Goal: Information Seeking & Learning: Learn about a topic

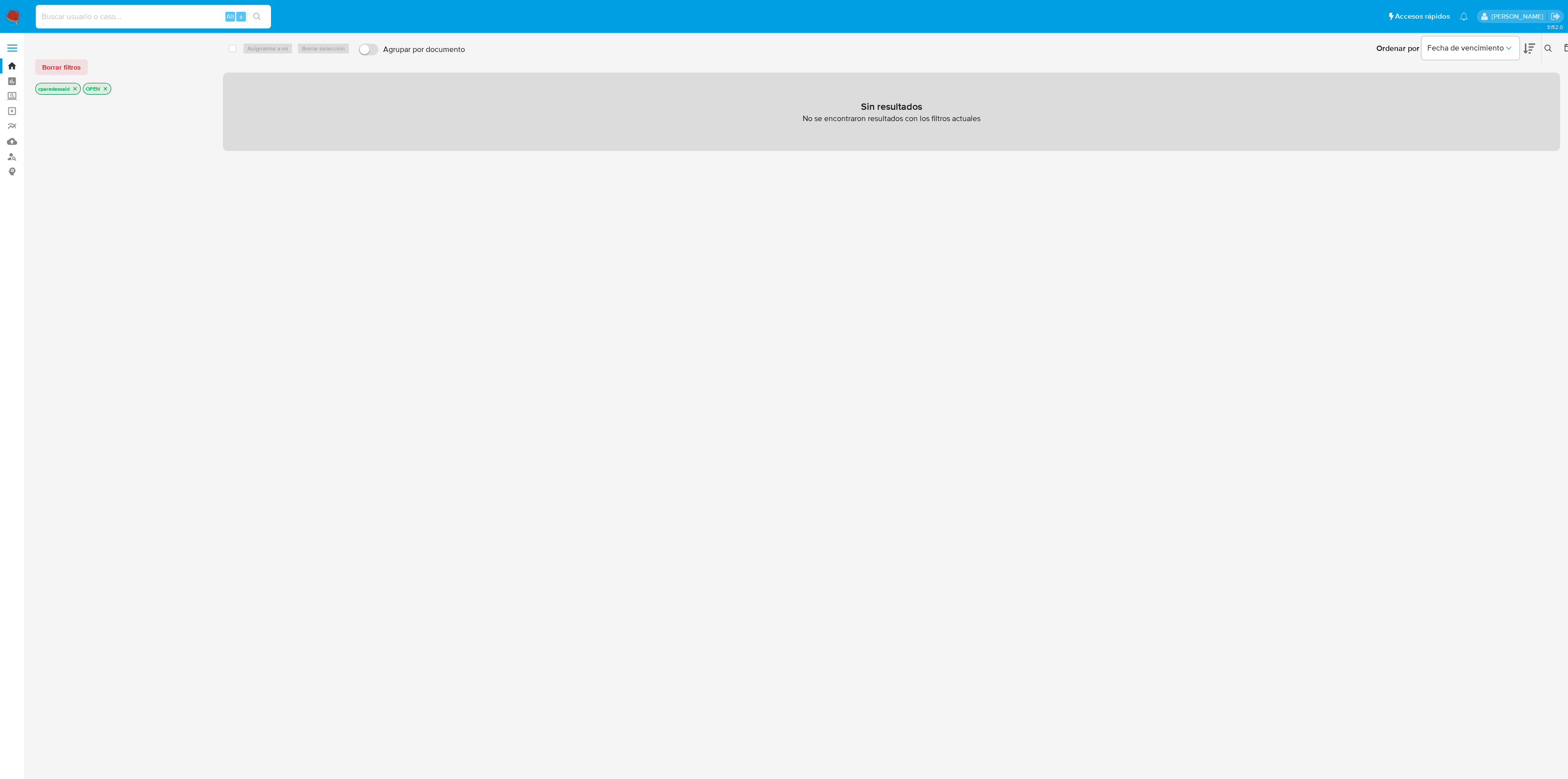
click at [157, 18] on input at bounding box center [153, 16] width 235 height 13
paste input "oqDnnwFi47g1M62T2xvMuOu8"
type input "oqDnnwFi47g1M62T2xvMuOu8"
click at [257, 18] on icon "search-icon" at bounding box center [257, 16] width 8 height 8
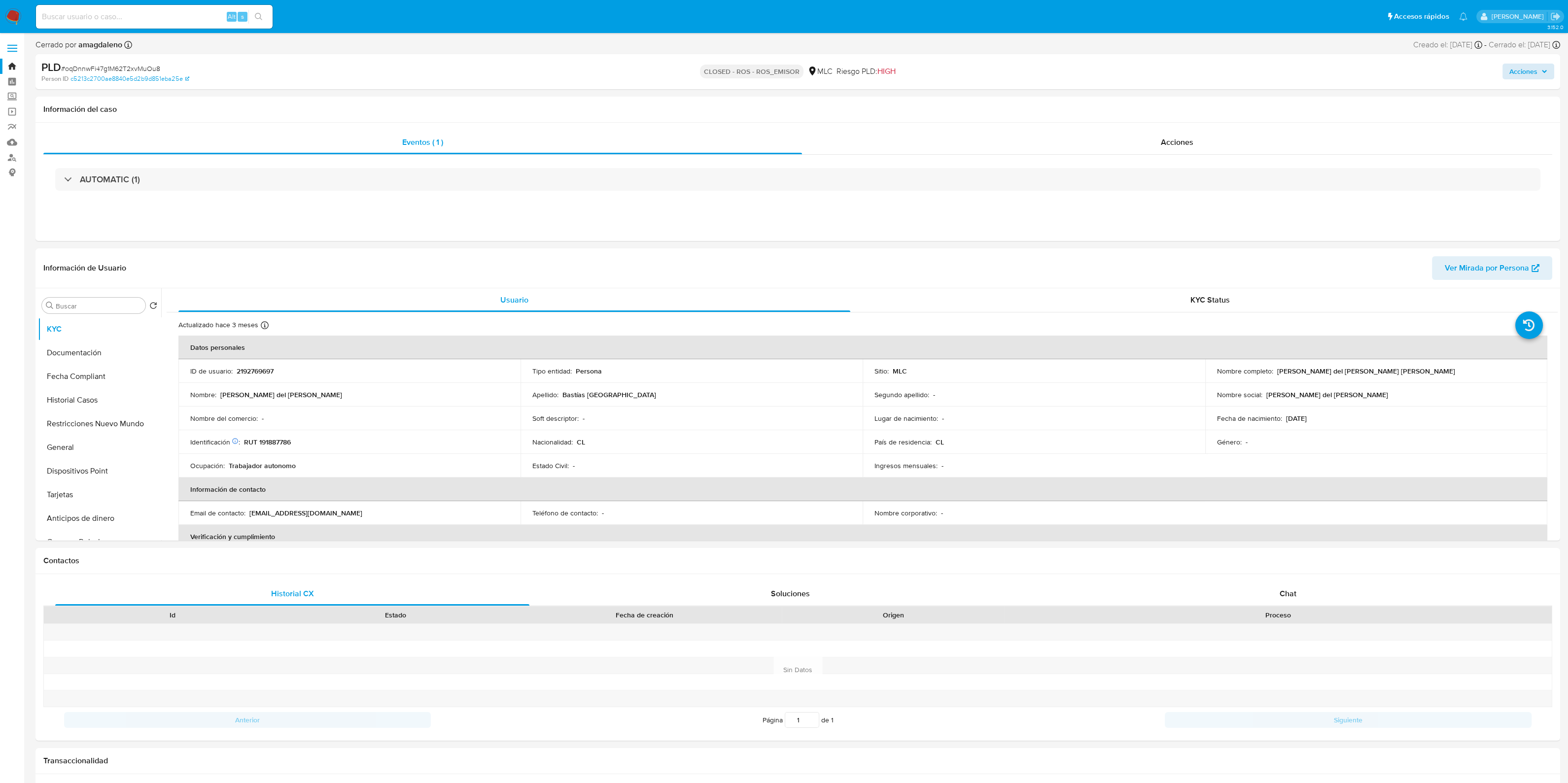
select select "10"
click at [1476, 270] on span "Ver Mirada por Persona" at bounding box center [1487, 268] width 84 height 24
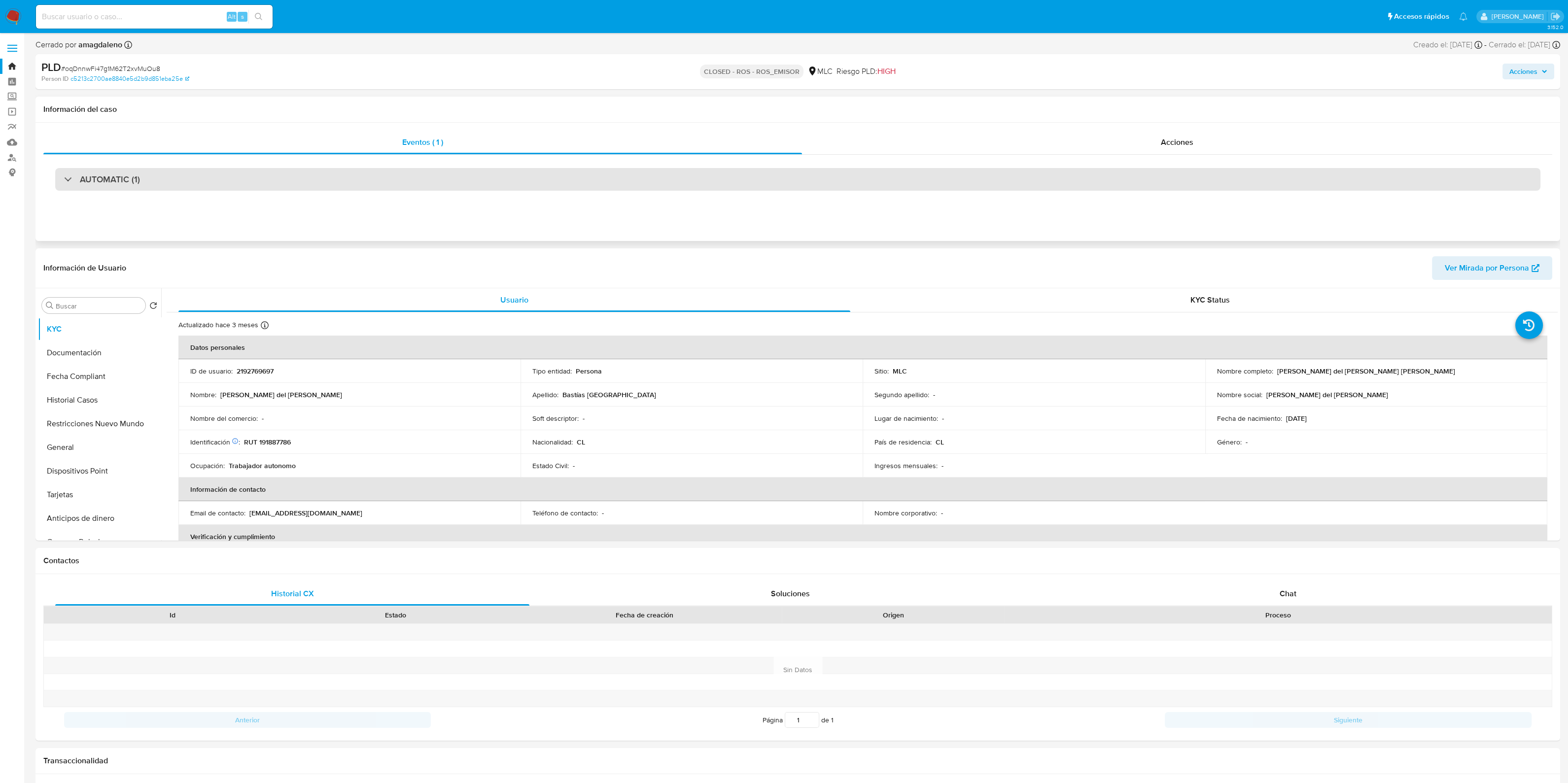
click at [331, 171] on div "AUTOMATIC (1)" at bounding box center [797, 179] width 1485 height 23
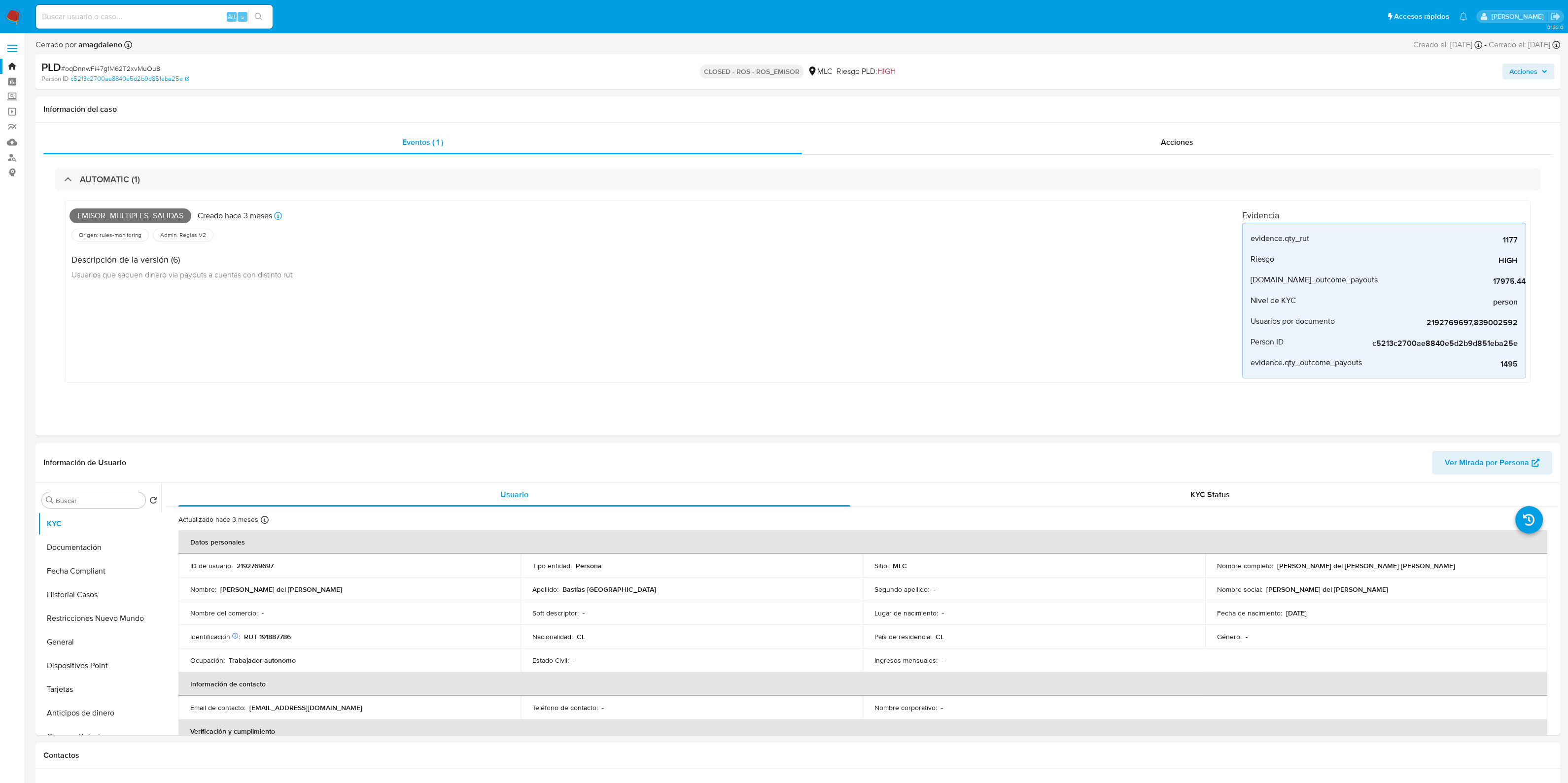
click at [19, 57] on label at bounding box center [12, 48] width 24 height 21
click at [0, 0] on input "checkbox" at bounding box center [0, 0] width 0 height 0
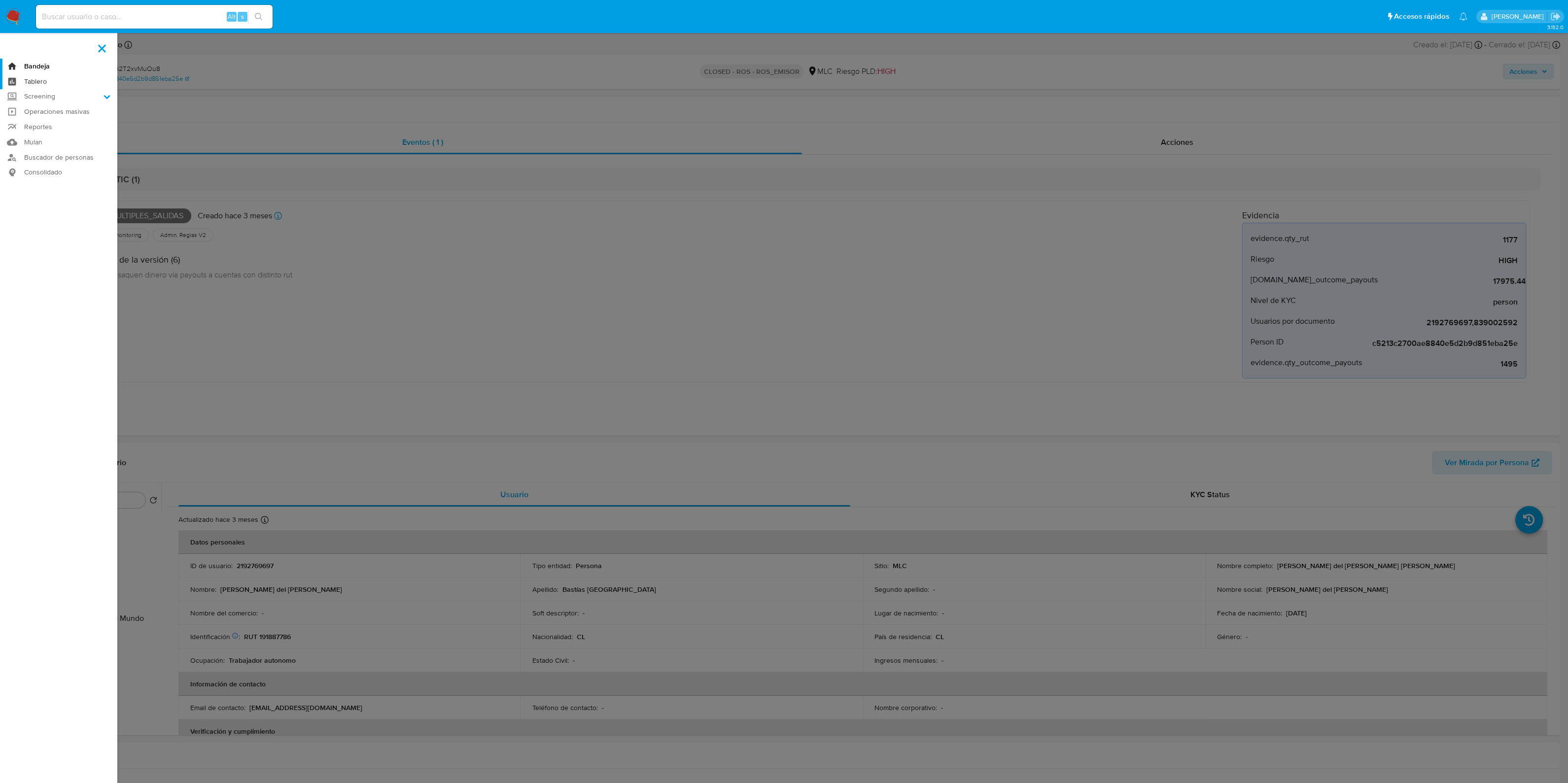
click at [23, 80] on link "Tablero" at bounding box center [59, 81] width 118 height 15
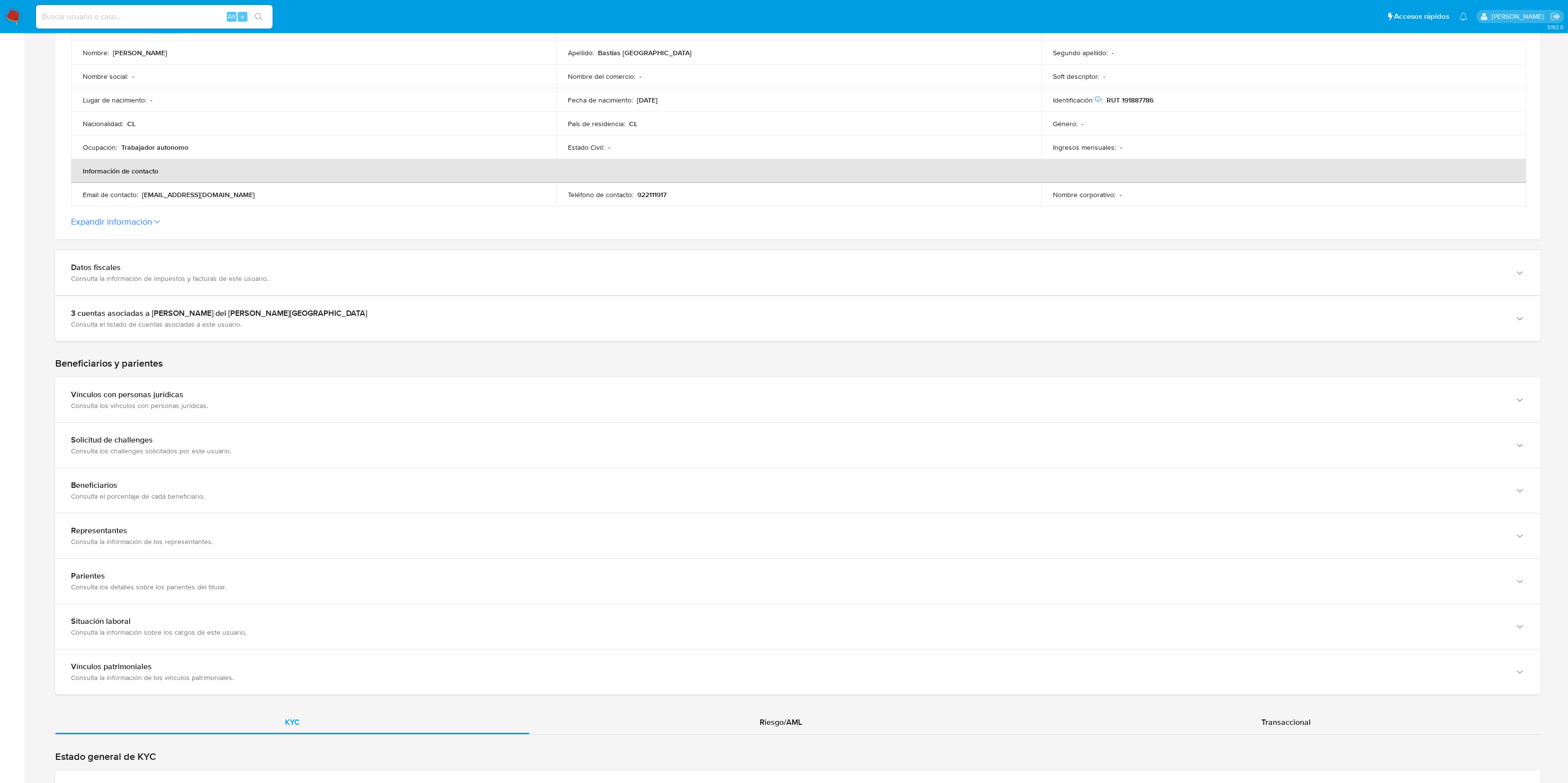
scroll to position [262, 0]
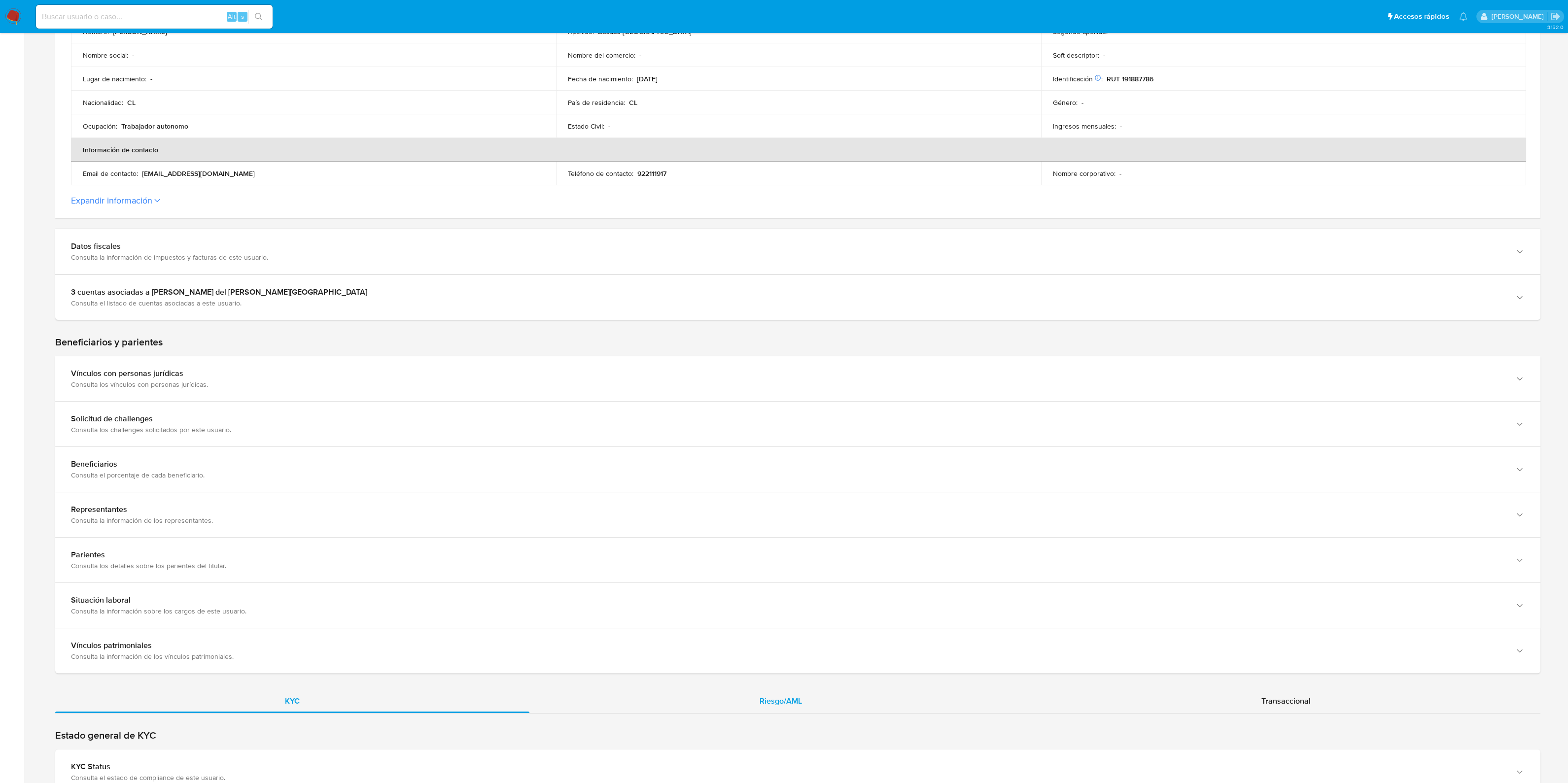
click at [747, 701] on div "Riesgo/AML" at bounding box center [780, 701] width 501 height 24
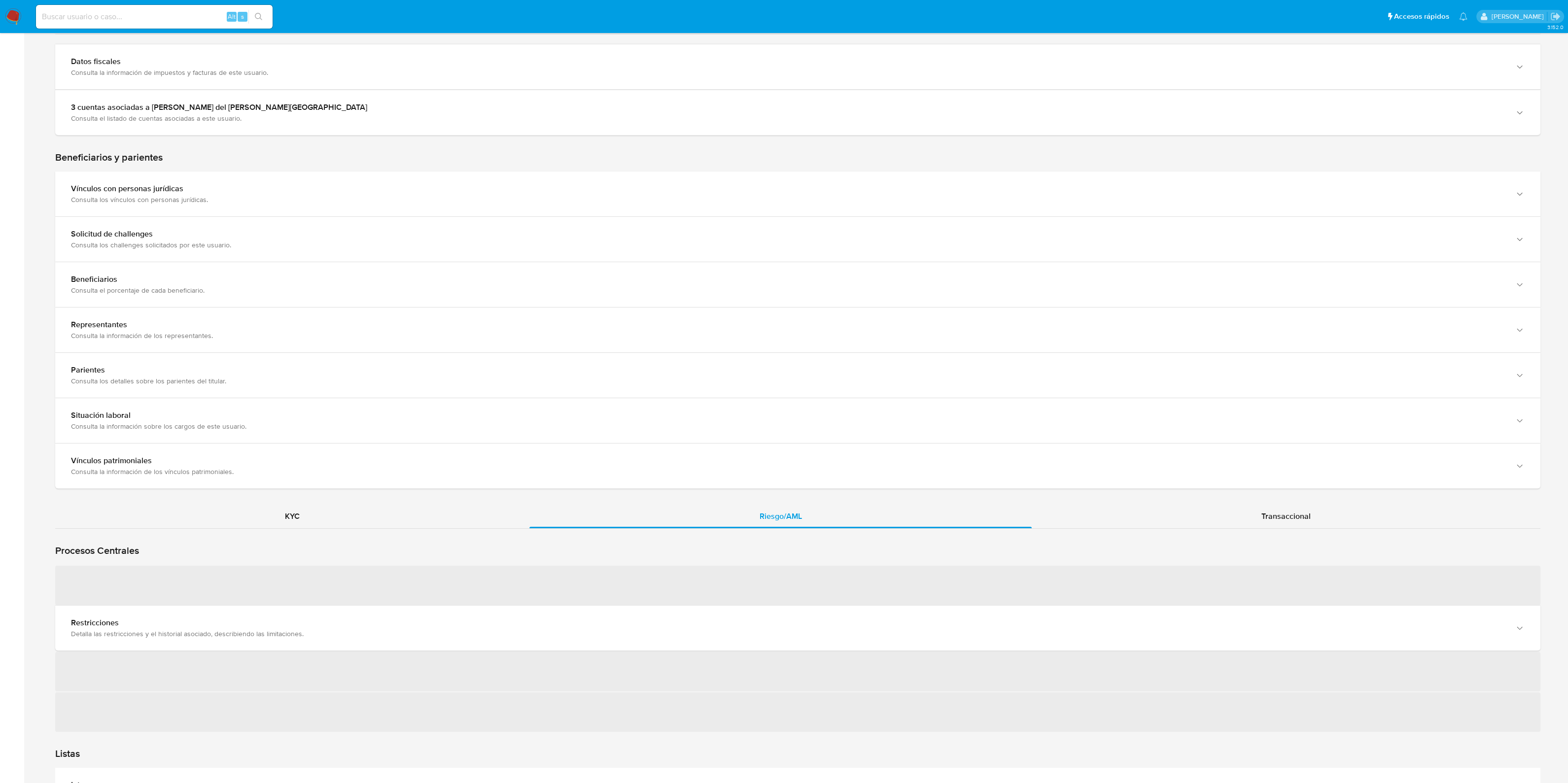
scroll to position [570, 0]
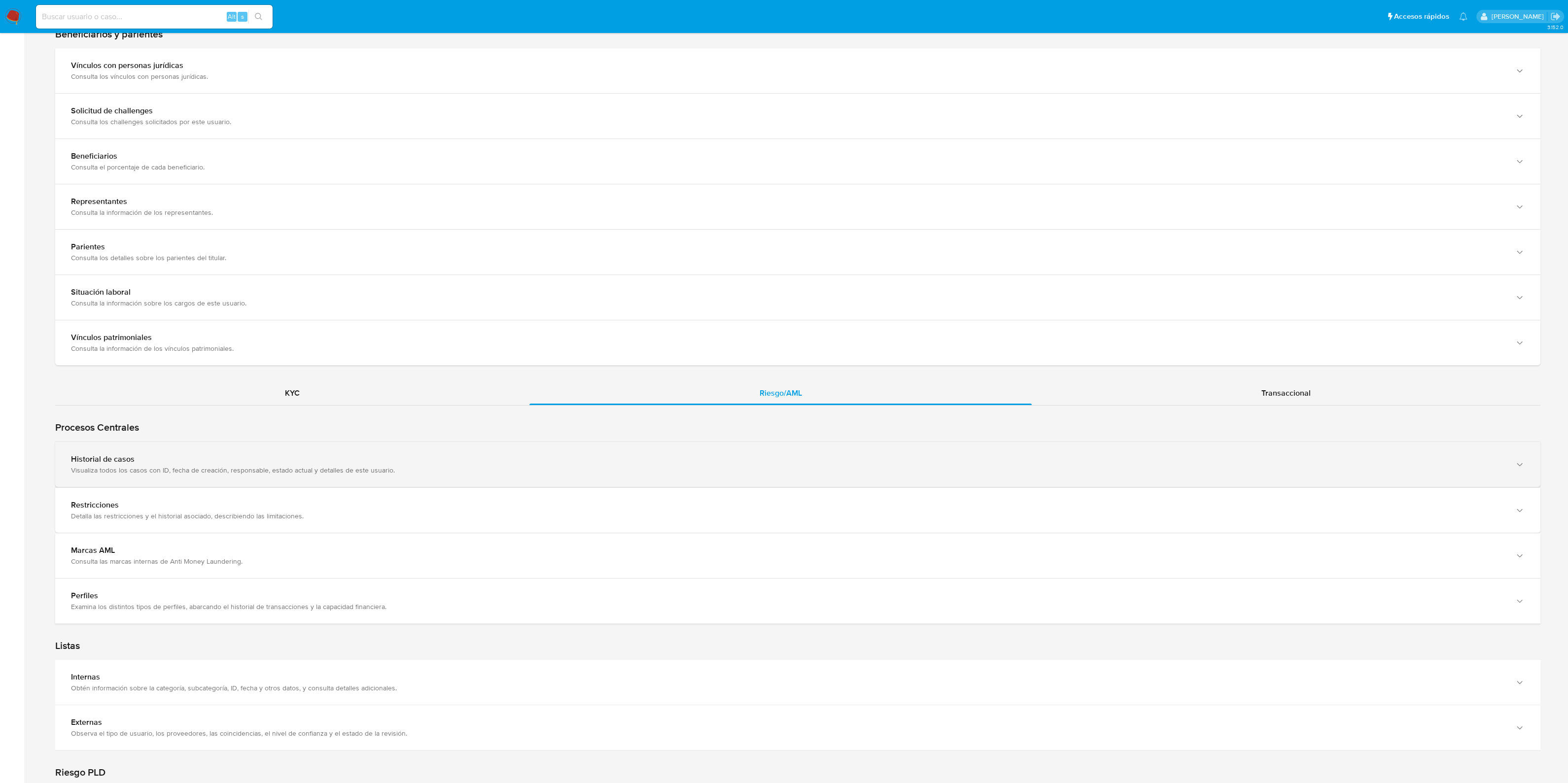
click at [276, 460] on div "Historial de casos" at bounding box center [788, 459] width 1434 height 10
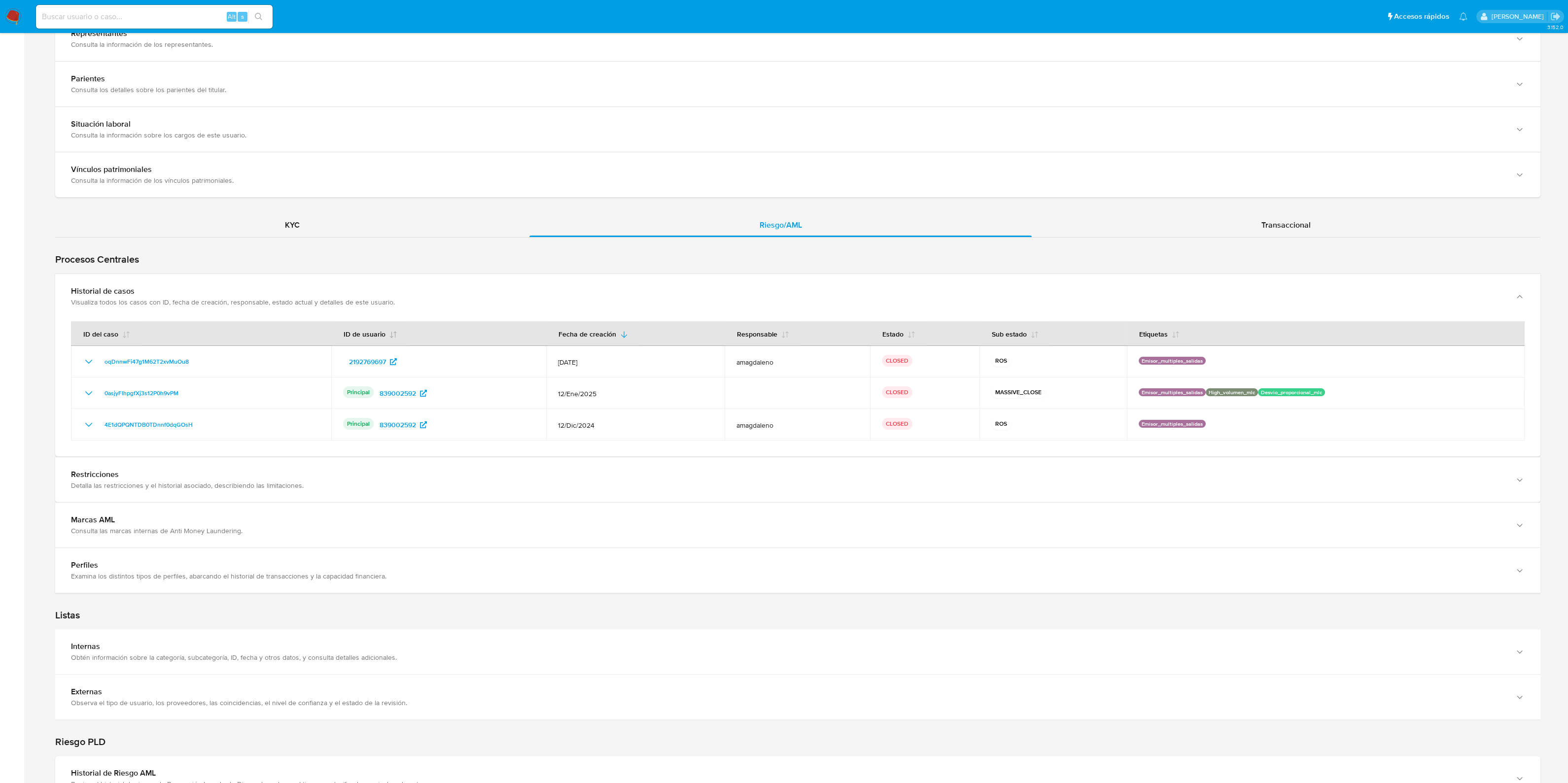
scroll to position [755, 0]
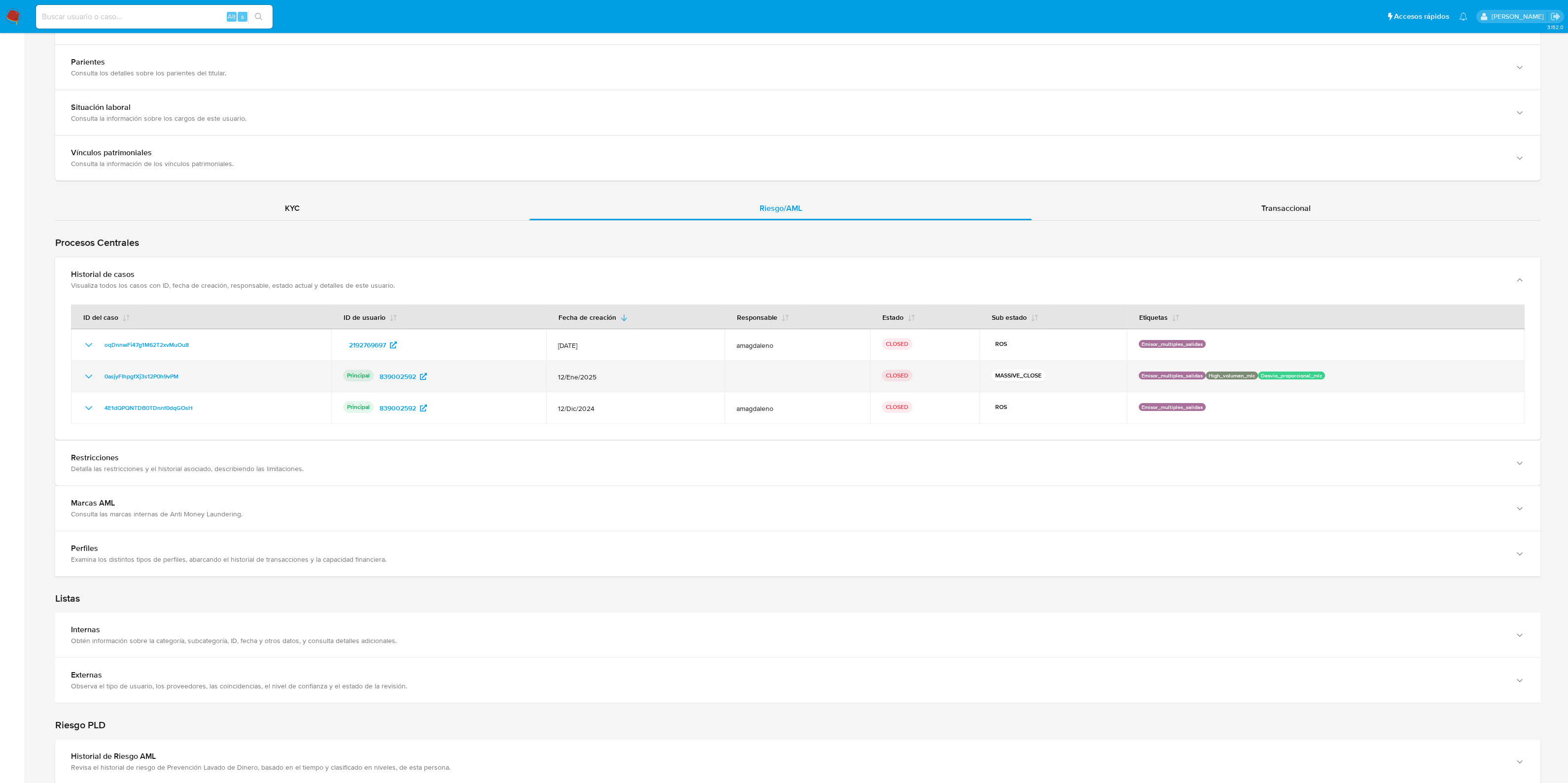
click at [1005, 375] on p "MASSIVE_CLOSE" at bounding box center [1018, 375] width 54 height 12
click at [996, 405] on p "ROS" at bounding box center [1001, 406] width 20 height 12
click at [1022, 377] on p "MASSIVE_CLOSE" at bounding box center [1018, 375] width 54 height 12
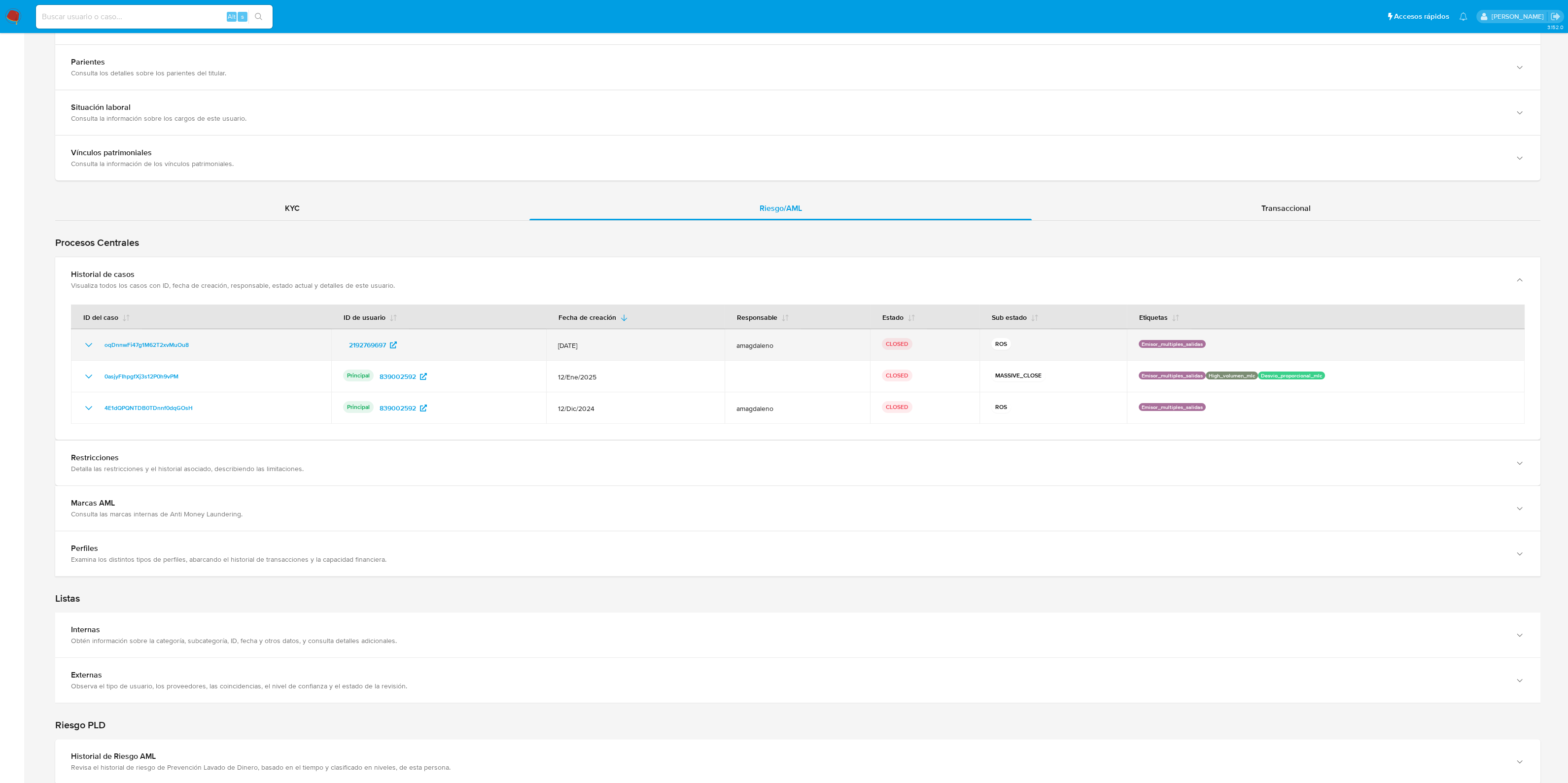
click at [93, 343] on icon "Mostrar/Ocultar" at bounding box center [88, 345] width 12 height 12
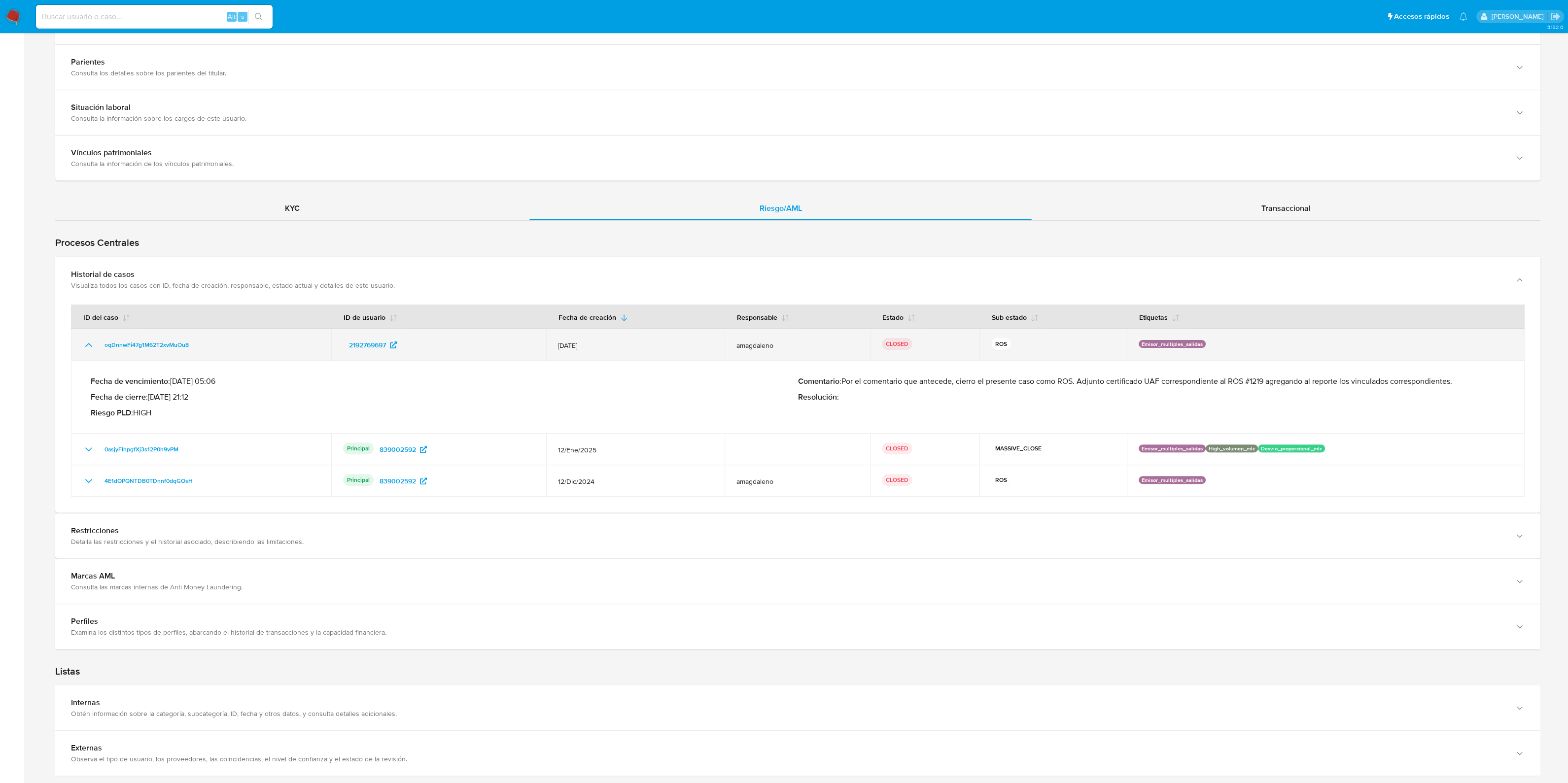
click at [86, 337] on td "oqDnnwFi47g1M62T2xvMuOu8" at bounding box center [201, 345] width 260 height 32
click at [91, 339] on icon "Mostrar/Ocultar" at bounding box center [88, 345] width 12 height 12
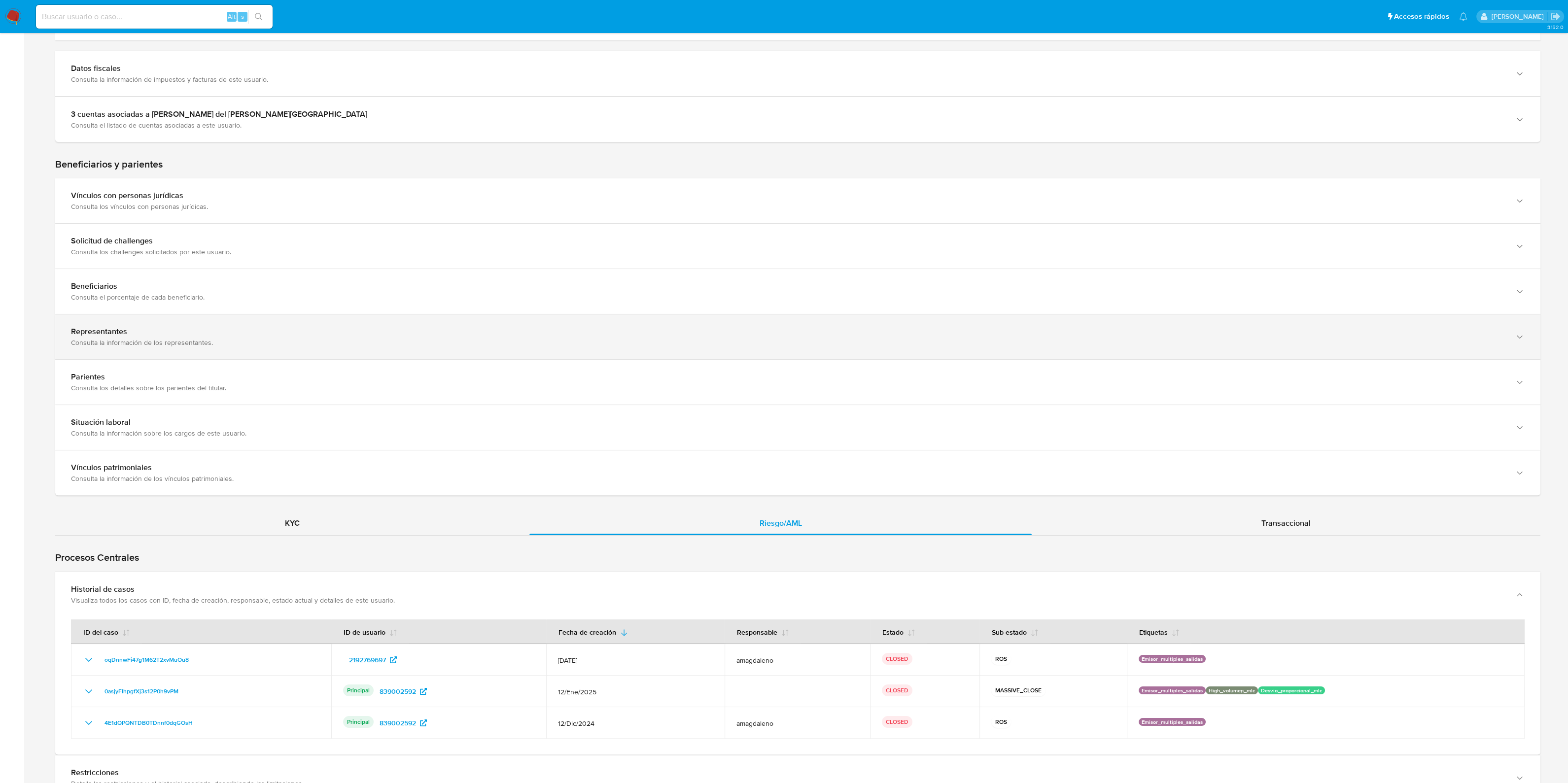
scroll to position [386, 0]
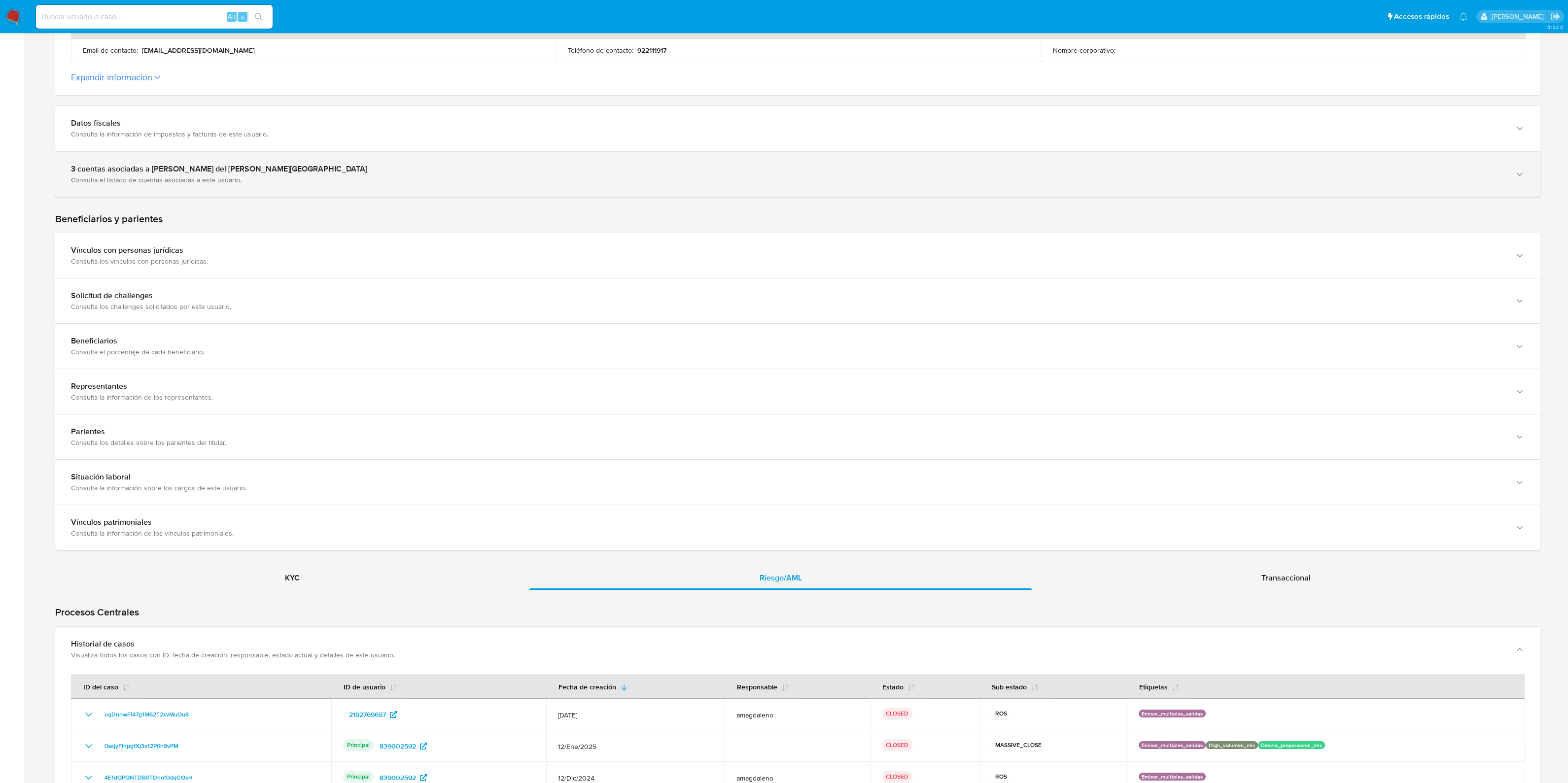
click at [407, 179] on div "Consulta el listado de cuentas asociadas a este usuario." at bounding box center [788, 180] width 1434 height 9
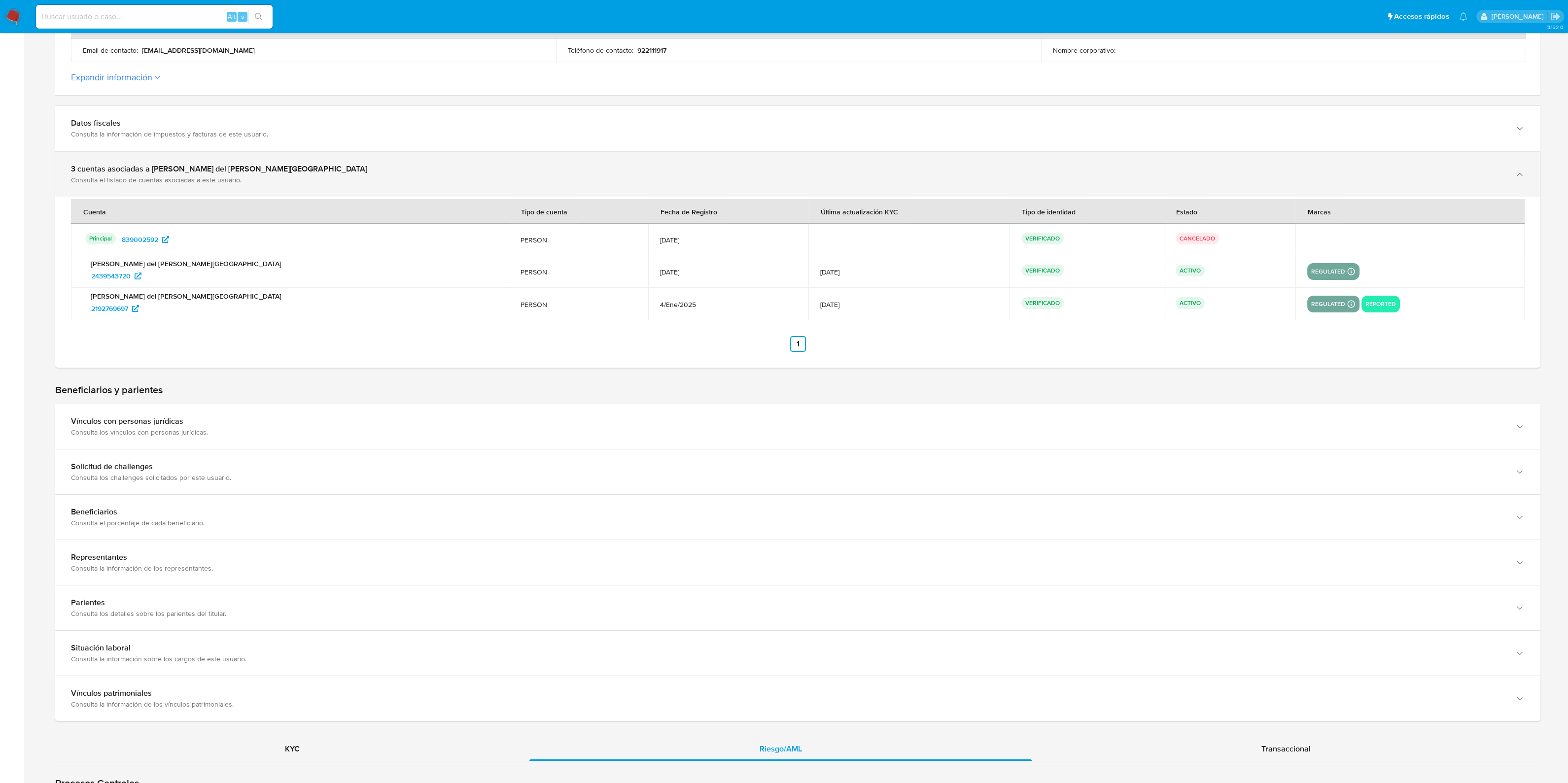
click at [407, 179] on div "Consulta el listado de cuentas asociadas a este usuario." at bounding box center [788, 180] width 1434 height 9
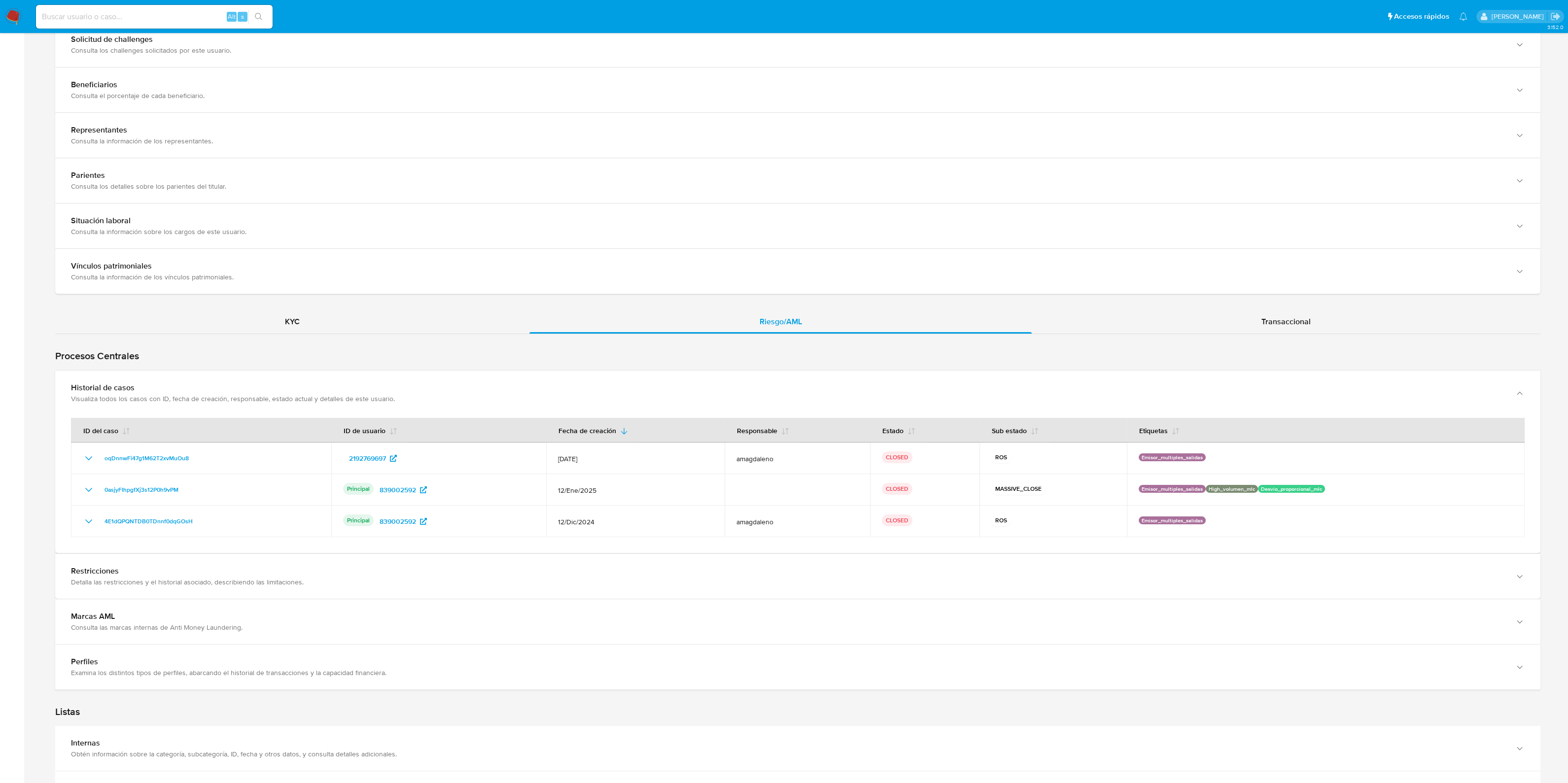
scroll to position [694, 0]
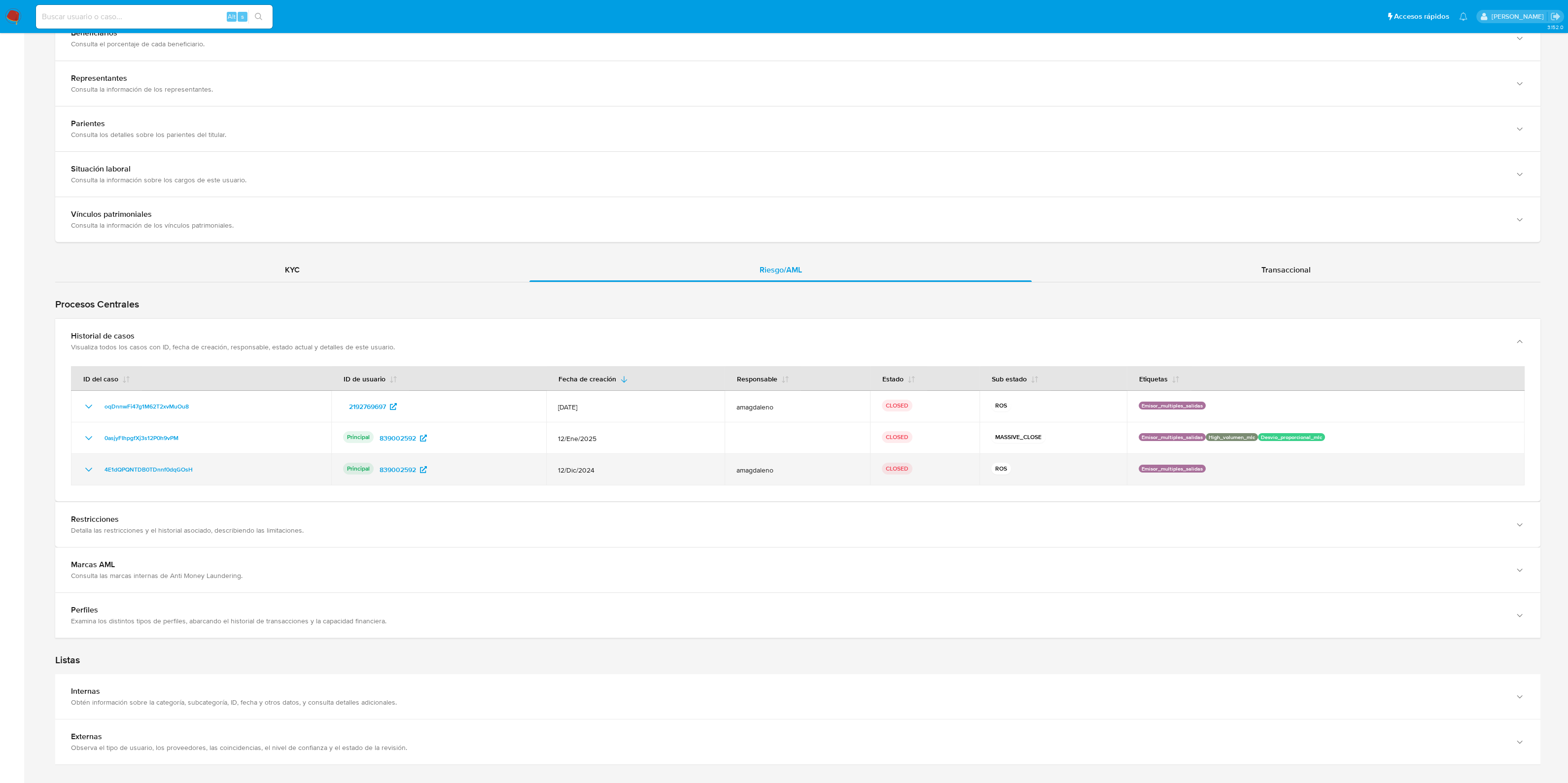
click at [90, 466] on icon "Mostrar/Ocultar" at bounding box center [88, 470] width 12 height 12
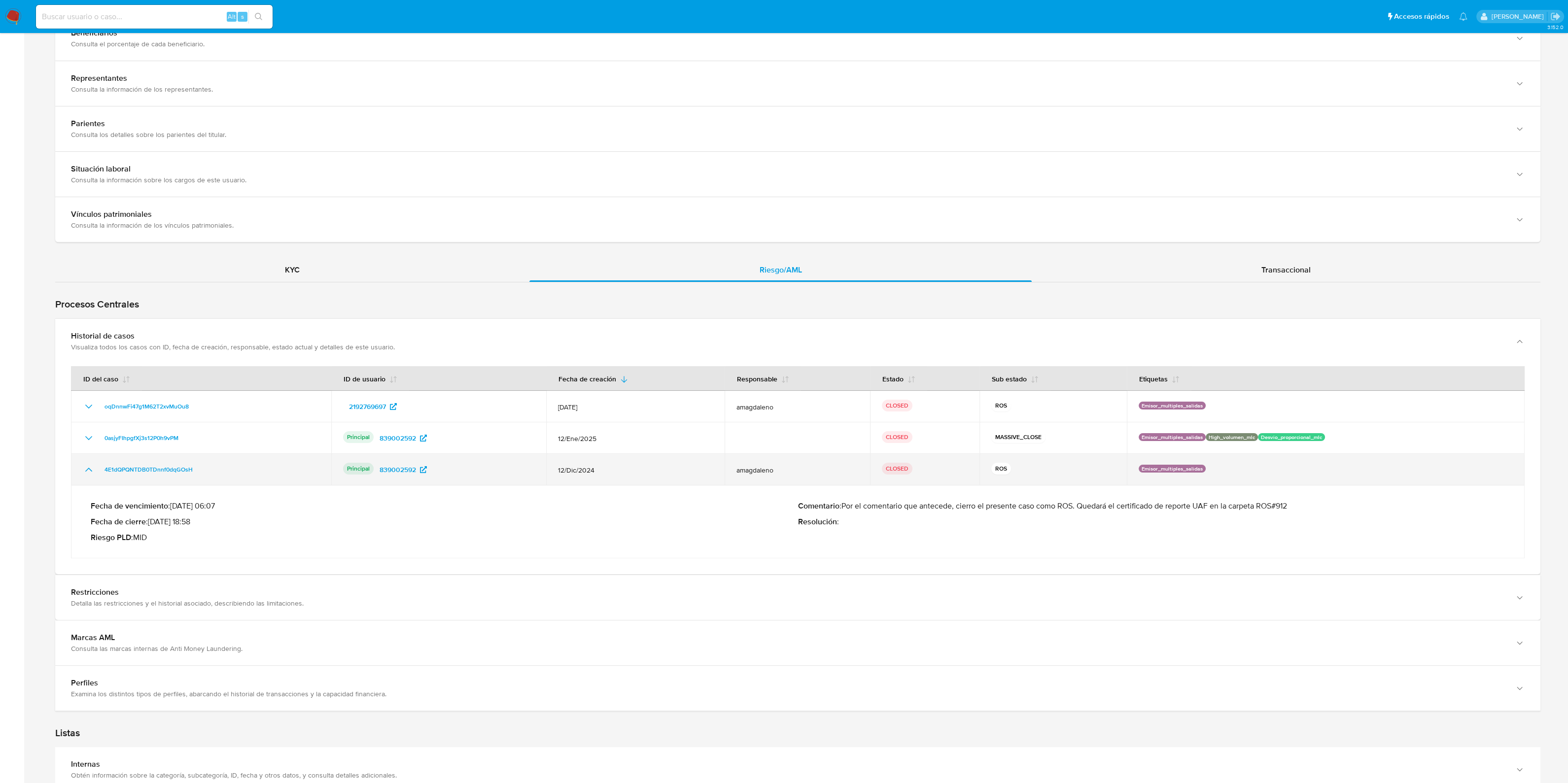
click at [90, 466] on icon "Mostrar/Ocultar" at bounding box center [88, 470] width 12 height 12
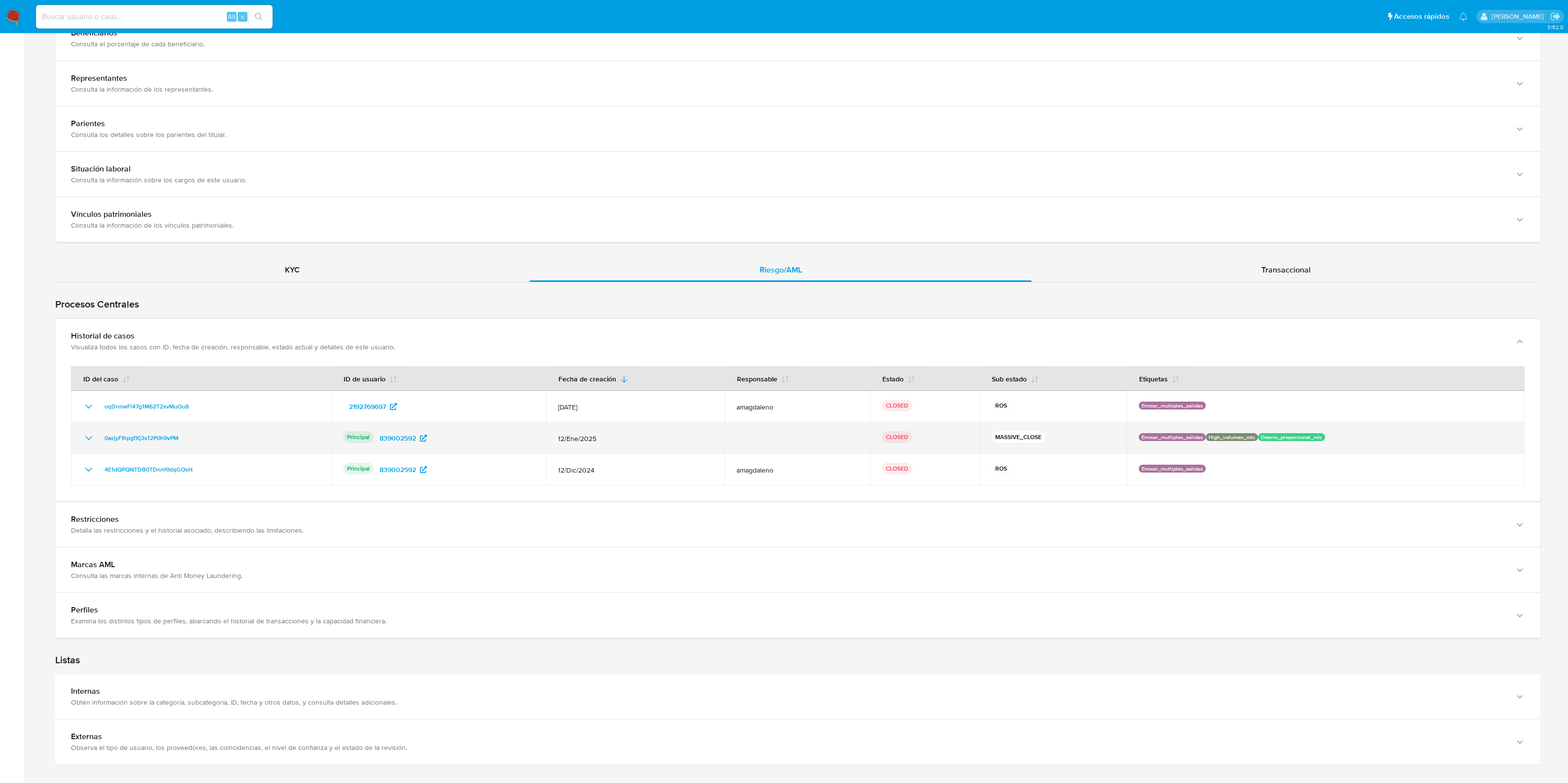
click at [91, 438] on icon "Mostrar/Ocultar" at bounding box center [88, 438] width 12 height 12
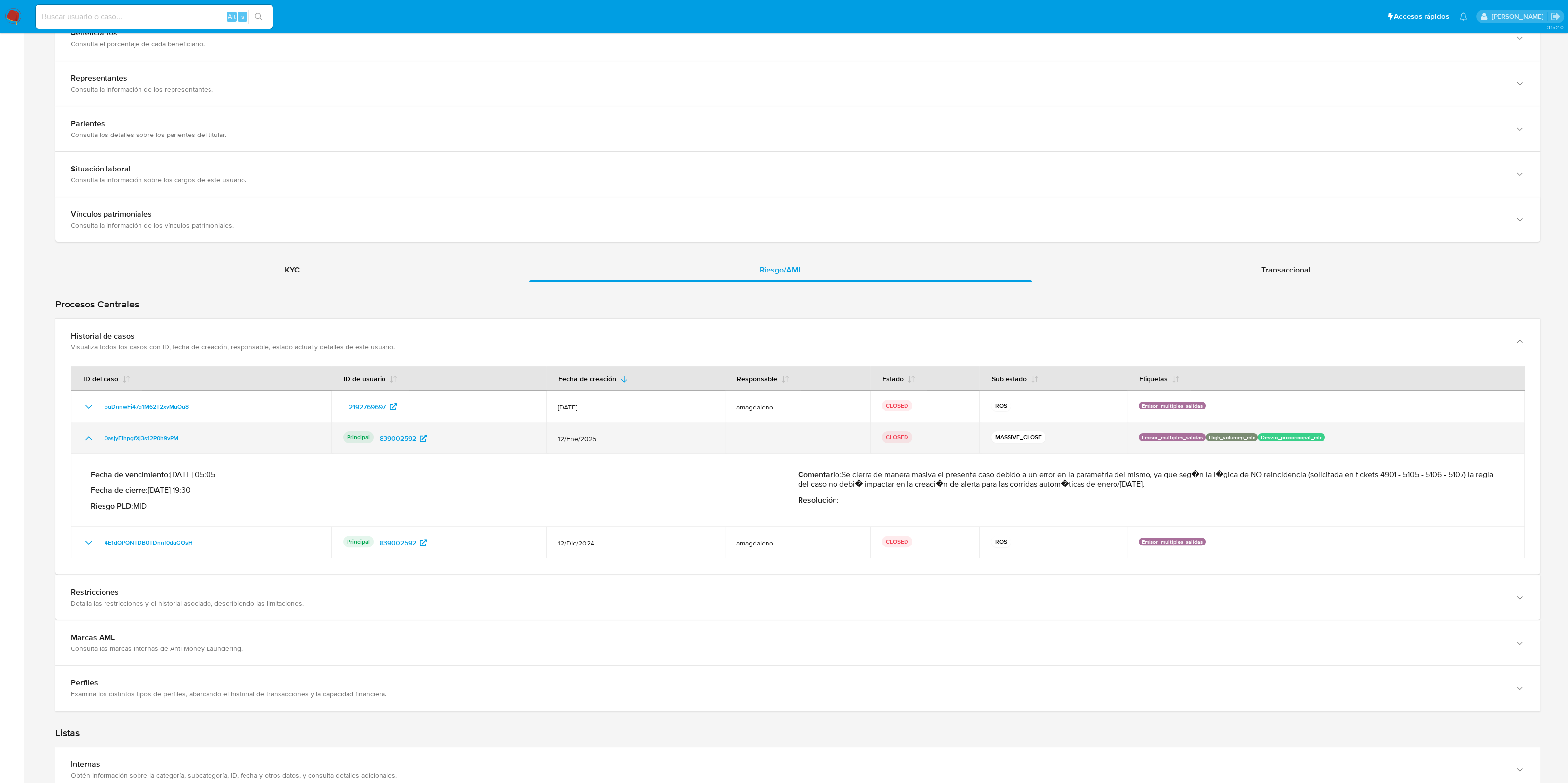
click at [91, 438] on icon "Mostrar/Ocultar" at bounding box center [88, 438] width 12 height 12
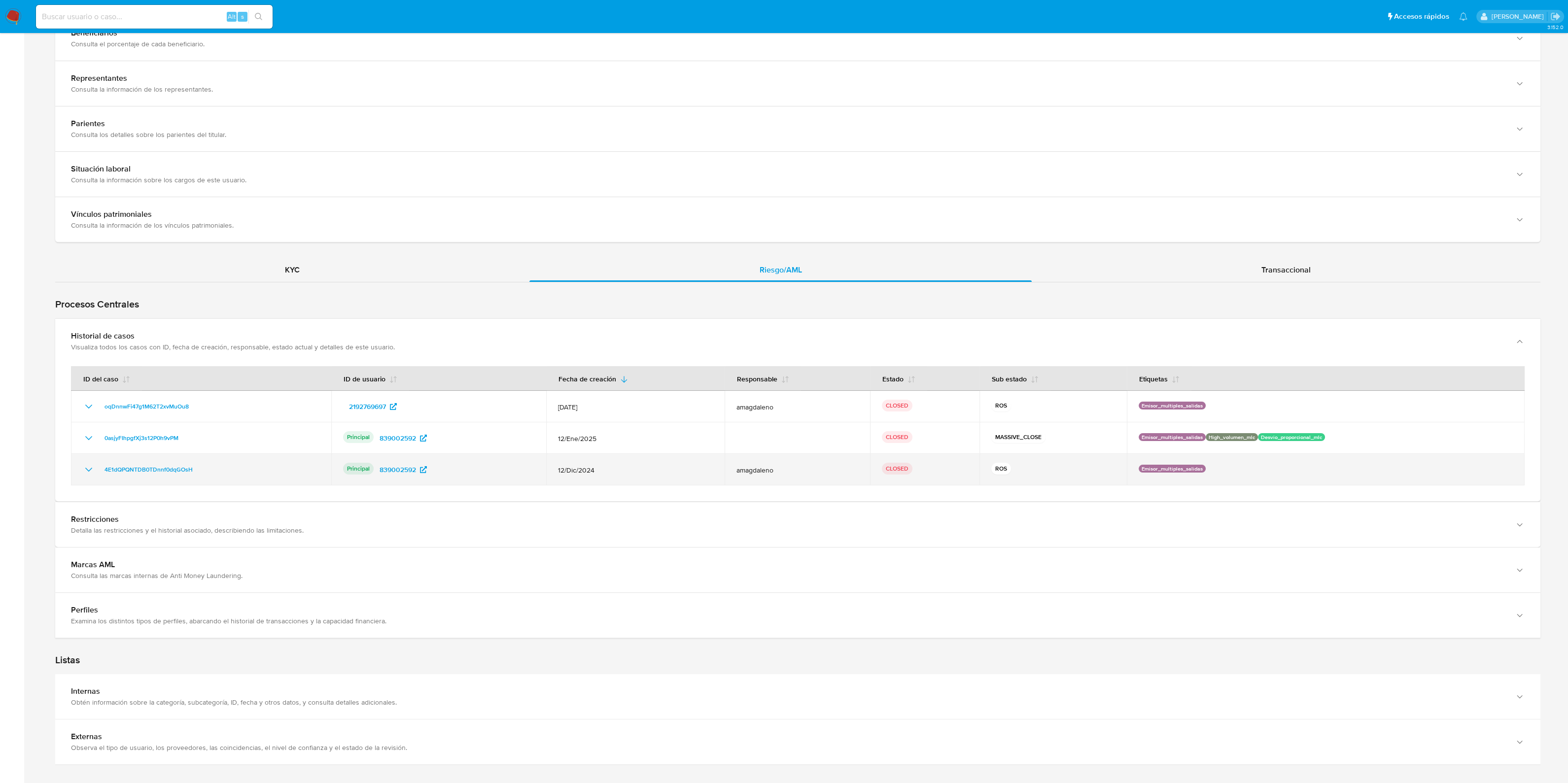
click at [85, 464] on icon "Mostrar/Ocultar" at bounding box center [88, 470] width 12 height 12
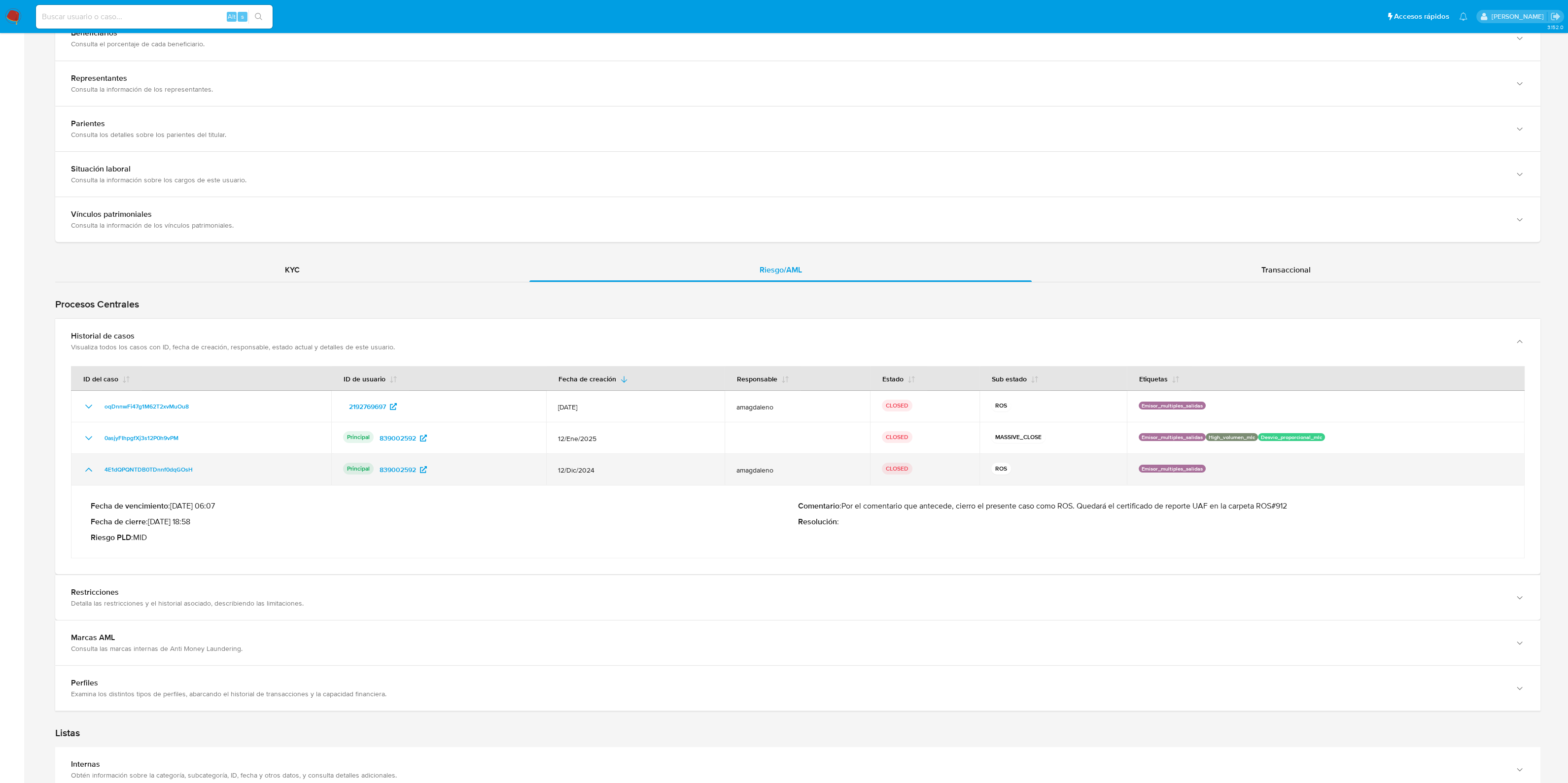
click at [85, 464] on icon "Mostrar/Ocultar" at bounding box center [88, 470] width 12 height 12
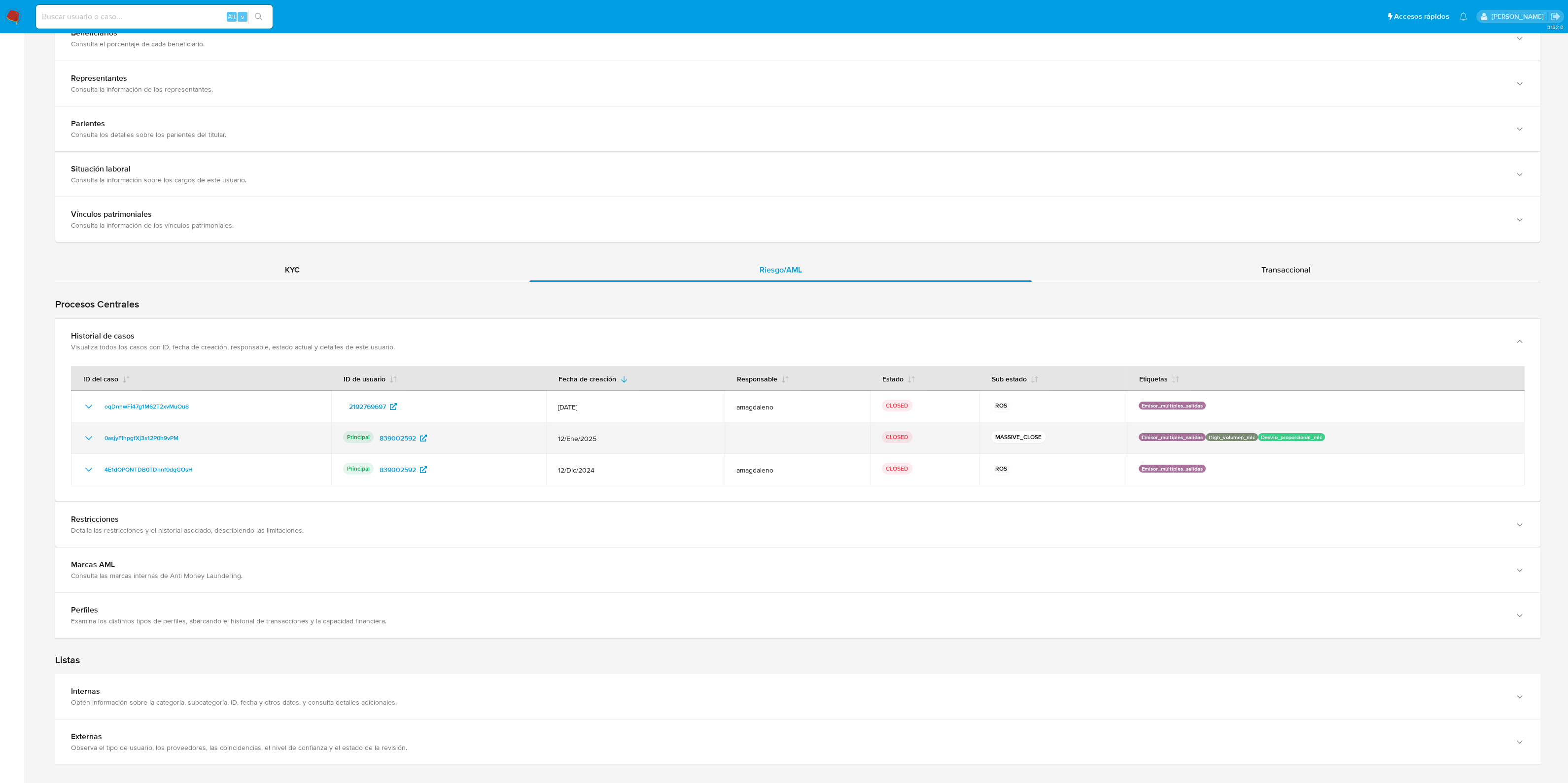
click at [85, 438] on icon "Mostrar/Ocultar" at bounding box center [88, 438] width 12 height 12
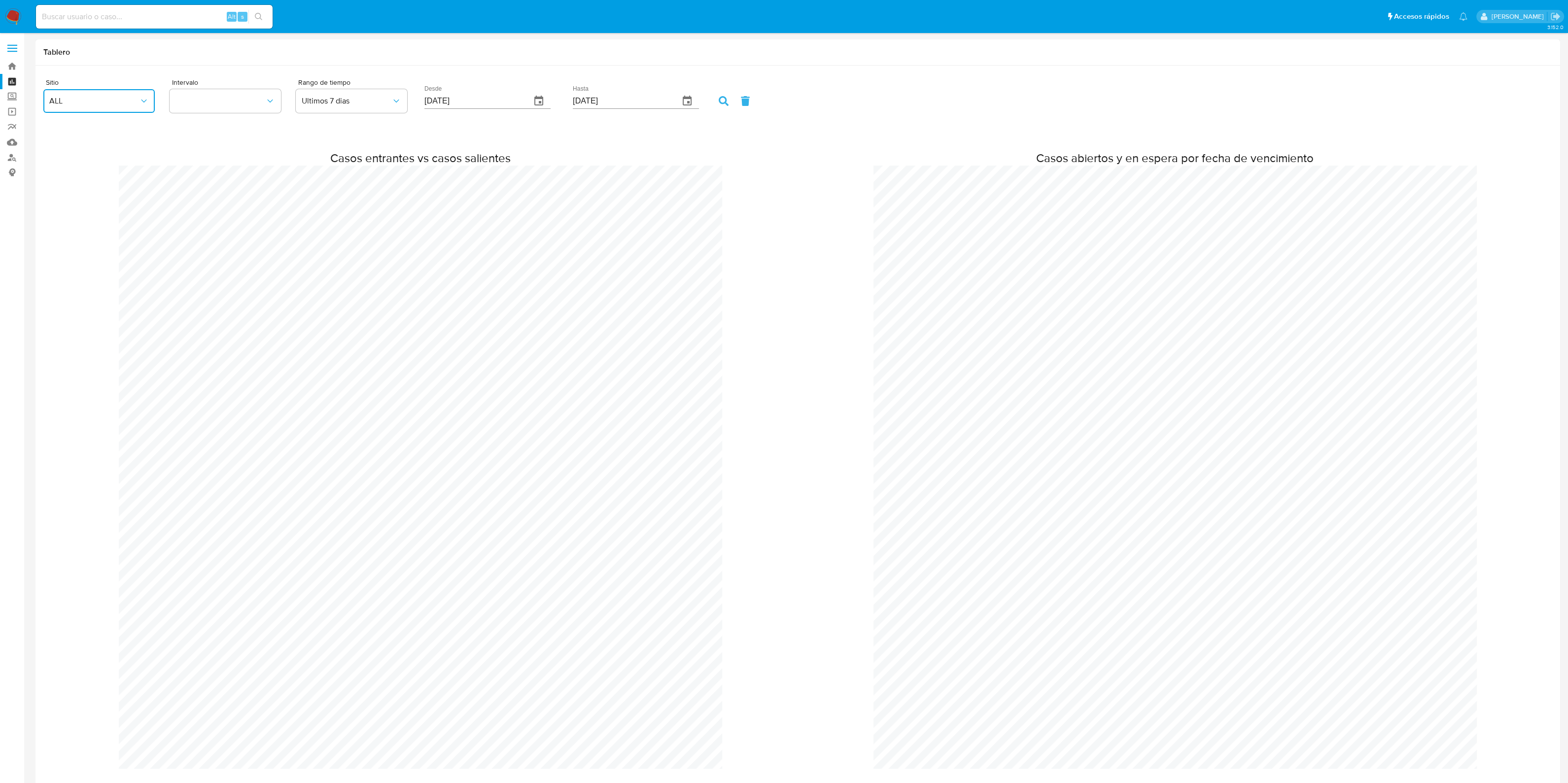
click at [130, 93] on button "ALL" at bounding box center [99, 101] width 111 height 24
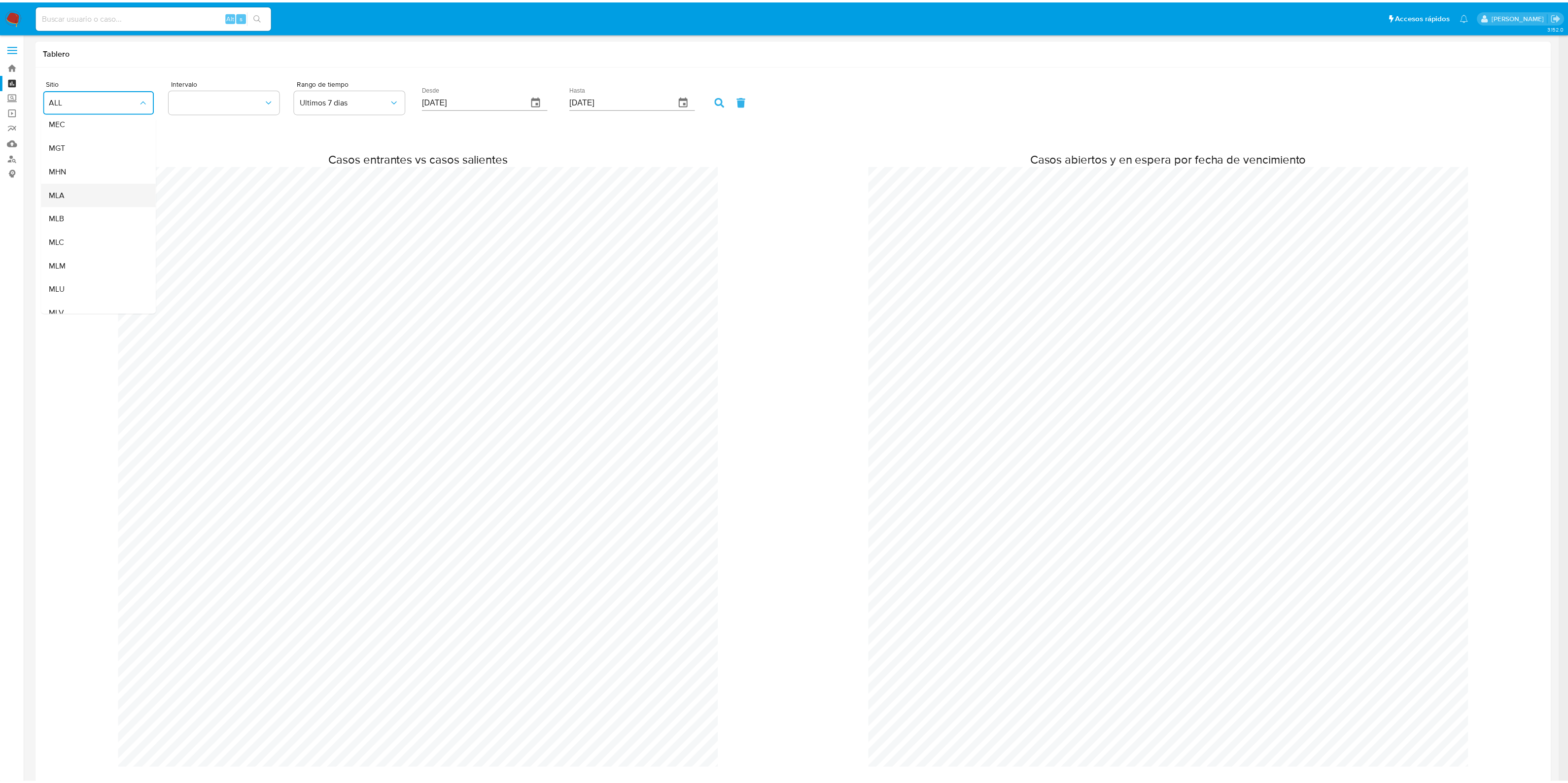
scroll to position [185, 0]
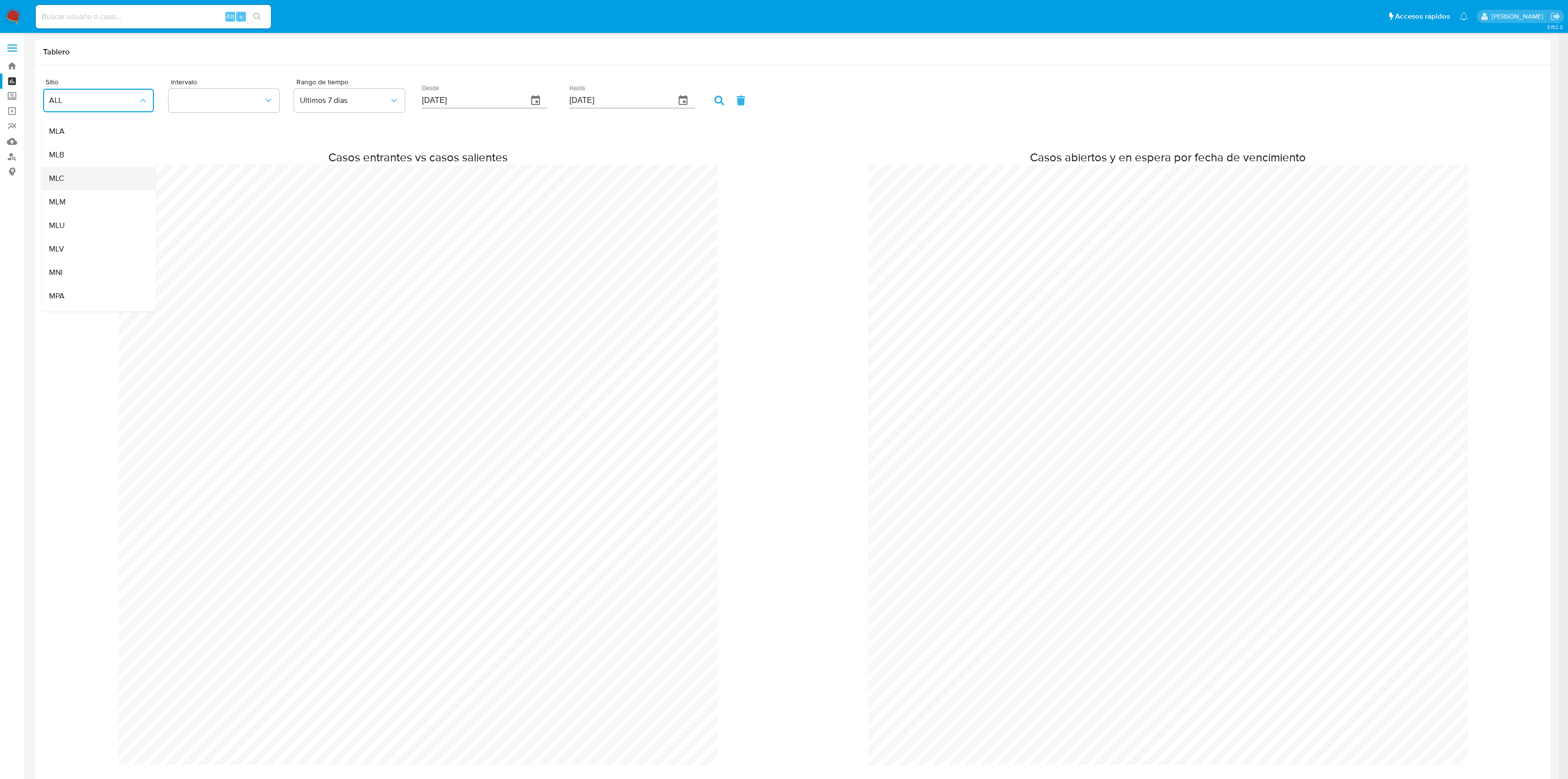
click at [72, 178] on div "MLC" at bounding box center [95, 179] width 93 height 24
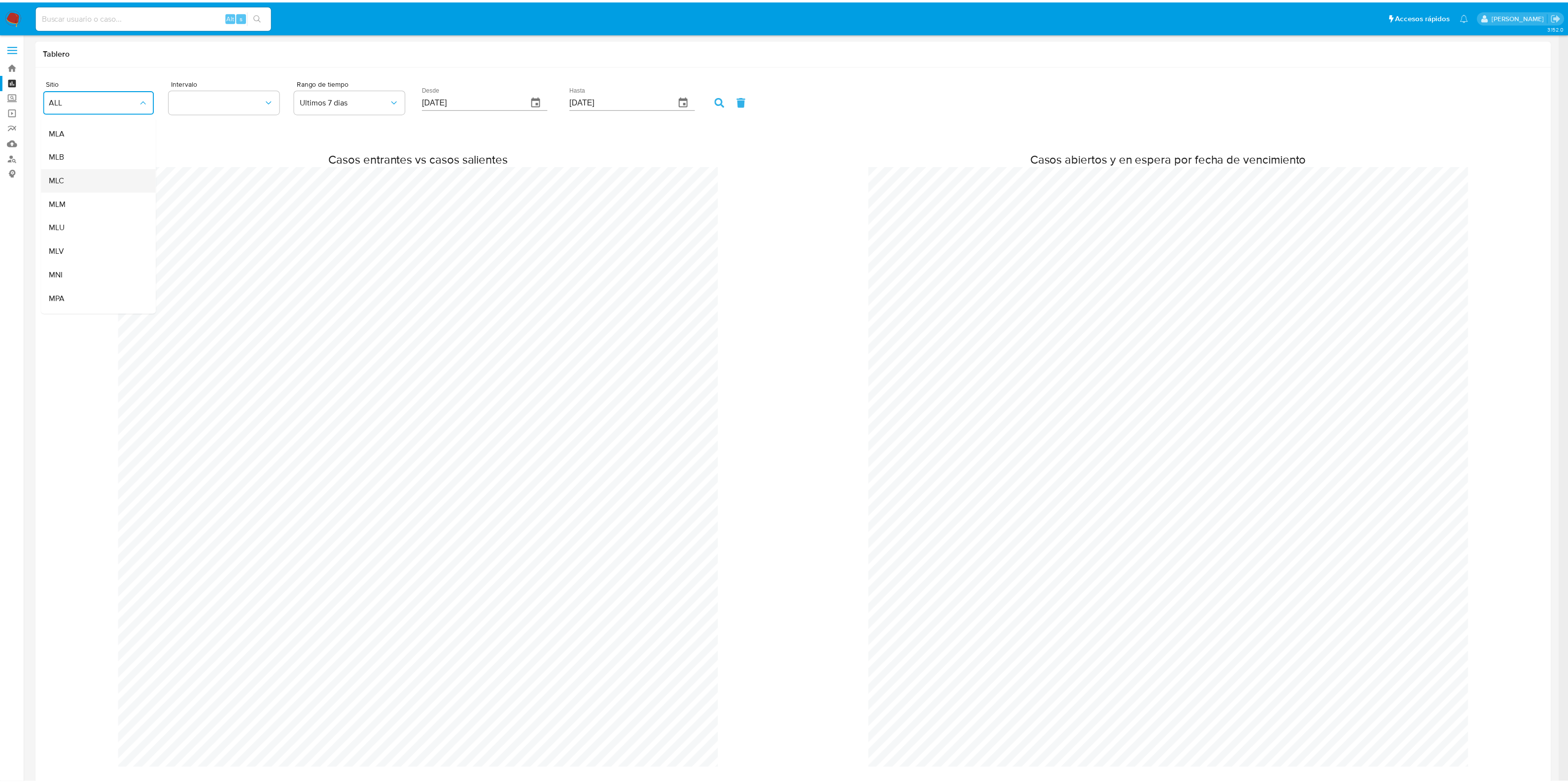
scroll to position [490300, 491302]
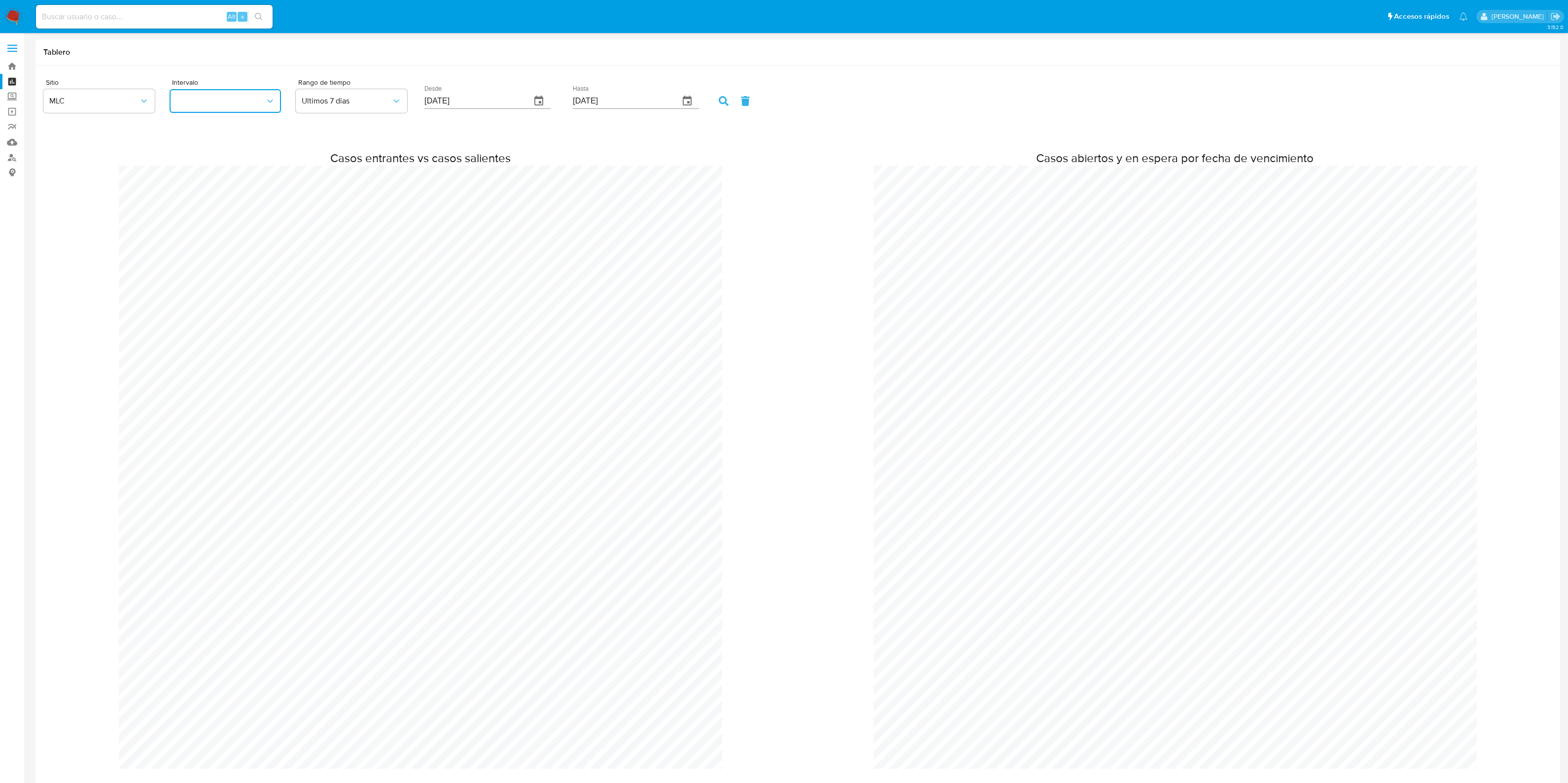
click at [239, 108] on button "button" at bounding box center [225, 101] width 111 height 24
click at [300, 62] on div "Tablero" at bounding box center [798, 52] width 1525 height 26
click at [717, 93] on form "Sitio MLC Intervalo Rango de tiempo Ultimos 7 dias Desde 05/08/2025 Hasta 13/08…" at bounding box center [798, 97] width 1509 height 39
click at [727, 97] on icon at bounding box center [724, 101] width 10 height 10
click at [12, 94] on label "Screening" at bounding box center [59, 97] width 118 height 15
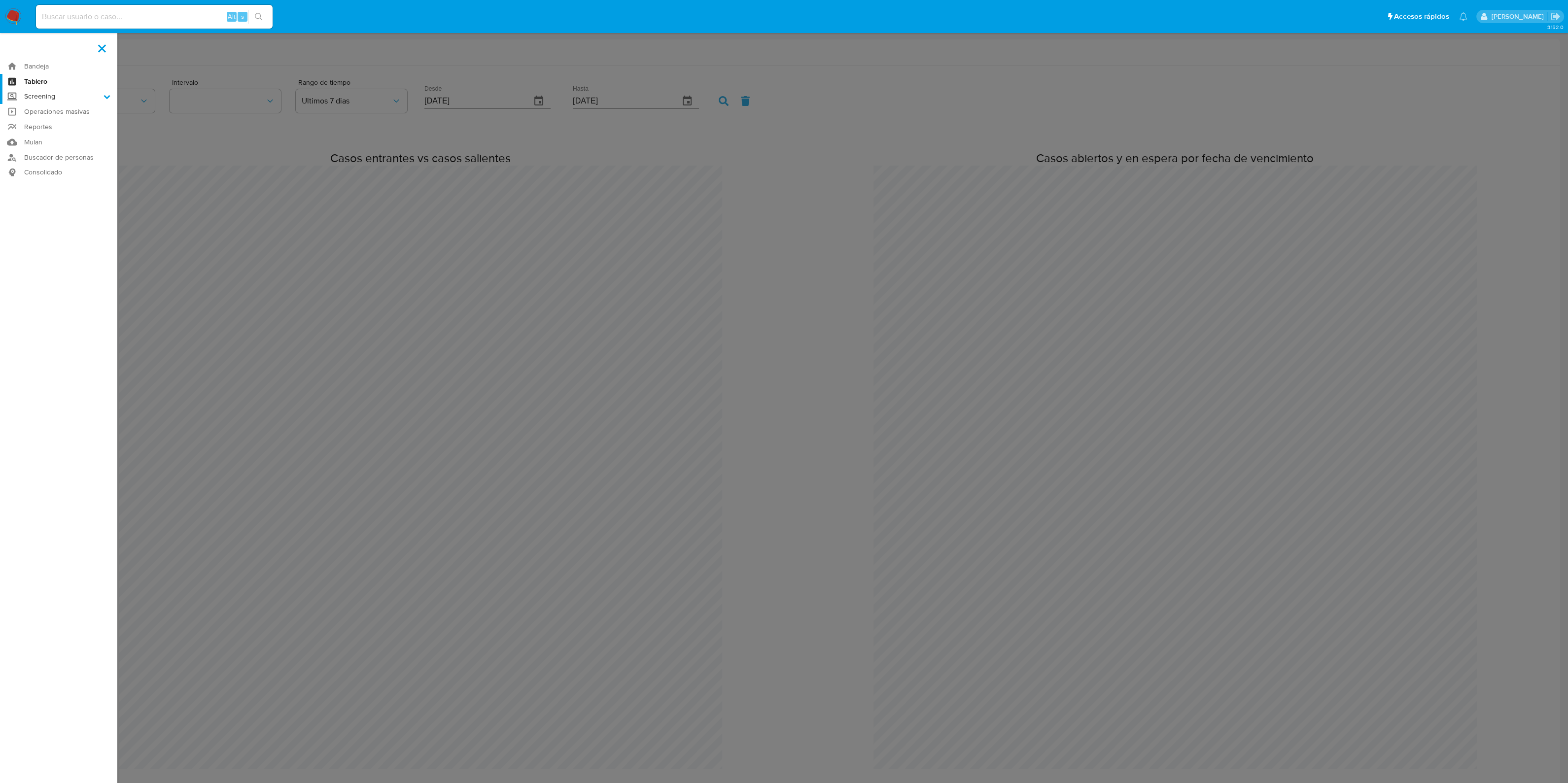
click at [0, 0] on input "Screening" at bounding box center [0, 0] width 0 height 0
click at [62, 108] on link "Búsqueda en Listas" at bounding box center [59, 110] width 118 height 12
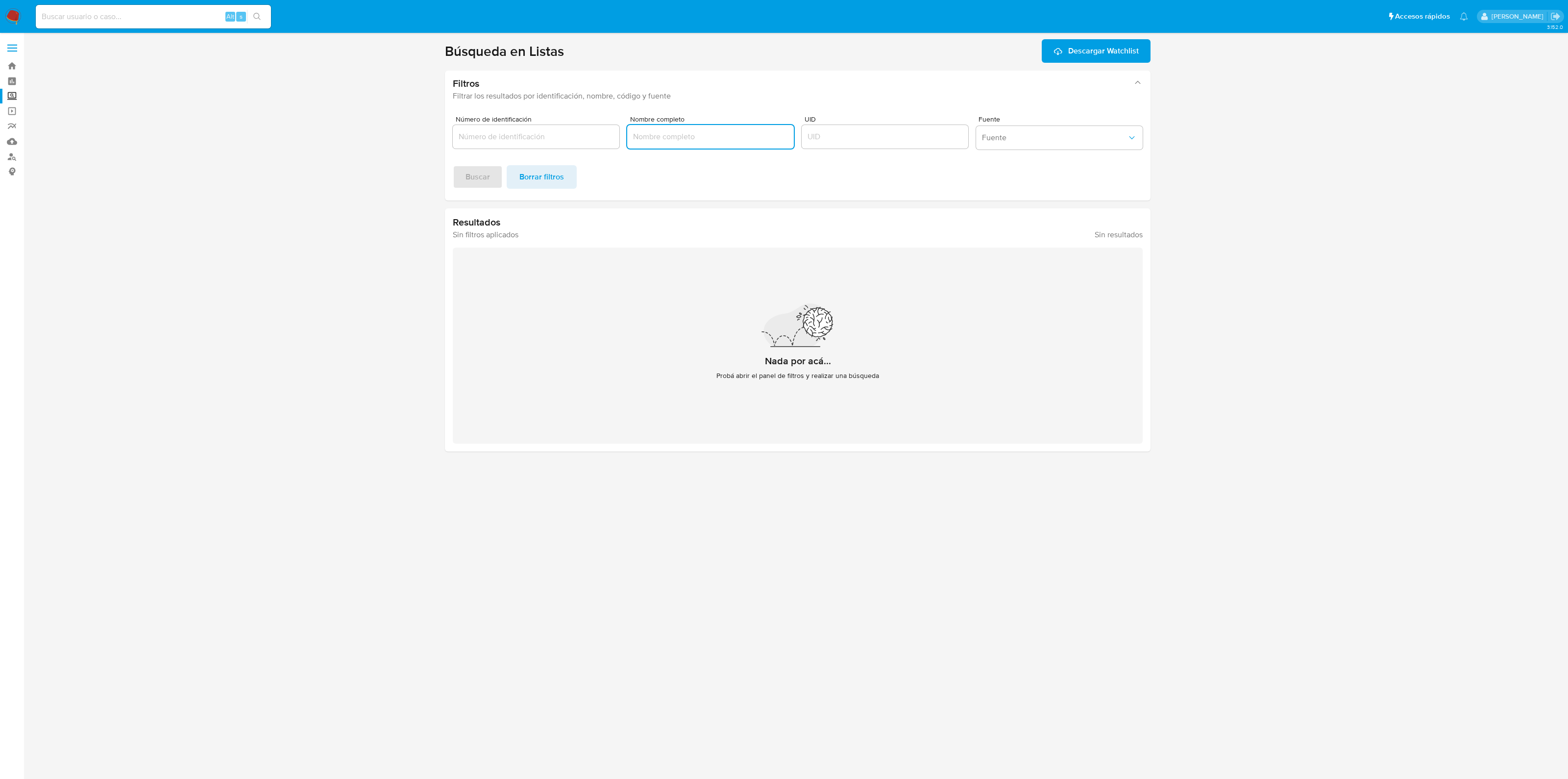
click at [663, 141] on input "Nombre completo" at bounding box center [710, 136] width 167 height 13
click at [883, 143] on div at bounding box center [885, 136] width 167 height 24
click at [881, 142] on input "UID" at bounding box center [885, 136] width 167 height 13
click at [989, 141] on span "Fuente" at bounding box center [1054, 138] width 145 height 10
click at [662, 133] on input "Nombre completo" at bounding box center [710, 136] width 167 height 13
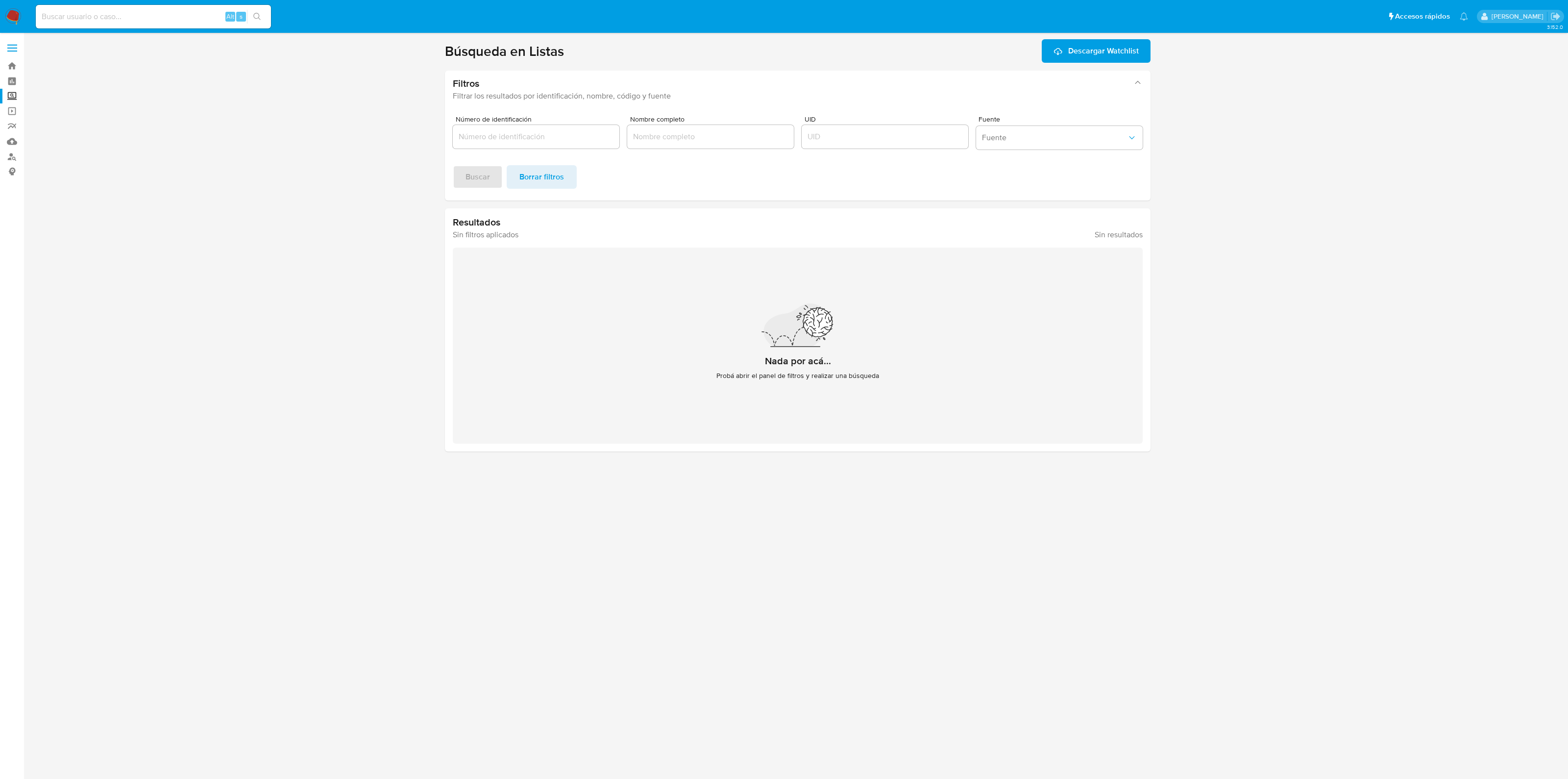
click at [572, 137] on input "Número de identificación" at bounding box center [536, 136] width 167 height 13
click at [19, 92] on label "Screening" at bounding box center [58, 96] width 117 height 15
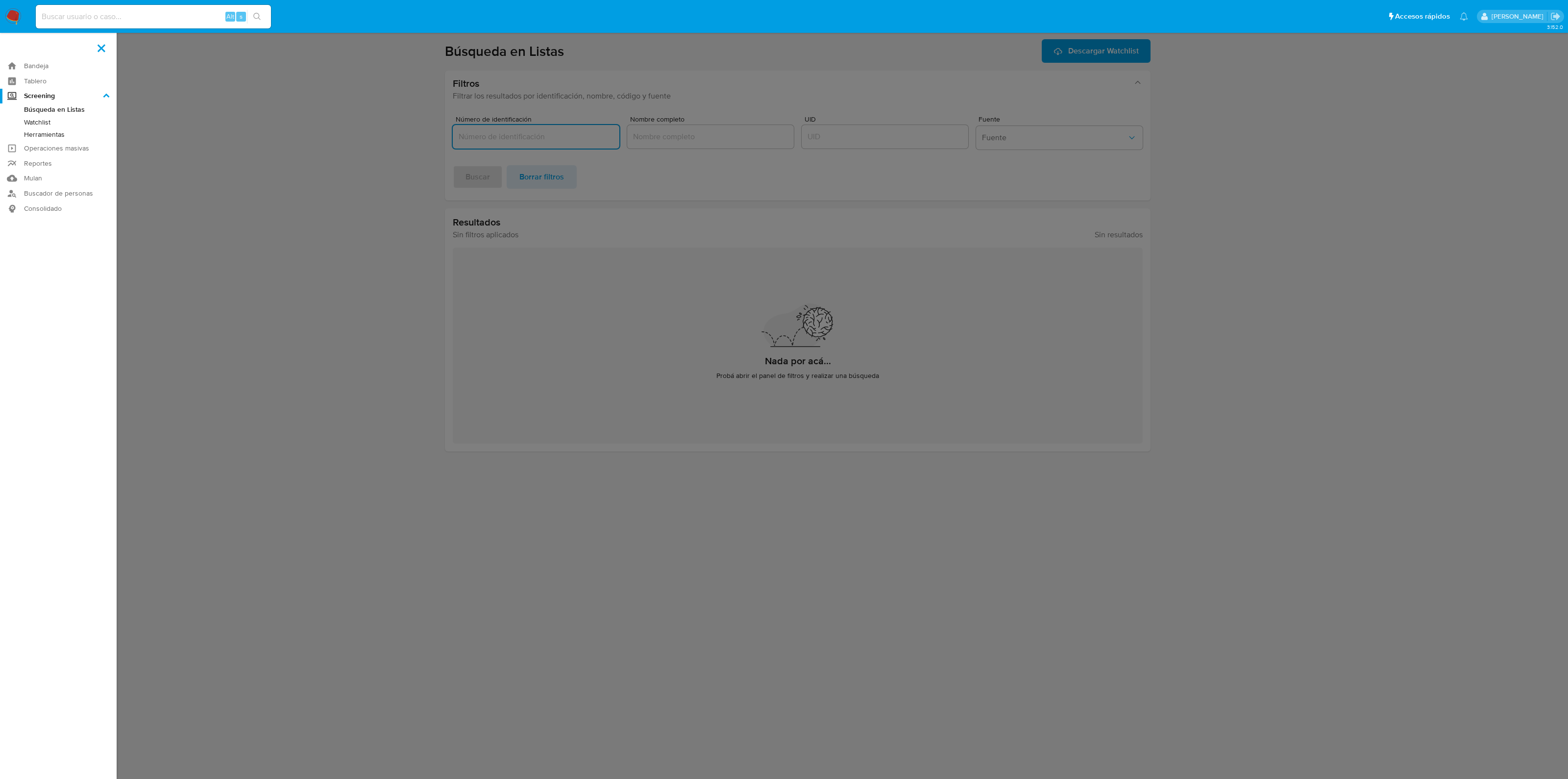
click at [0, 0] on input "Screening" at bounding box center [0, 0] width 0 height 0
click at [39, 119] on link "Watchlist" at bounding box center [58, 122] width 117 height 12
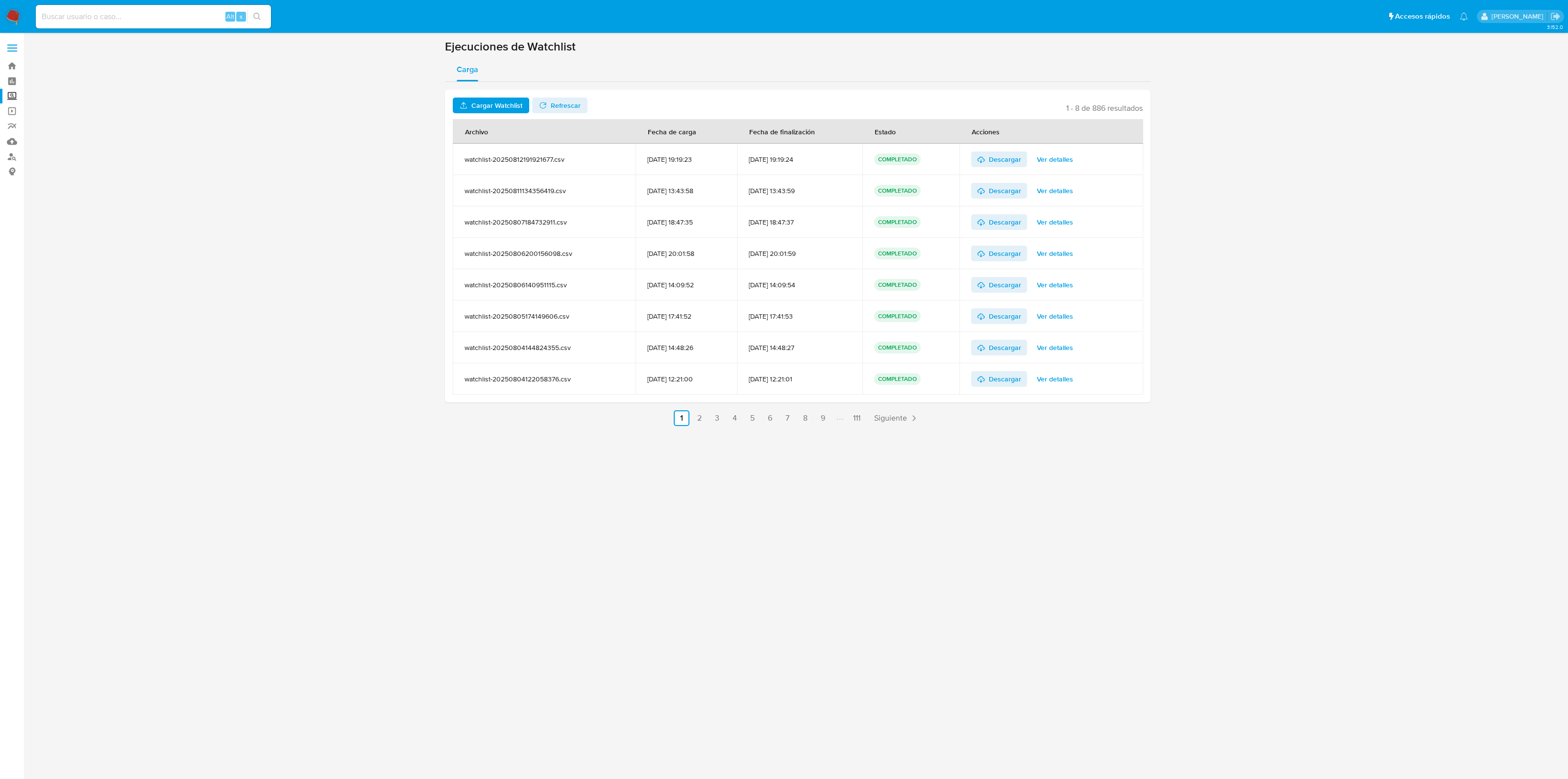
click at [1062, 162] on span "Ver detalles" at bounding box center [1055, 159] width 37 height 14
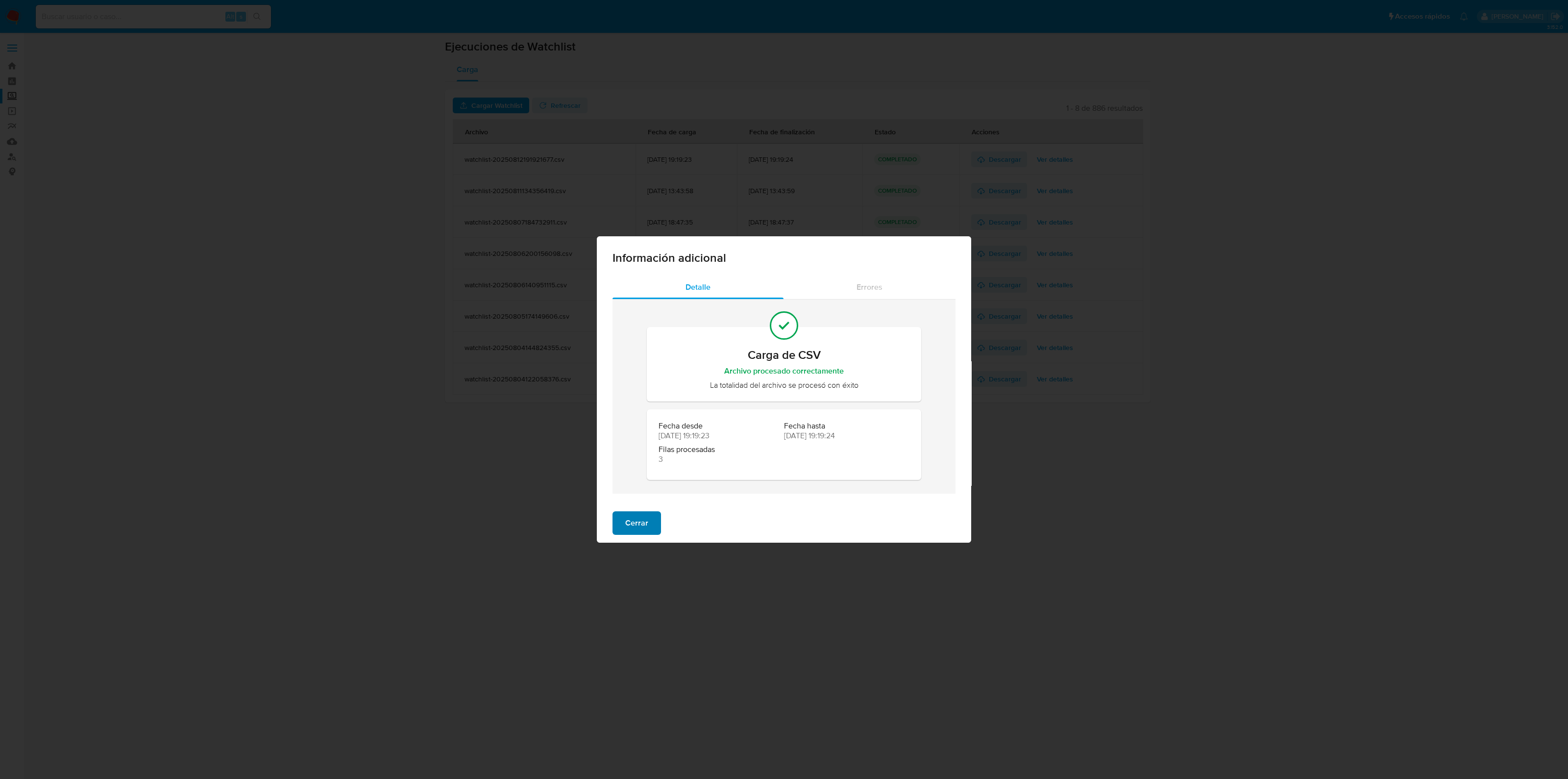
click at [632, 514] on span "Cerrar" at bounding box center [637, 523] width 23 height 21
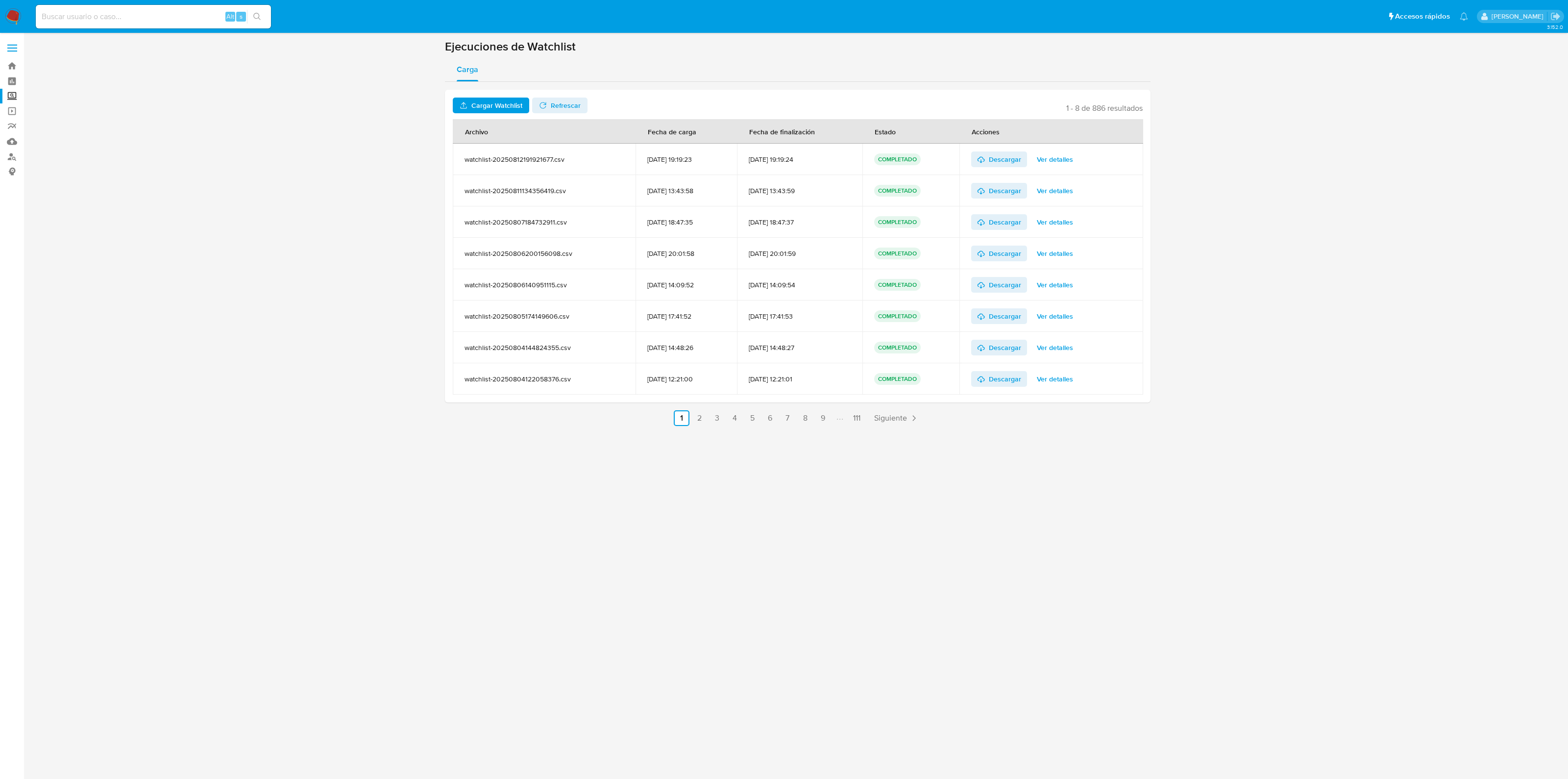
click at [11, 101] on label "Screening" at bounding box center [58, 96] width 117 height 15
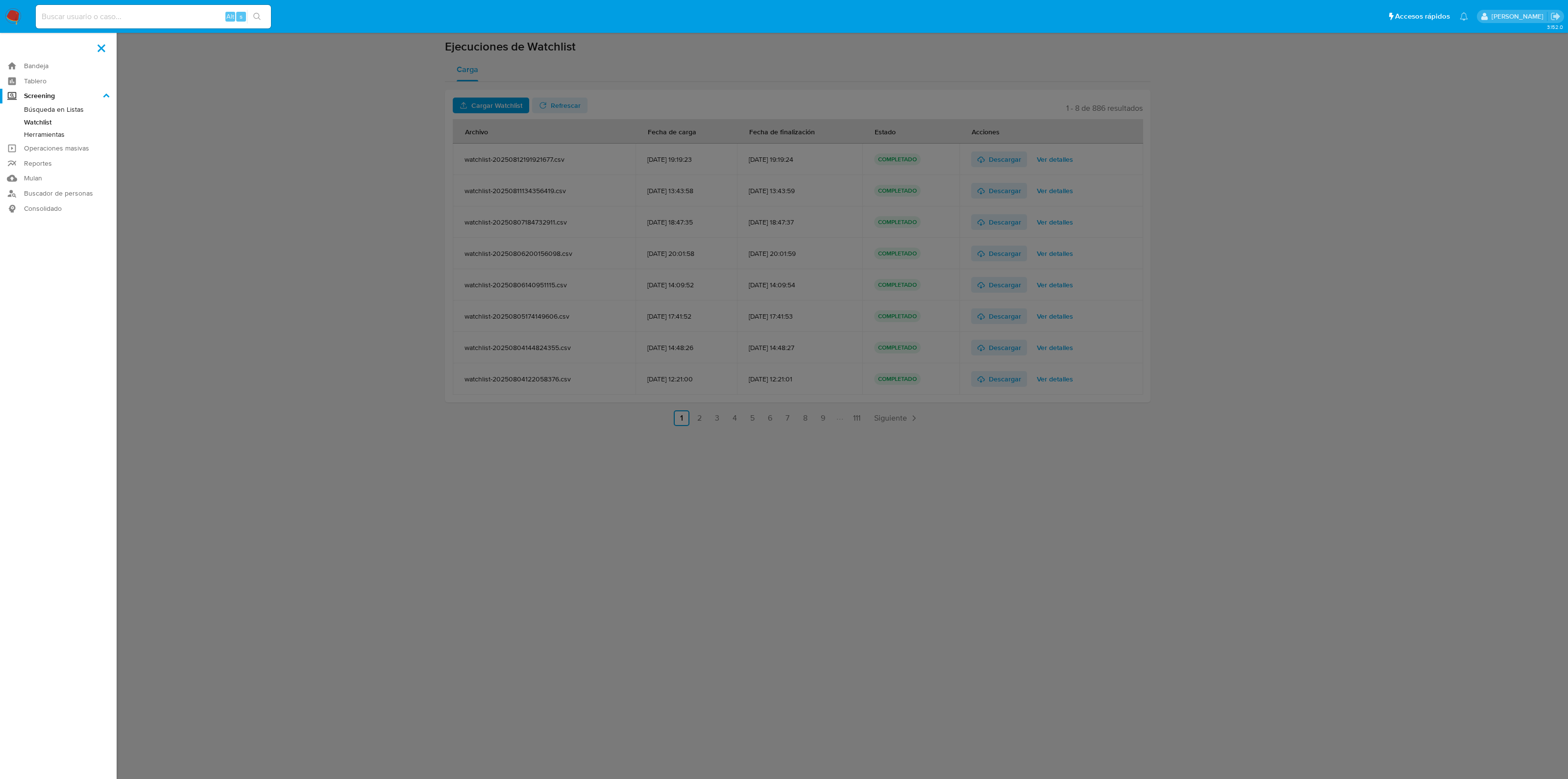
click at [0, 0] on input "Screening" at bounding box center [0, 0] width 0 height 0
click at [59, 132] on link "Herramientas" at bounding box center [58, 135] width 117 height 12
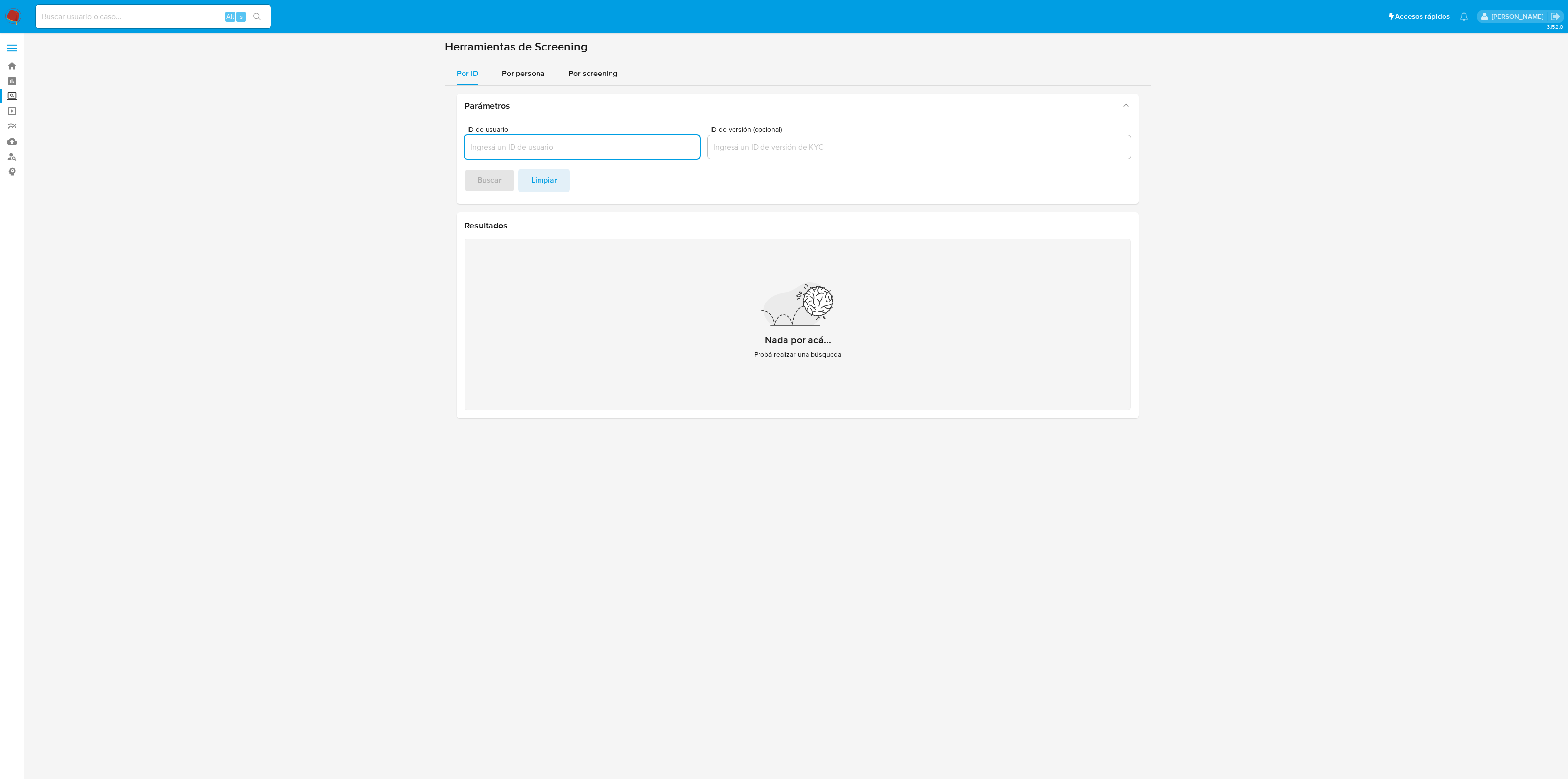
click at [735, 143] on input "ID de versión (opcional)" at bounding box center [919, 147] width 424 height 13
click at [522, 72] on span "Por persona" at bounding box center [523, 73] width 43 height 12
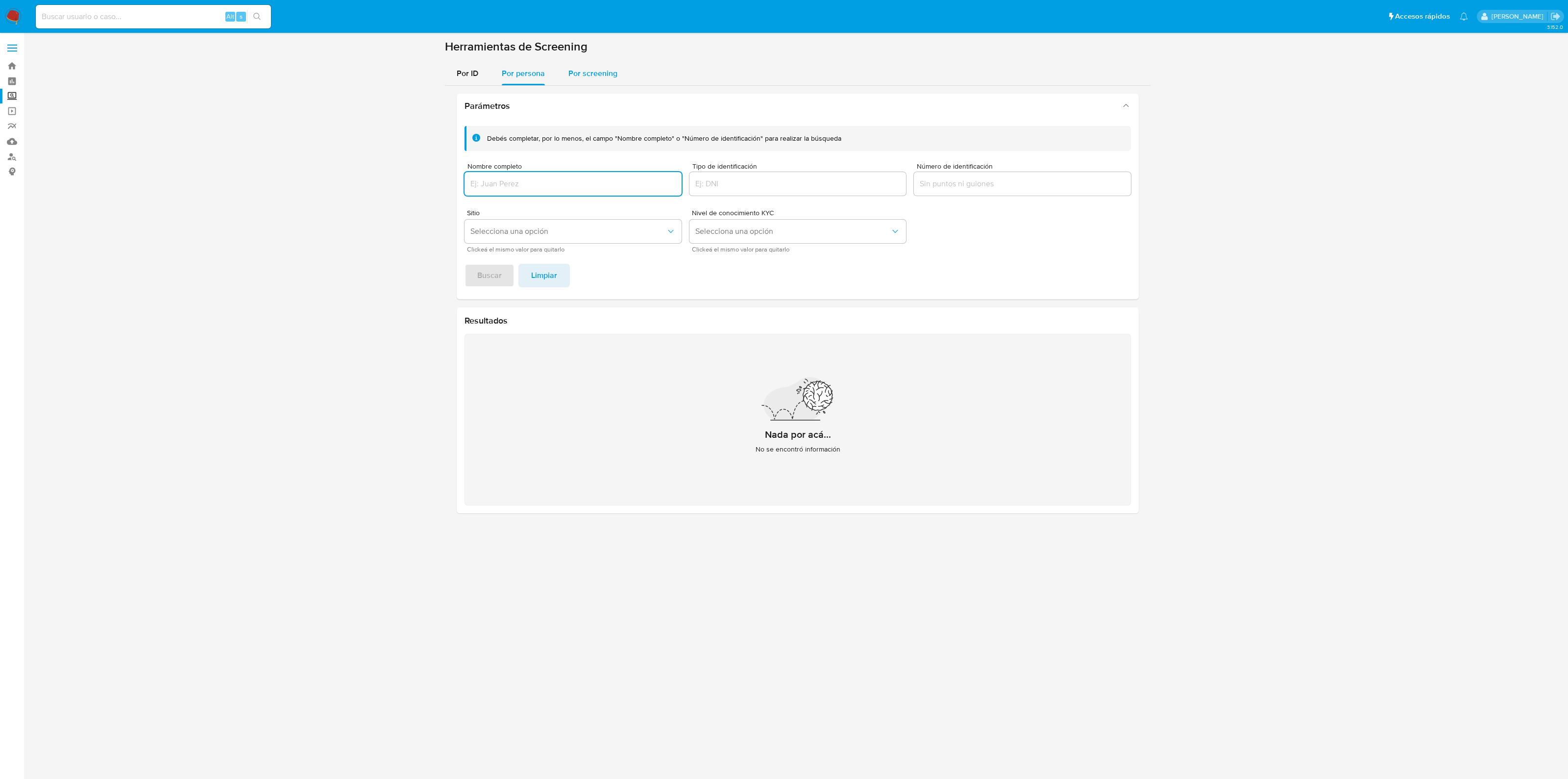
click at [588, 69] on span "Por screening" at bounding box center [593, 73] width 49 height 12
click at [16, 108] on link "Operaciones masivas" at bounding box center [58, 111] width 117 height 15
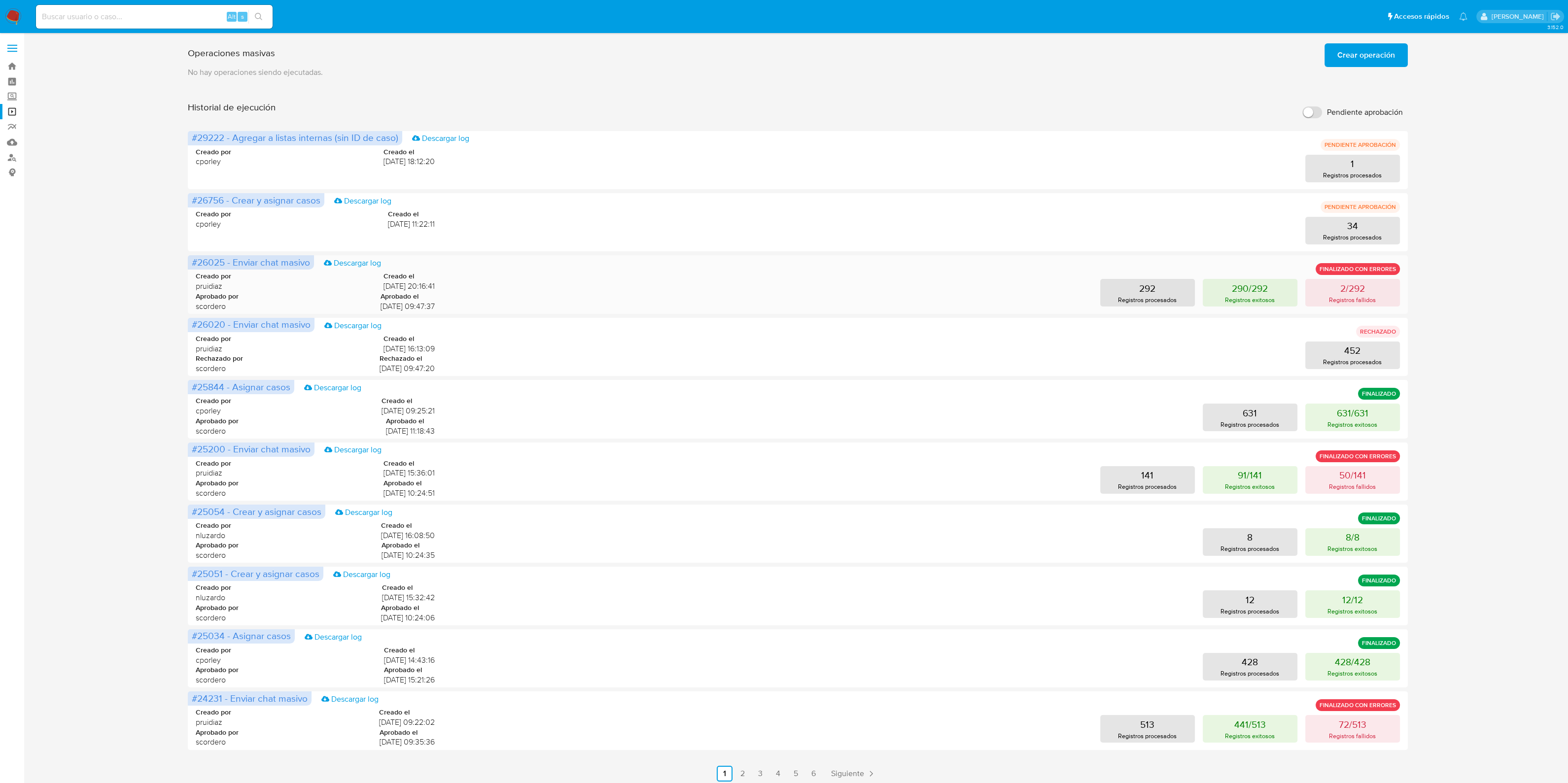
drag, startPoint x: 366, startPoint y: 284, endPoint x: 503, endPoint y: 289, distance: 137.1
click at [503, 289] on div "Creado por pruidiaz Creado el [DATE] 20:16:41 Aprobado por scordero Aprobado el…" at bounding box center [798, 288] width 1204 height 59
click at [14, 113] on link "Operaciones masivas" at bounding box center [59, 111] width 118 height 15
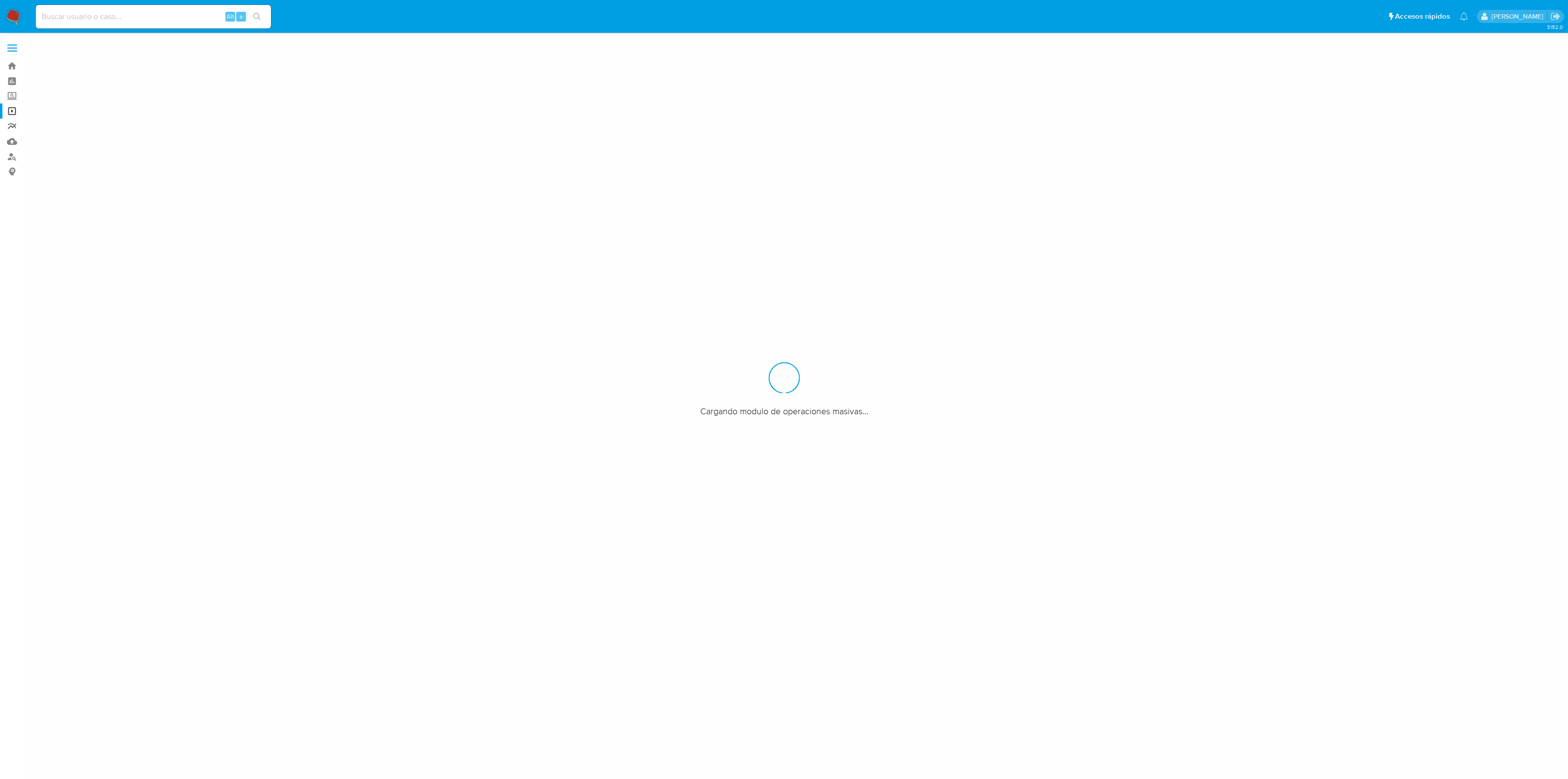
click at [15, 122] on link "Reportes" at bounding box center [58, 126] width 117 height 15
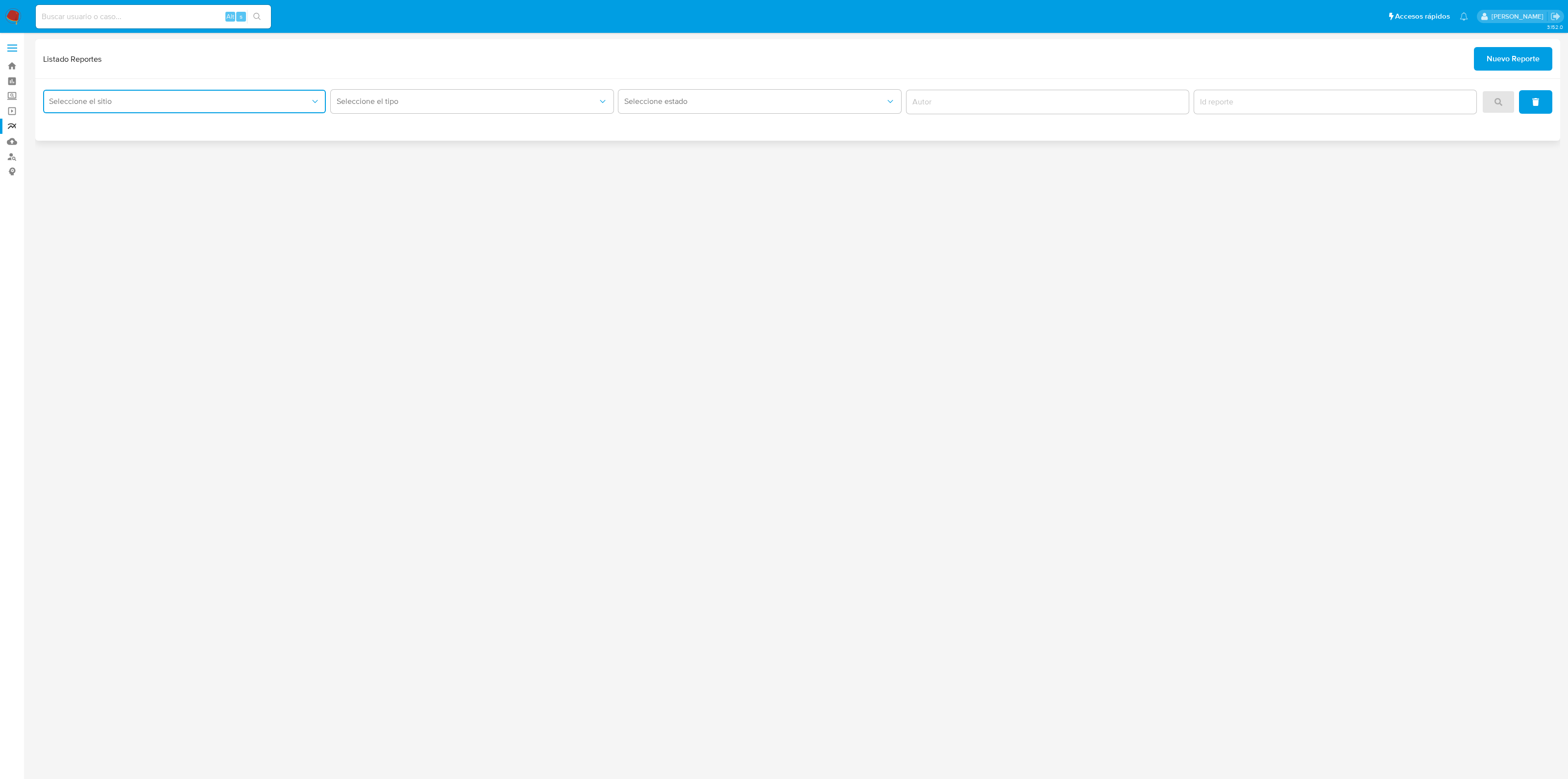
click at [127, 104] on span "Seleccione el sitio" at bounding box center [179, 102] width 261 height 10
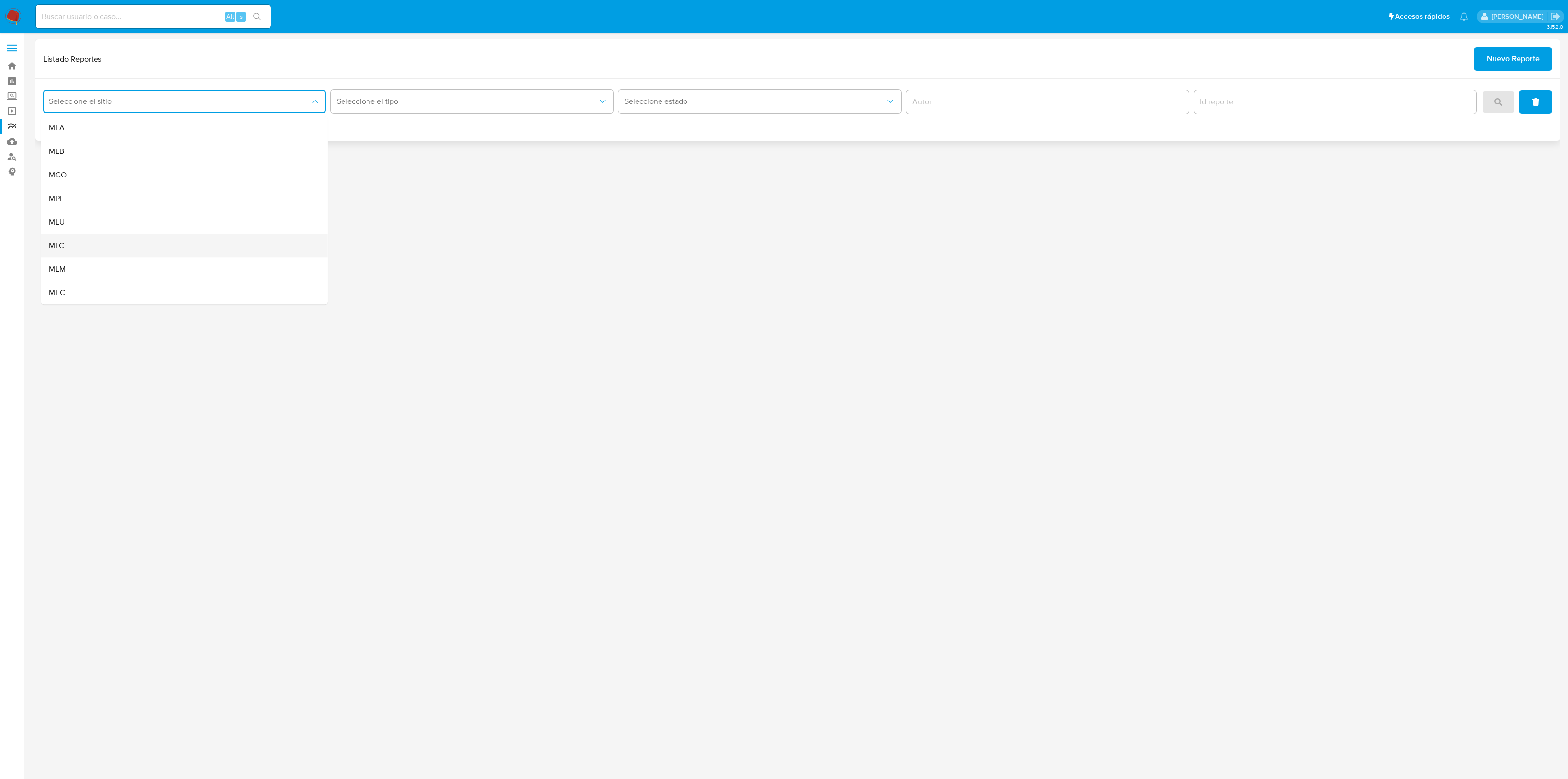
click at [114, 238] on div "MLC" at bounding box center [181, 245] width 265 height 24
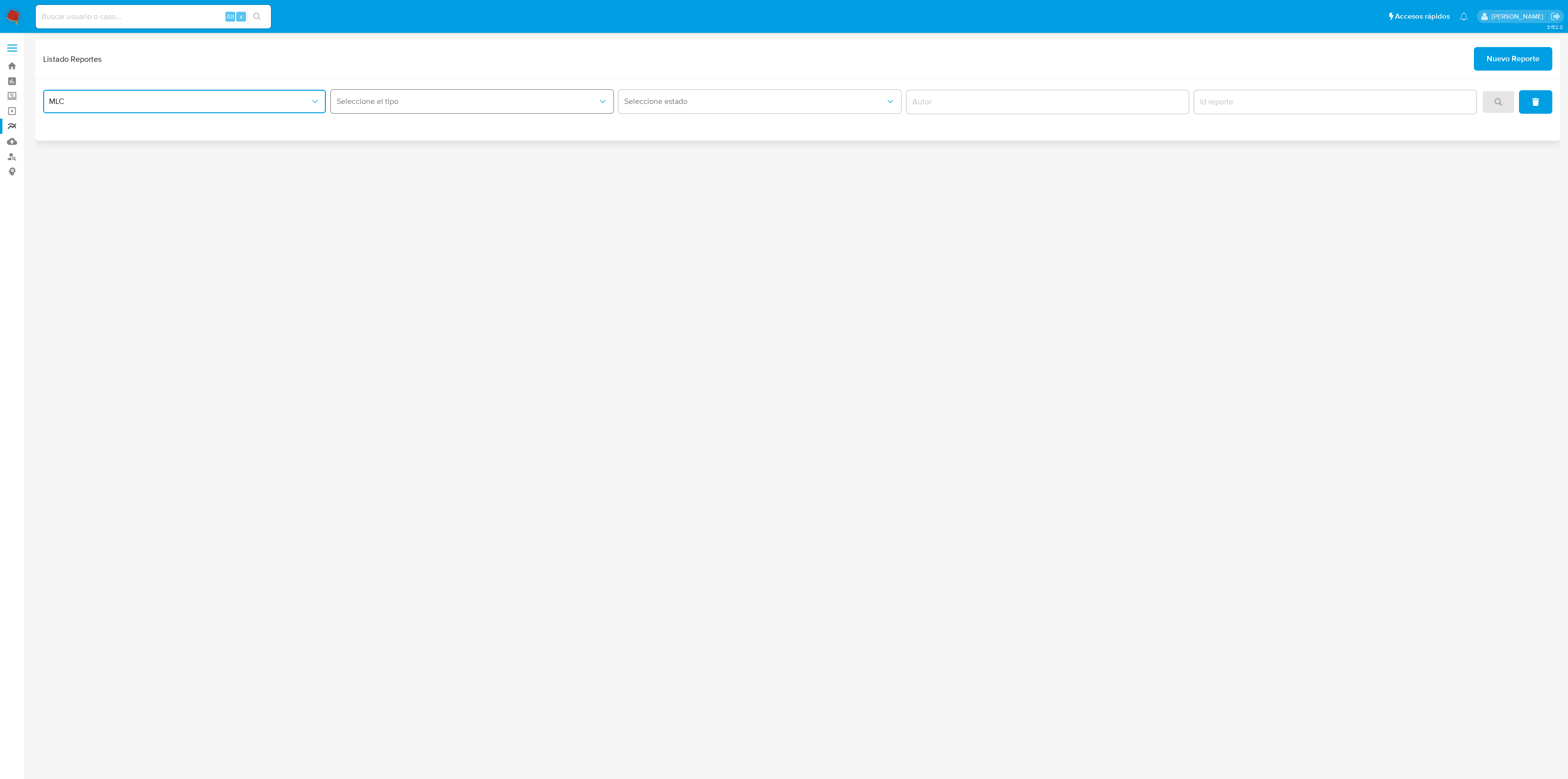
click at [402, 104] on span "Seleccione el tipo" at bounding box center [467, 102] width 261 height 10
click at [401, 127] on div "LEGAJO UNICO" at bounding box center [469, 128] width 265 height 24
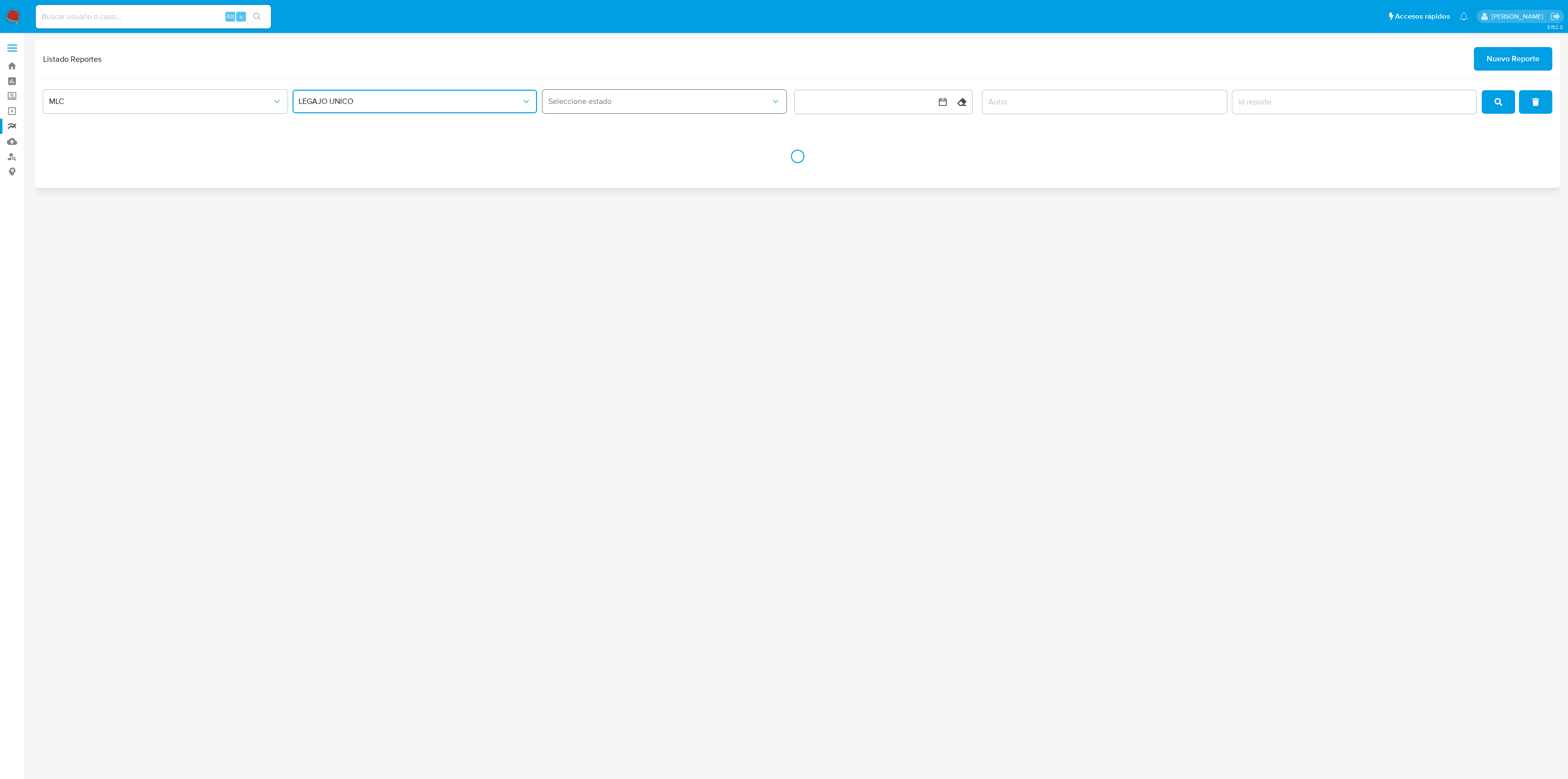
click at [674, 93] on button "Seleccione estado" at bounding box center [665, 101] width 245 height 24
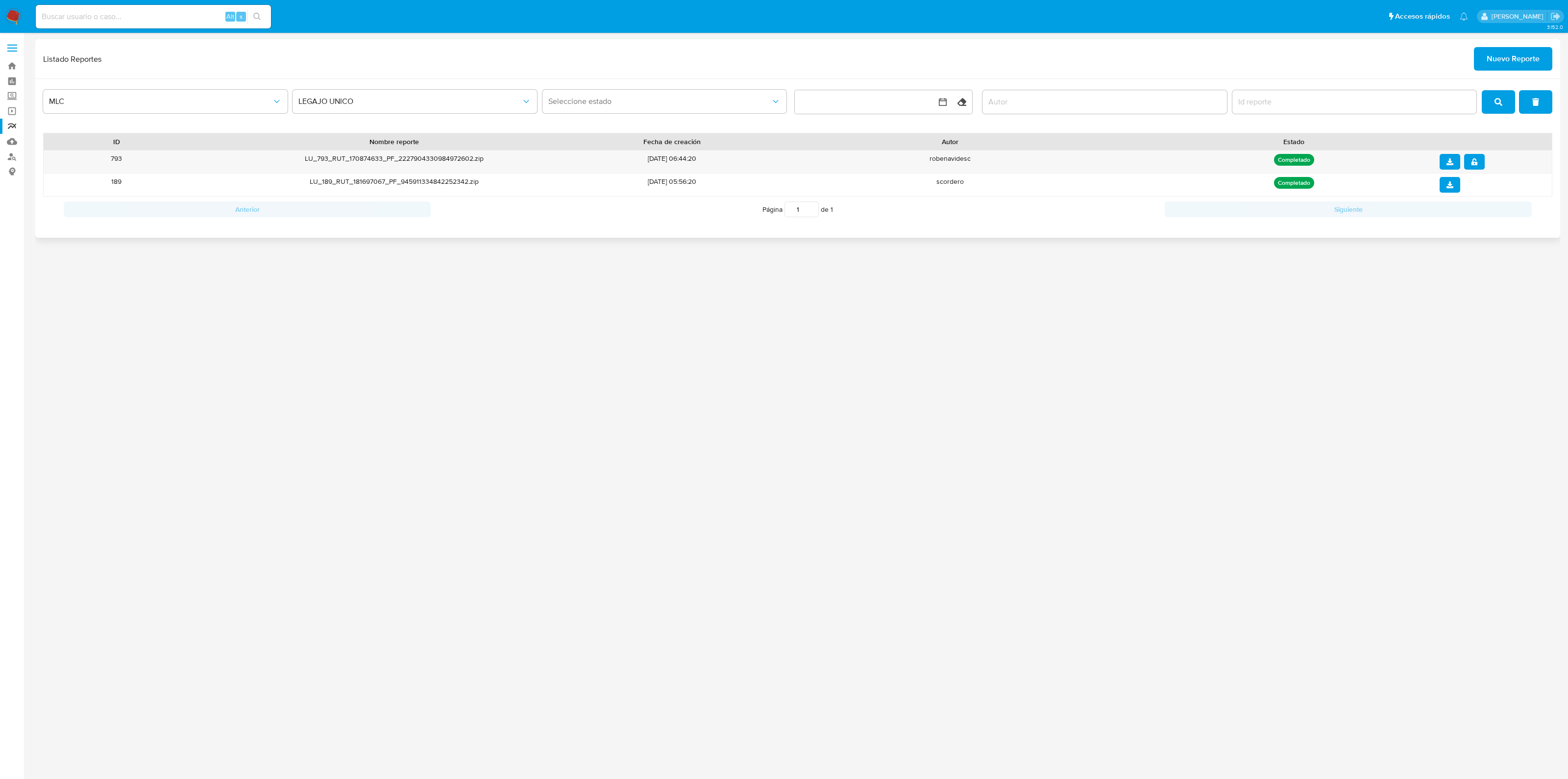
click at [660, 66] on div "Listado Reportes Nuevo Reporte" at bounding box center [797, 58] width 1509 height 24
click at [1446, 162] on icon "download" at bounding box center [1449, 161] width 7 height 7
click at [667, 93] on button "Seleccione estado" at bounding box center [665, 101] width 245 height 24
click at [990, 92] on div at bounding box center [1105, 102] width 245 height 24
click at [13, 139] on link "Mulan" at bounding box center [58, 141] width 117 height 15
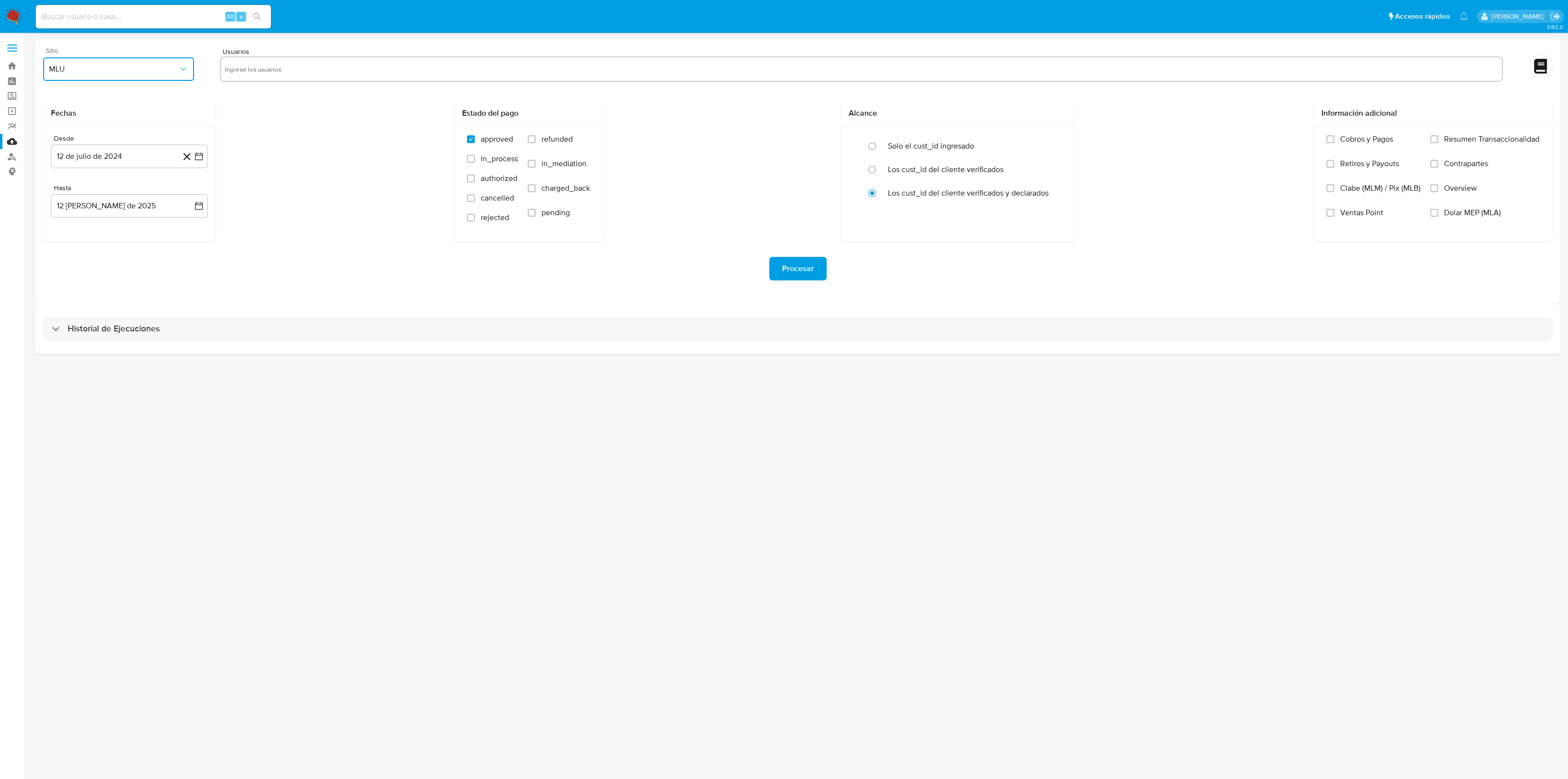
click at [175, 60] on button "MLU" at bounding box center [119, 69] width 151 height 24
click at [97, 233] on div "MLC" at bounding box center [115, 236] width 133 height 24
click at [306, 69] on input "text" at bounding box center [861, 69] width 1273 height 16
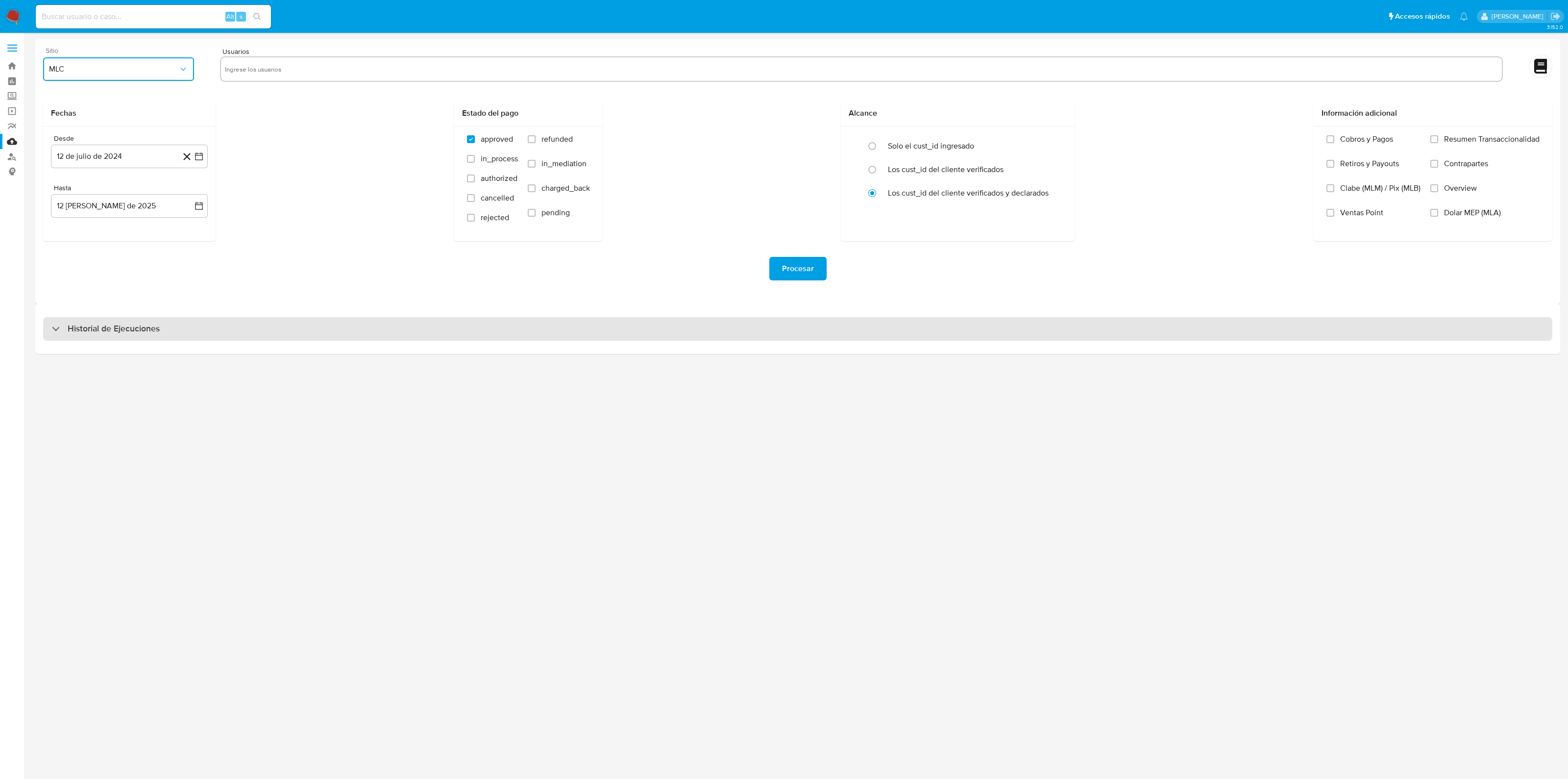
click at [230, 323] on div "Historial de Ejecuciones" at bounding box center [797, 329] width 1509 height 24
select select "10"
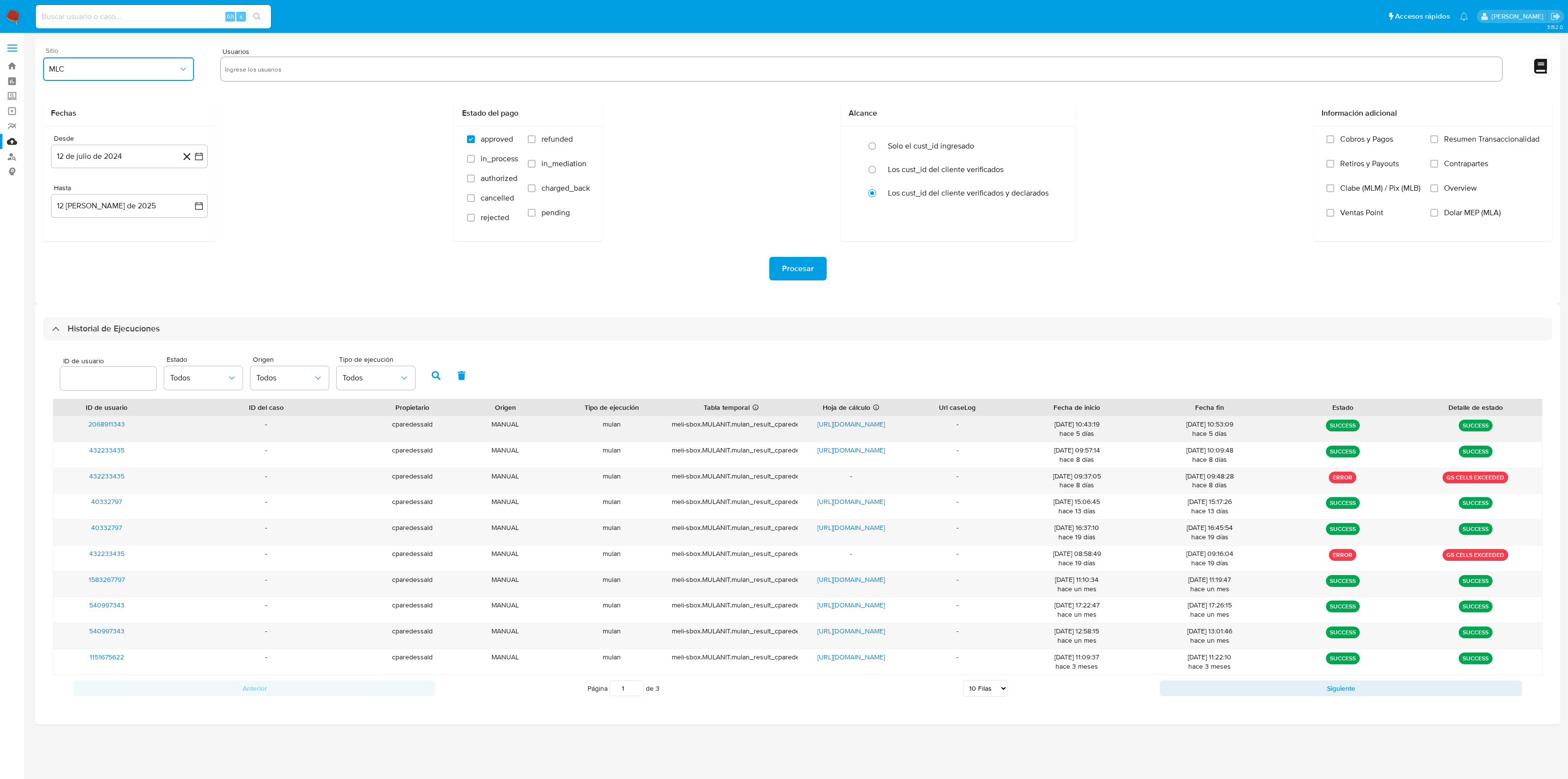
click at [841, 423] on span "[URL][DOMAIN_NAME]" at bounding box center [851, 424] width 68 height 10
click at [16, 158] on link "Buscador de personas" at bounding box center [58, 157] width 117 height 15
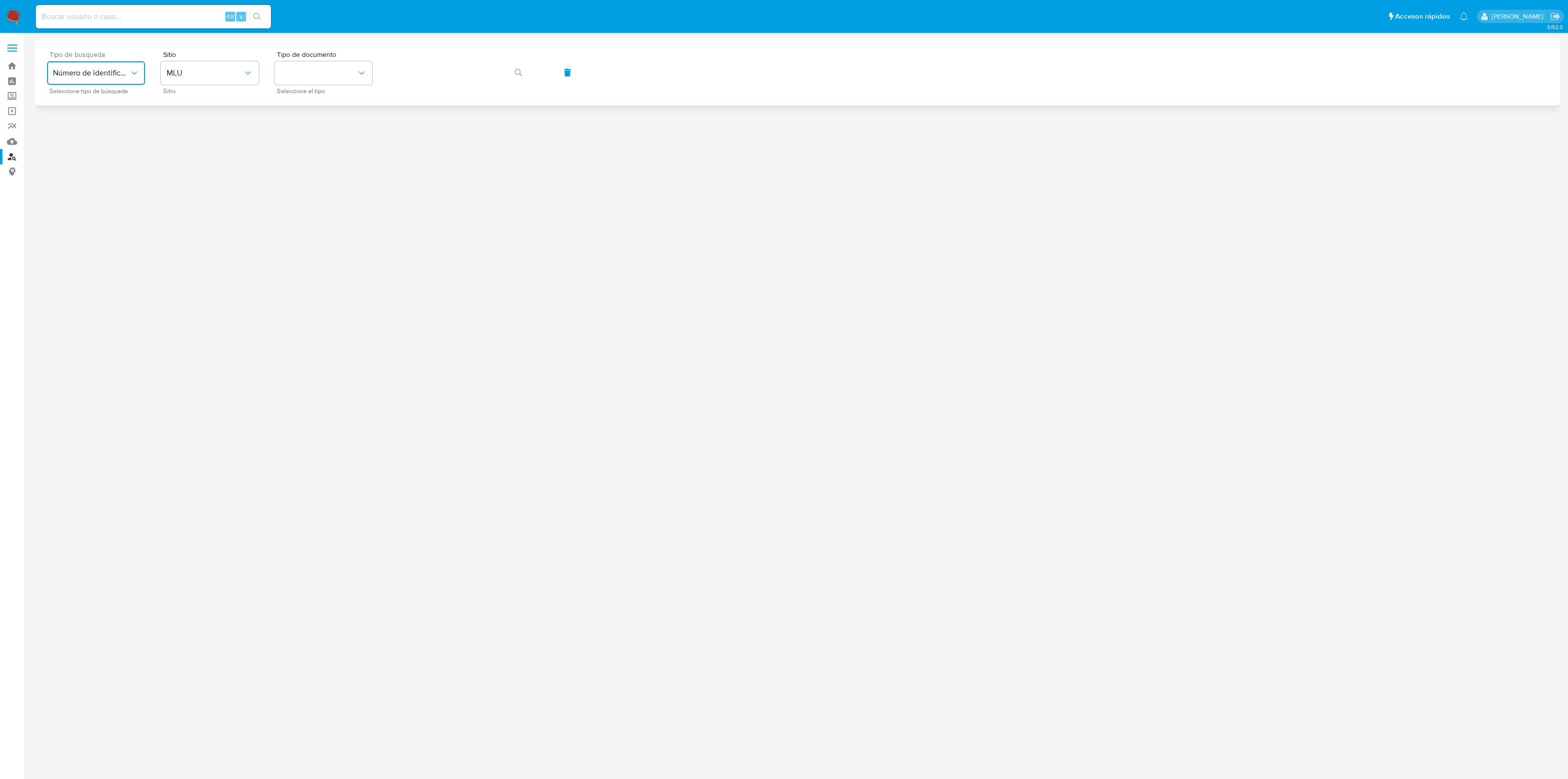
click at [140, 69] on button "Número de identificación" at bounding box center [96, 73] width 98 height 24
click at [19, 166] on link "Consolidado" at bounding box center [58, 172] width 117 height 15
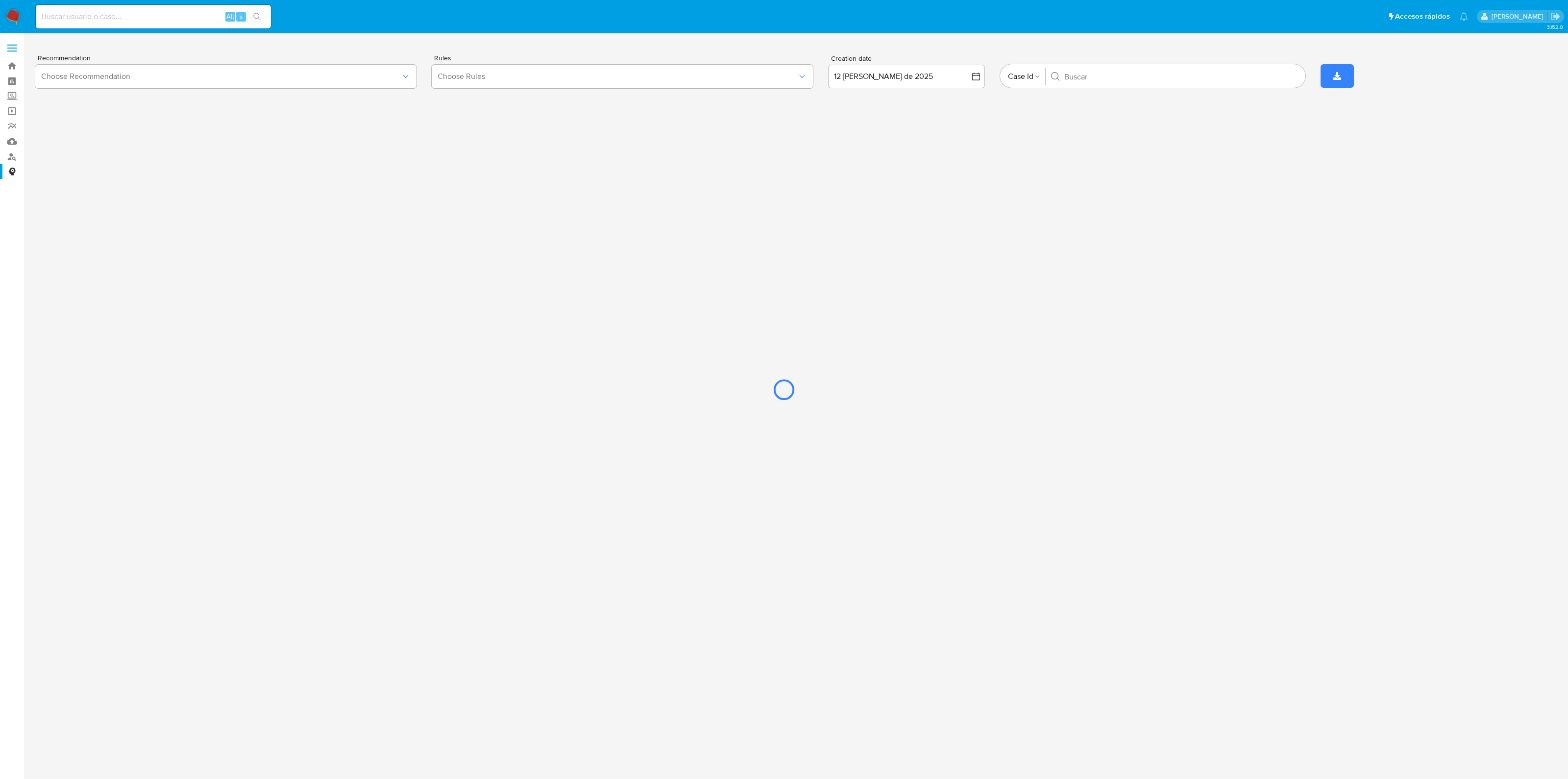
click at [364, 67] on div at bounding box center [784, 389] width 1568 height 779
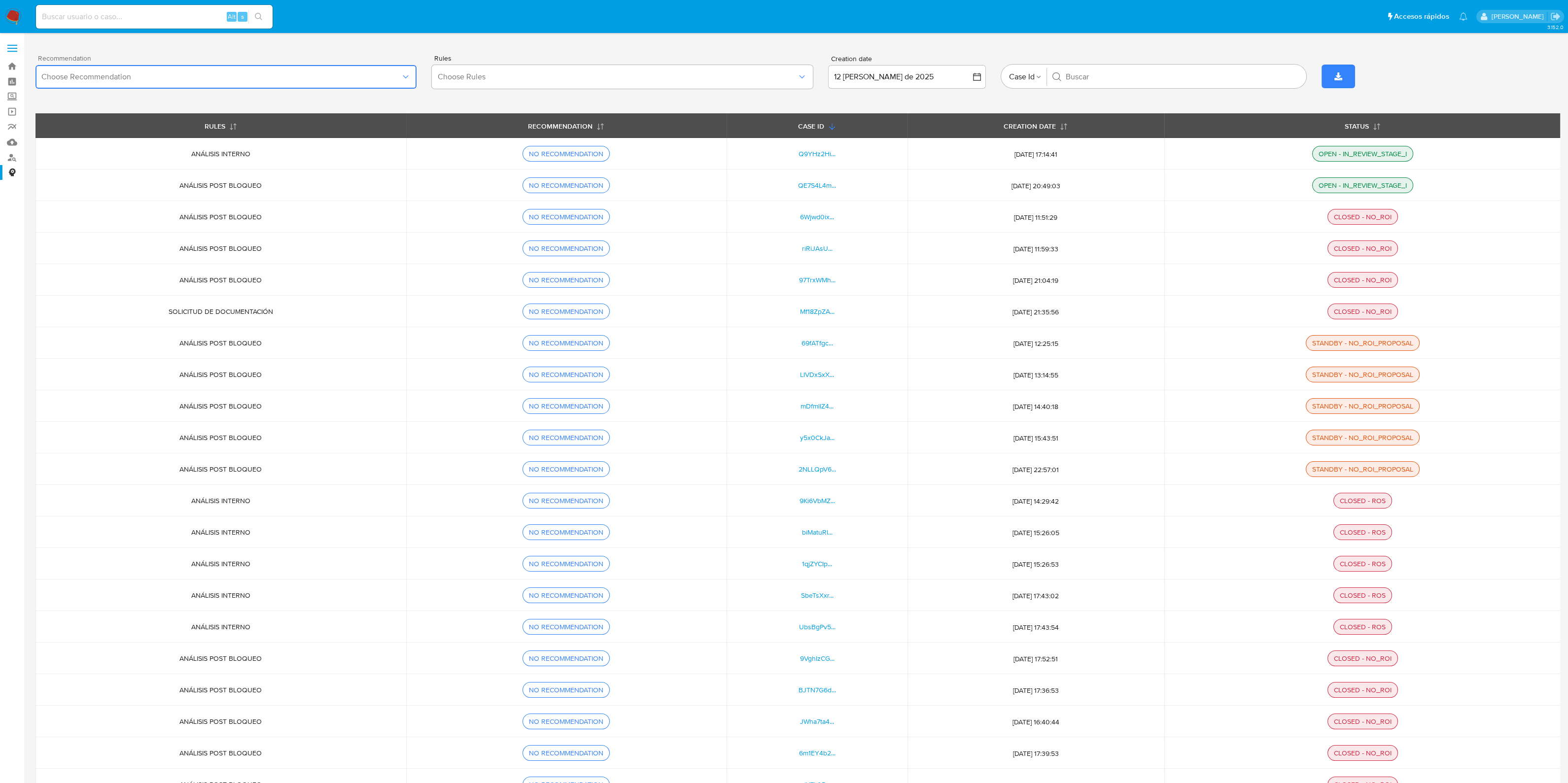
click at [310, 84] on button "Choose Recommendation" at bounding box center [226, 77] width 381 height 24
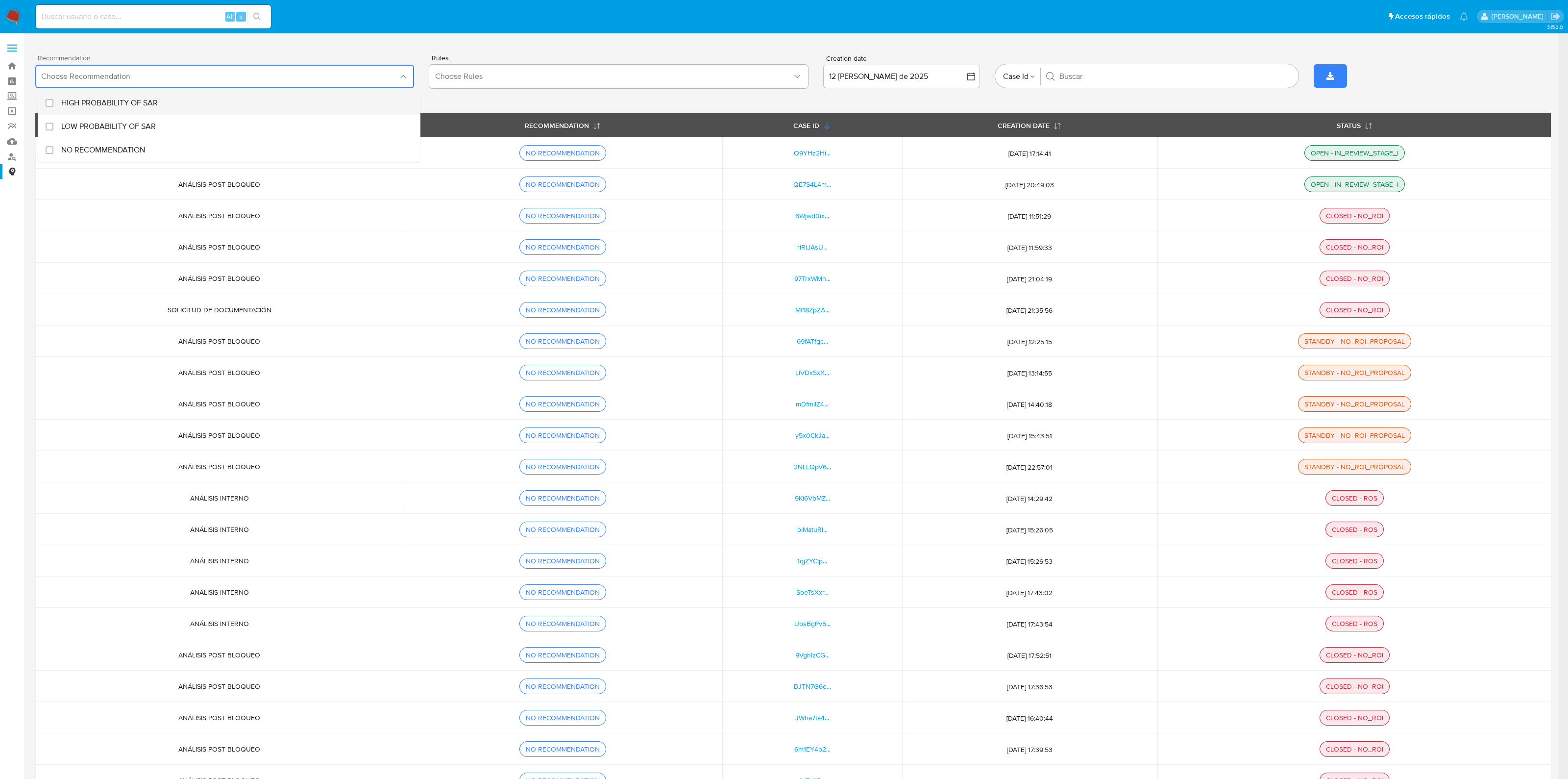
click at [52, 104] on div "Recommendation" at bounding box center [54, 103] width 16 height 24
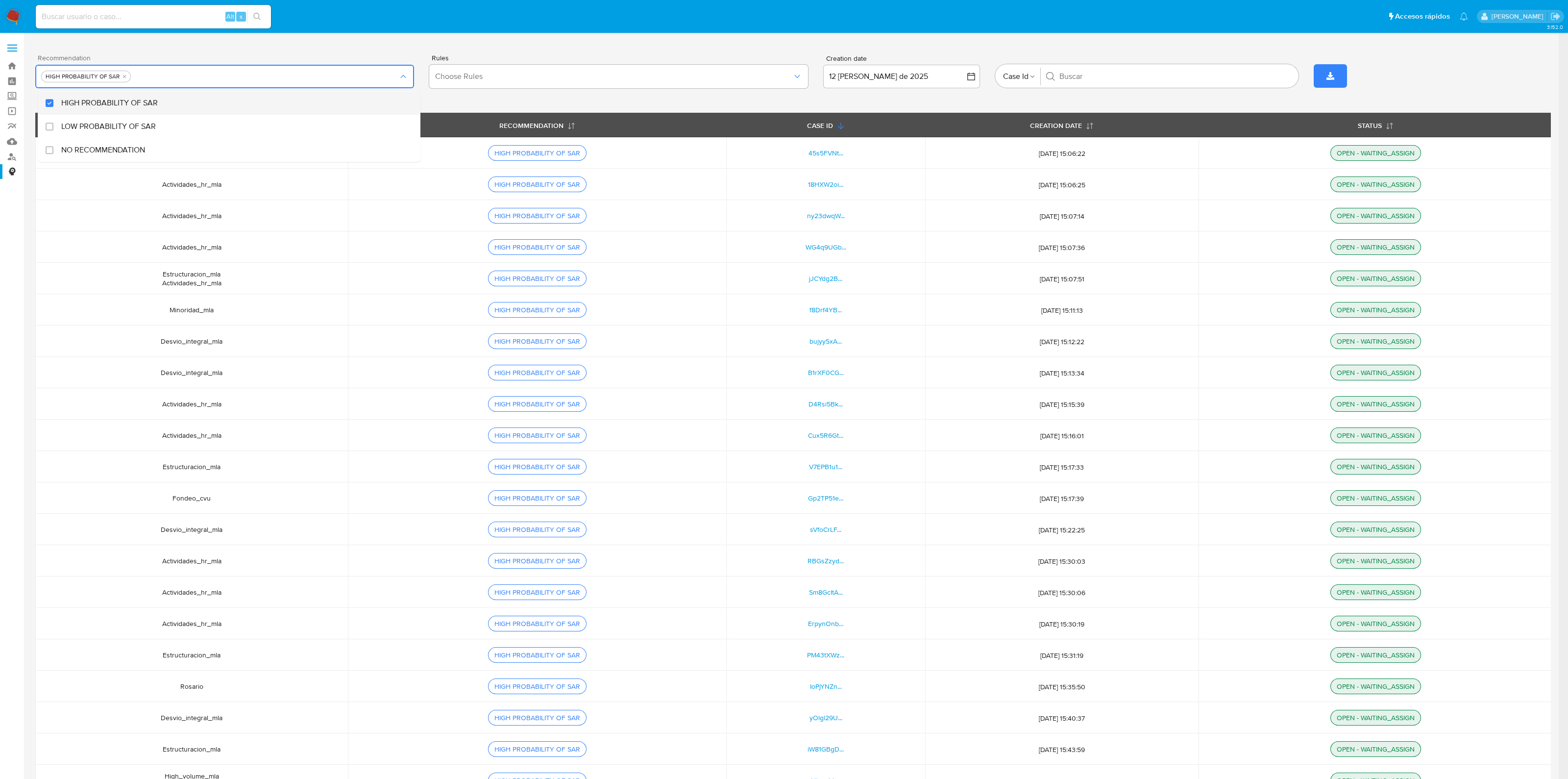
click at [52, 104] on div "Recommendation" at bounding box center [54, 103] width 16 height 24
checkbox input "false"
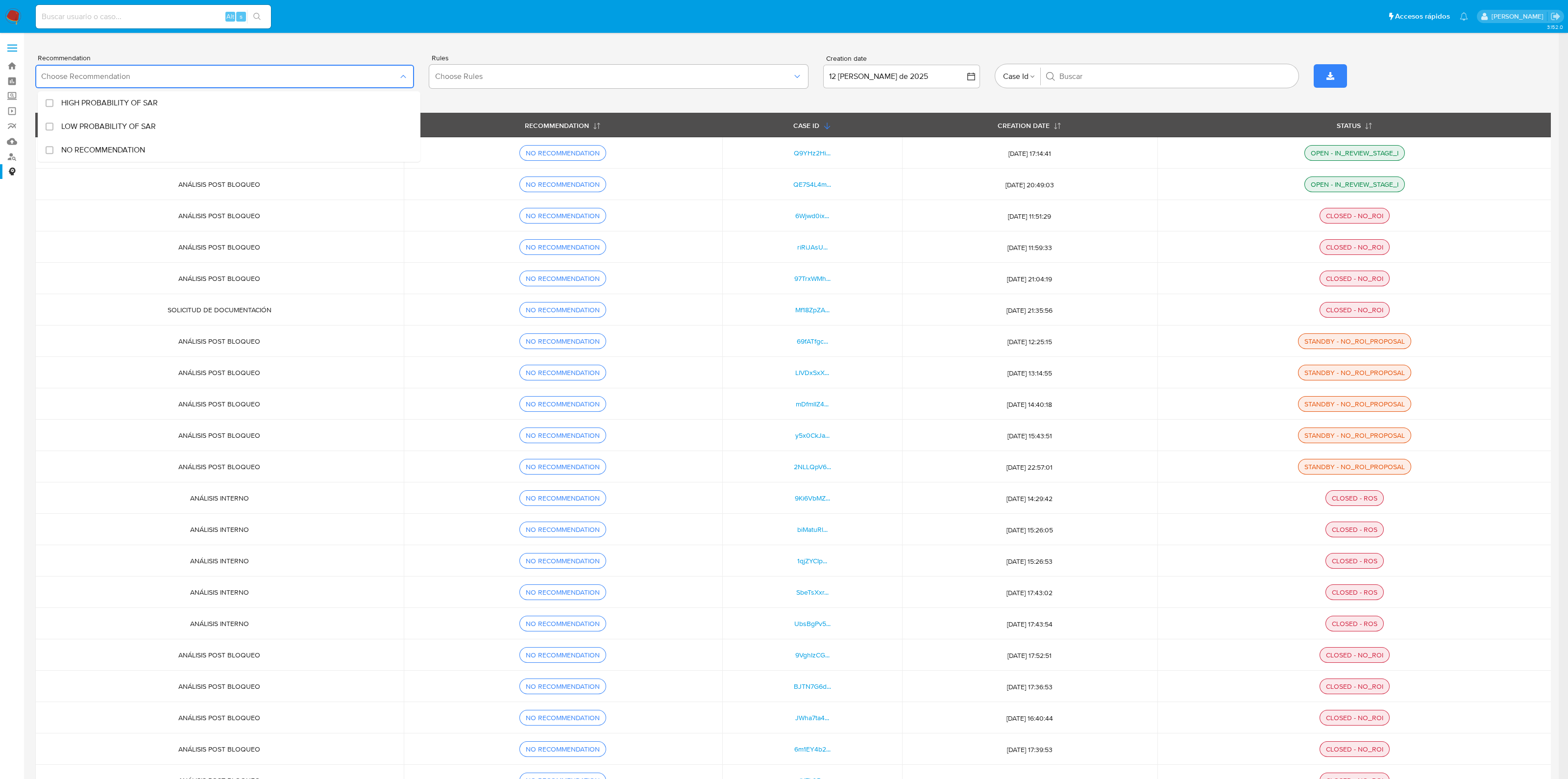
click at [461, 49] on div "Recommendation Choose Recommendation HIGH PROBABILITY OF SAR LOW PROBABILITY OF…" at bounding box center [793, 76] width 1516 height 74
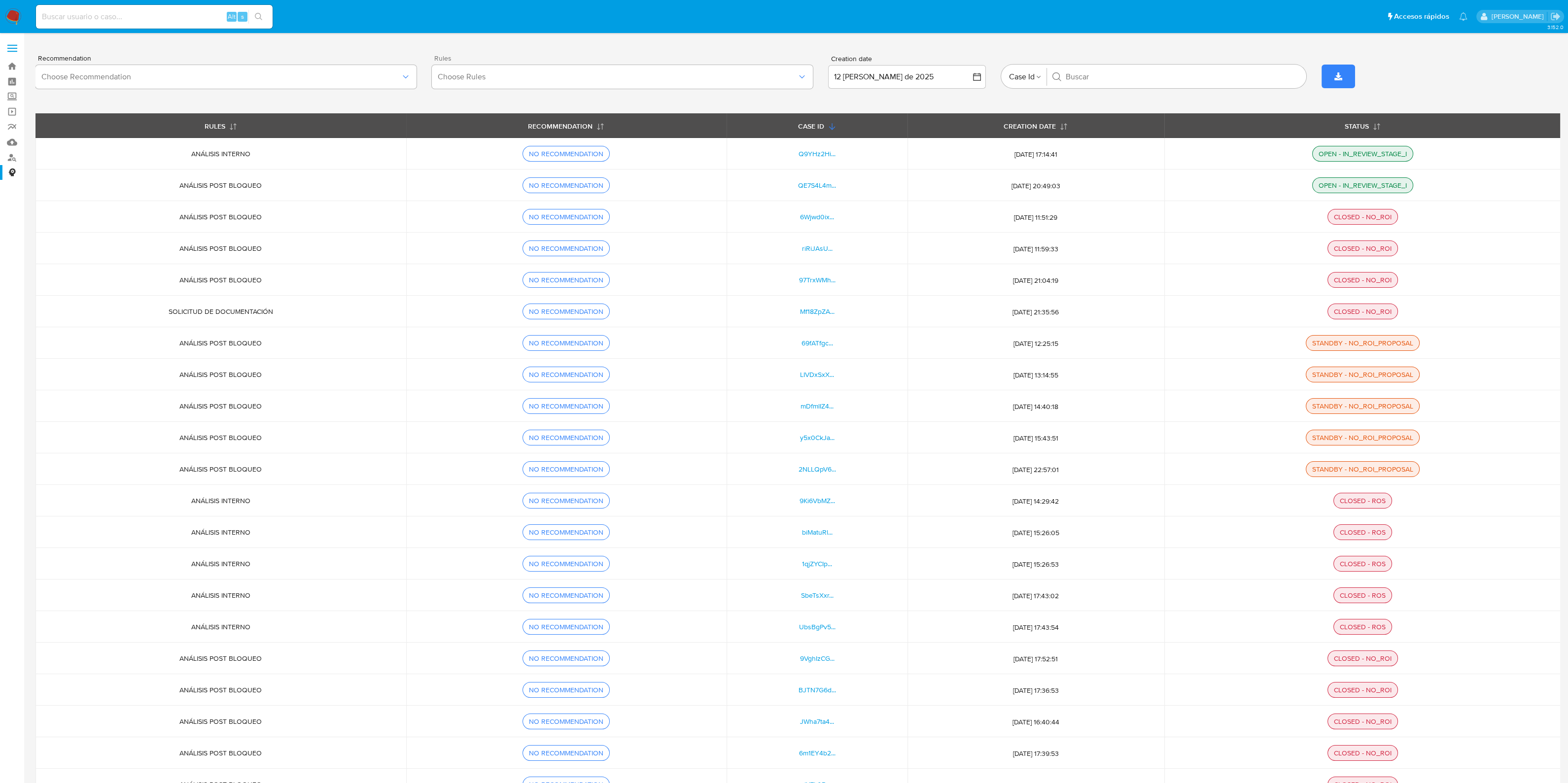
click at [487, 62] on div "Rules Choose Rules" at bounding box center [622, 76] width 381 height 43
click at [503, 75] on span "Choose Rules" at bounding box center [617, 77] width 359 height 10
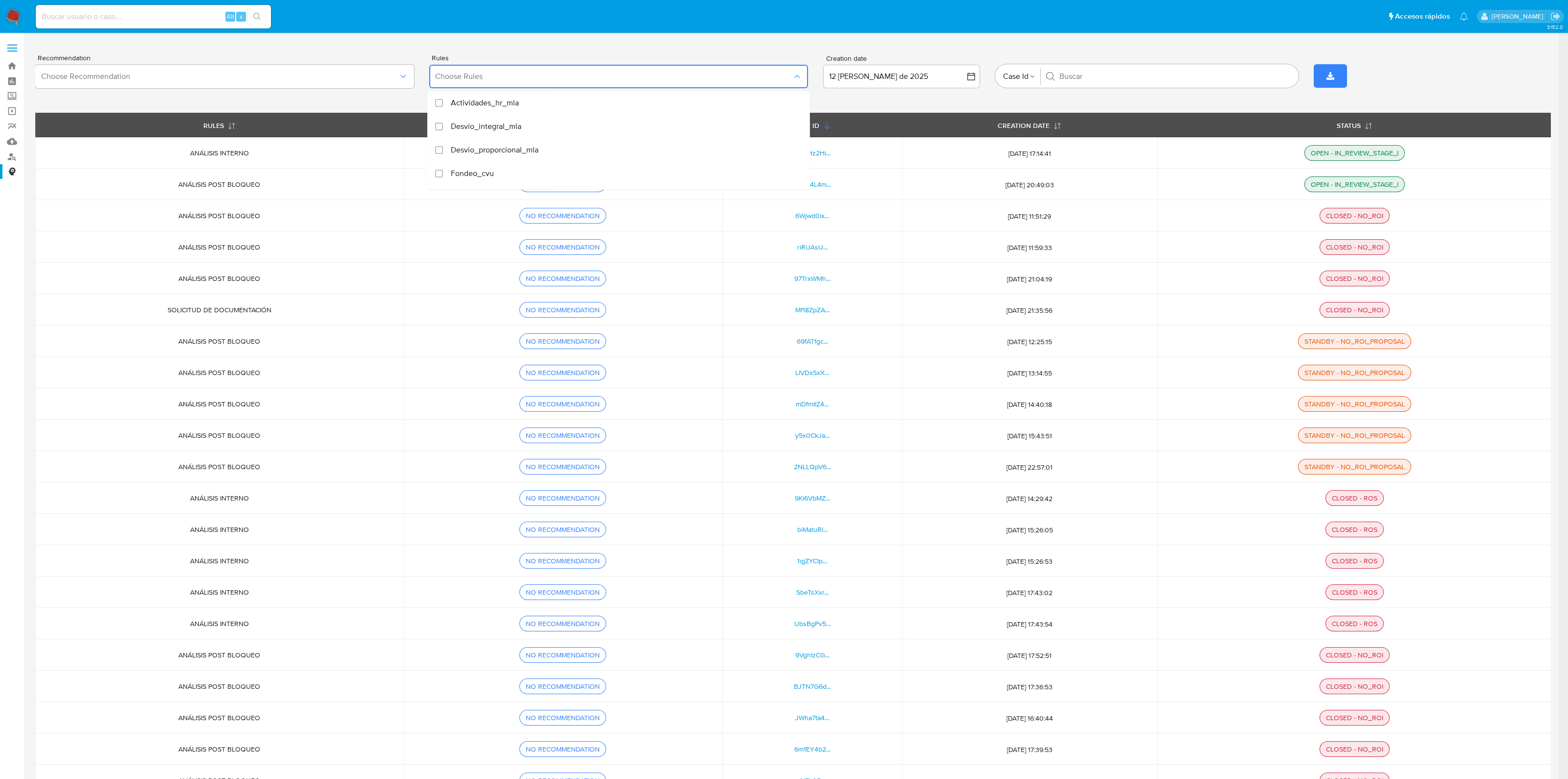
click at [681, 44] on div "Recommendation Choose Recommendation Rules Choose Rules Actividades_hr_mla Desv…" at bounding box center [793, 76] width 1516 height 74
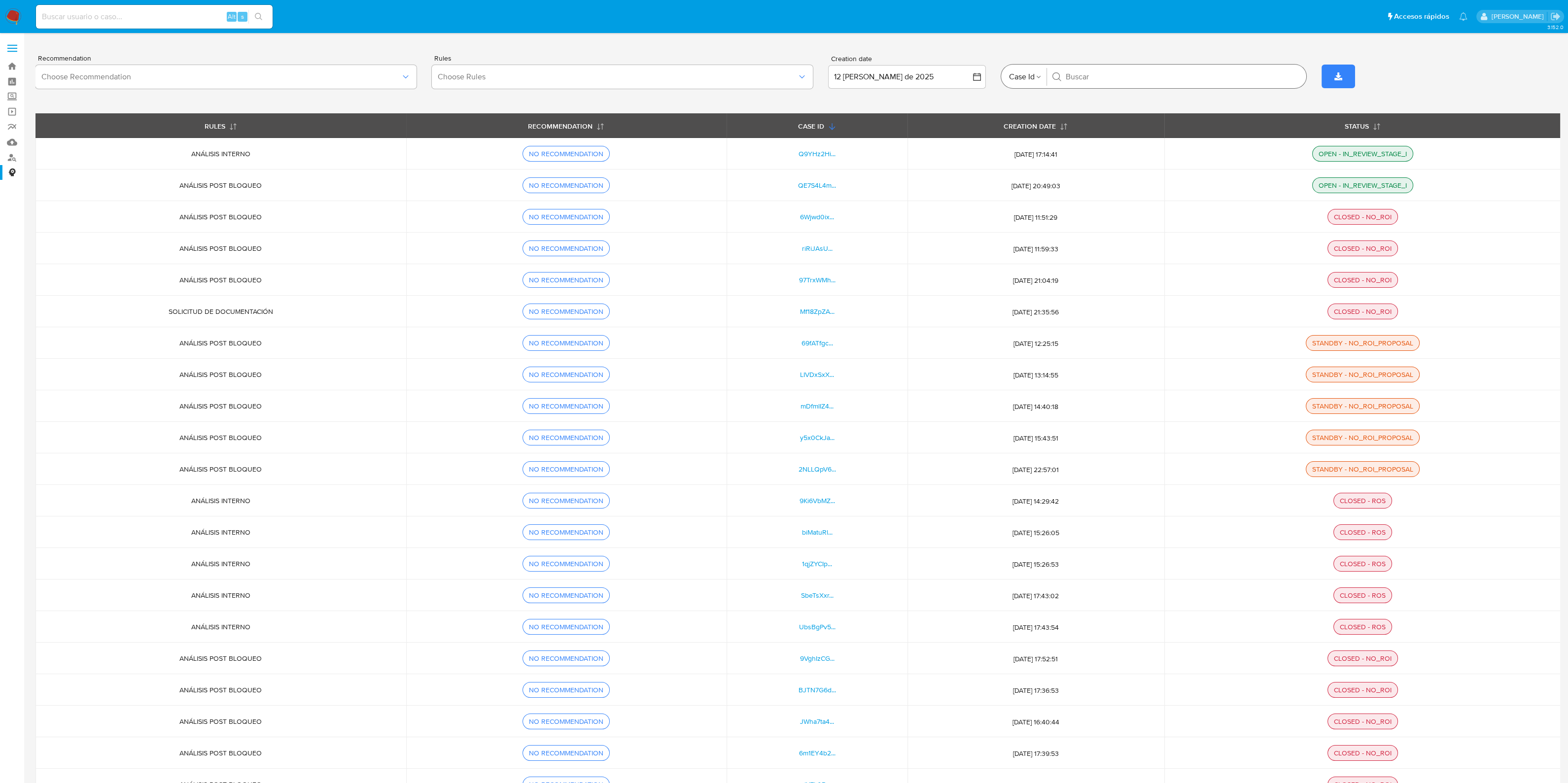
click at [1036, 77] on icon "button" at bounding box center [1038, 77] width 6 height 6
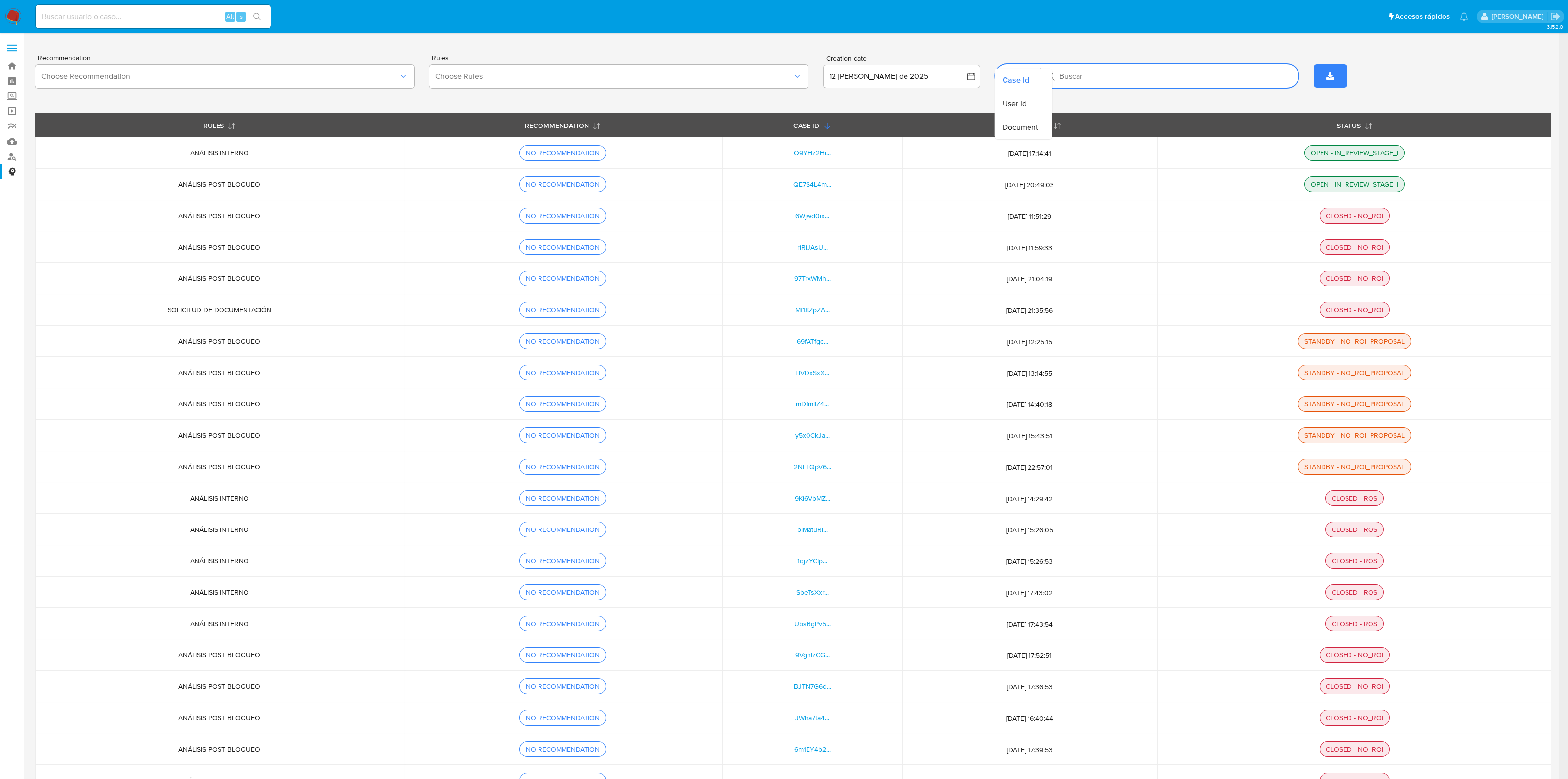
click at [1132, 46] on div "Recommendation Choose Recommendation Rules Choose Rules Creation date 12 de ago…" at bounding box center [793, 76] width 1516 height 74
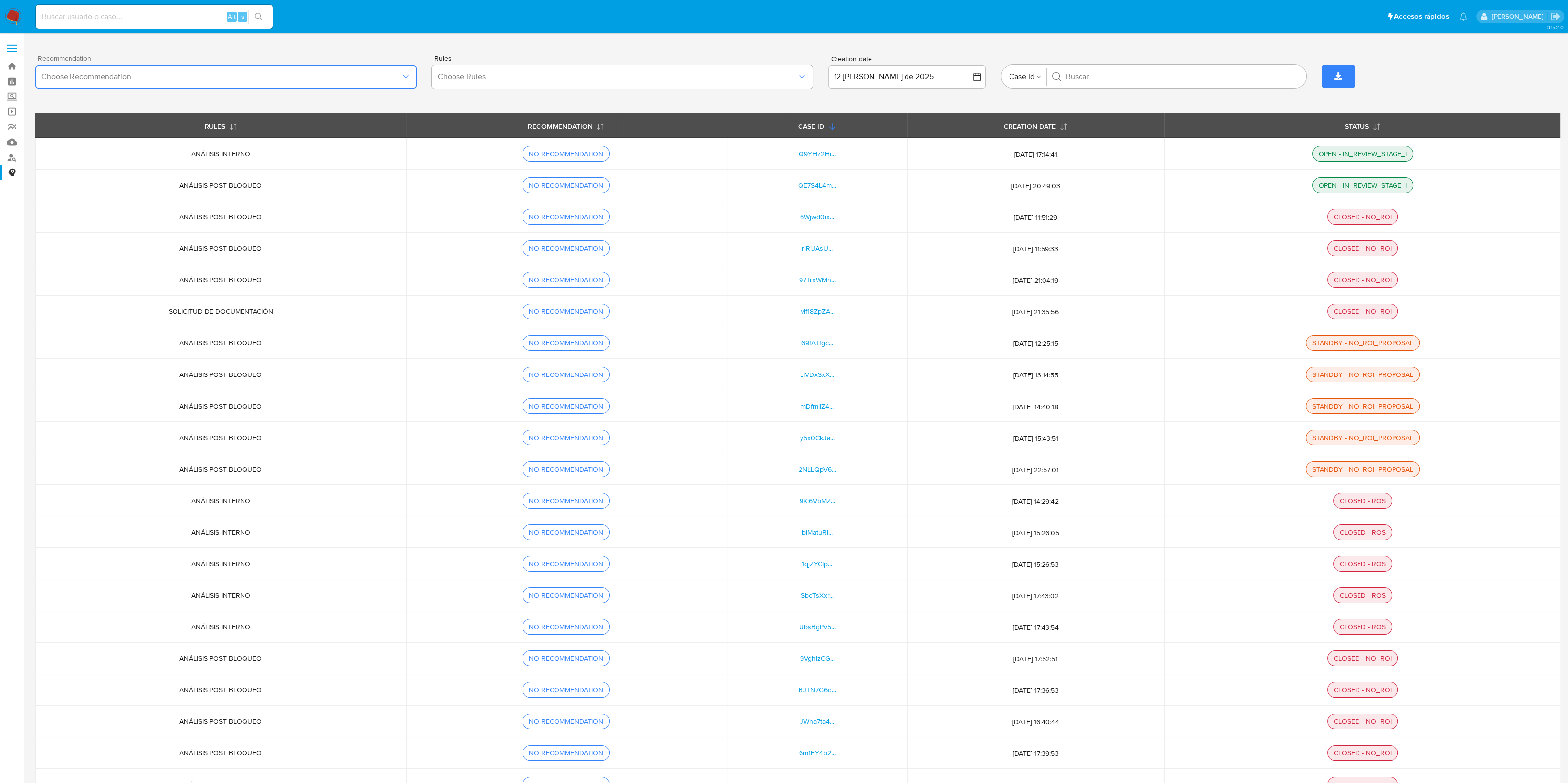
click at [246, 78] on span "Choose Recommendation" at bounding box center [221, 77] width 359 height 10
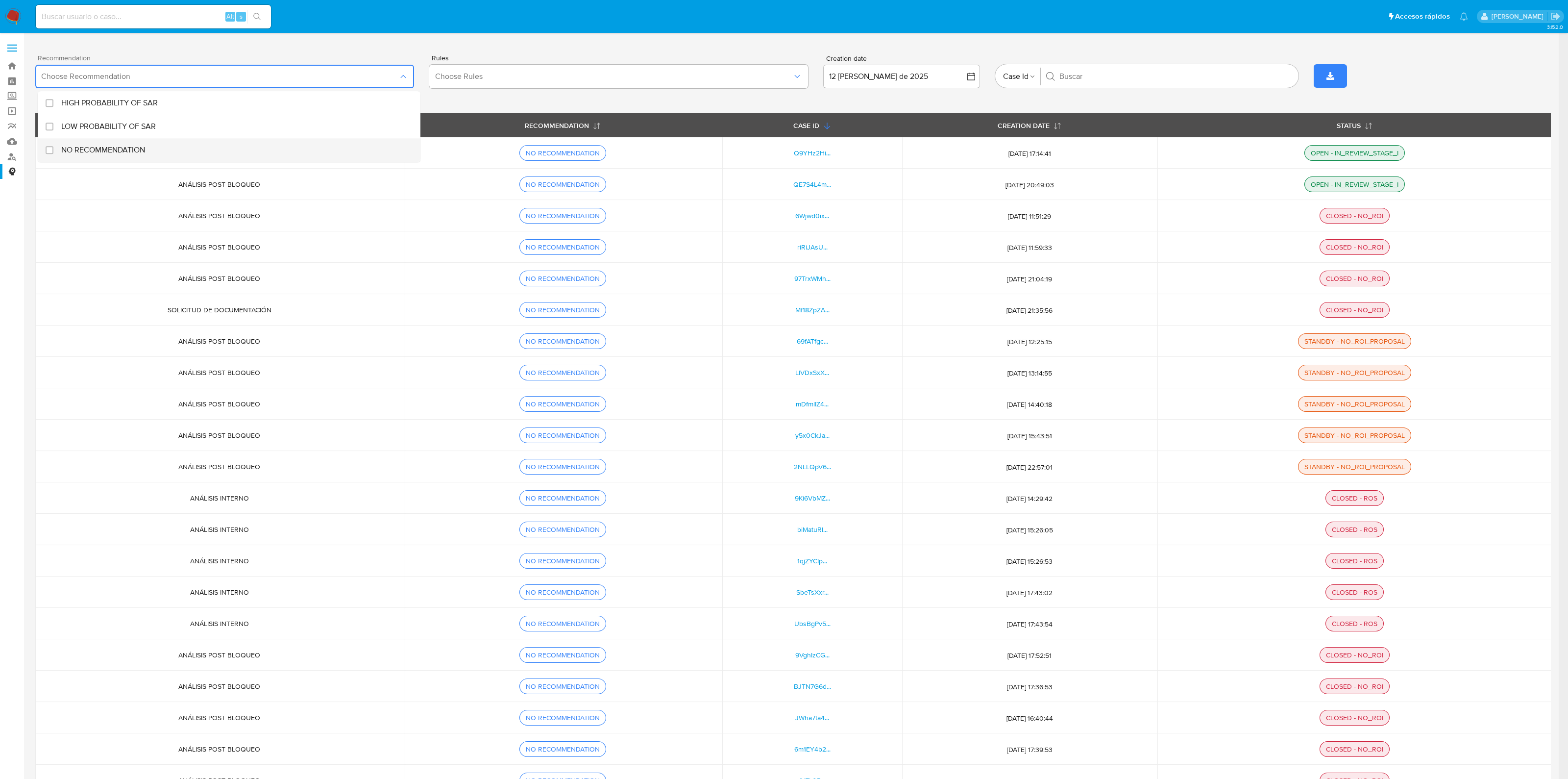
click at [206, 146] on div "NO RECOMMENDATION" at bounding box center [234, 150] width 346 height 24
click at [208, 142] on div "NO RECOMMENDATION" at bounding box center [234, 150] width 346 height 24
checkbox input "false"
click at [471, 69] on button "Choose Rules" at bounding box center [618, 76] width 379 height 24
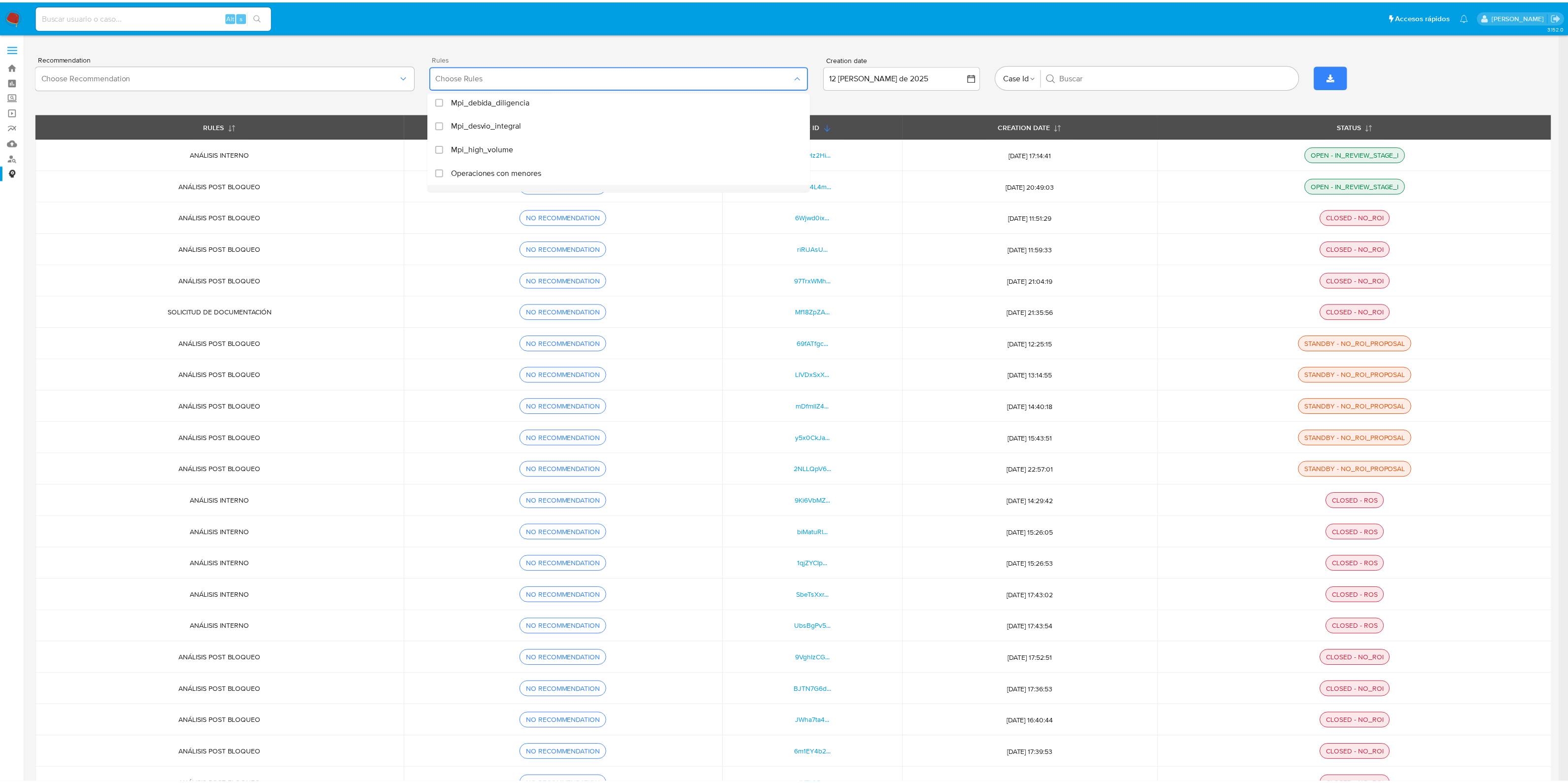
scroll to position [611, 0]
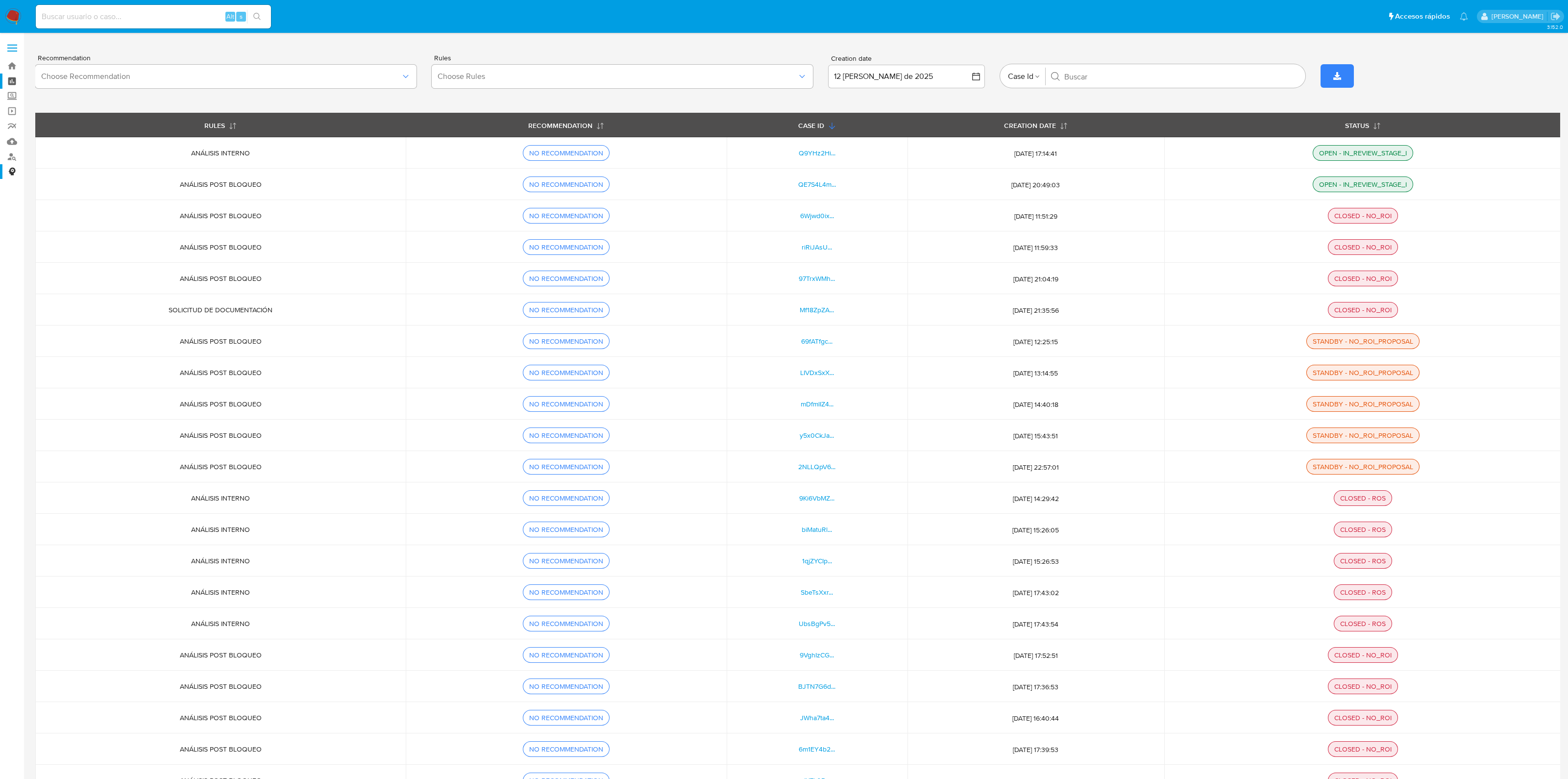
click at [16, 80] on link "Tablero" at bounding box center [58, 81] width 117 height 15
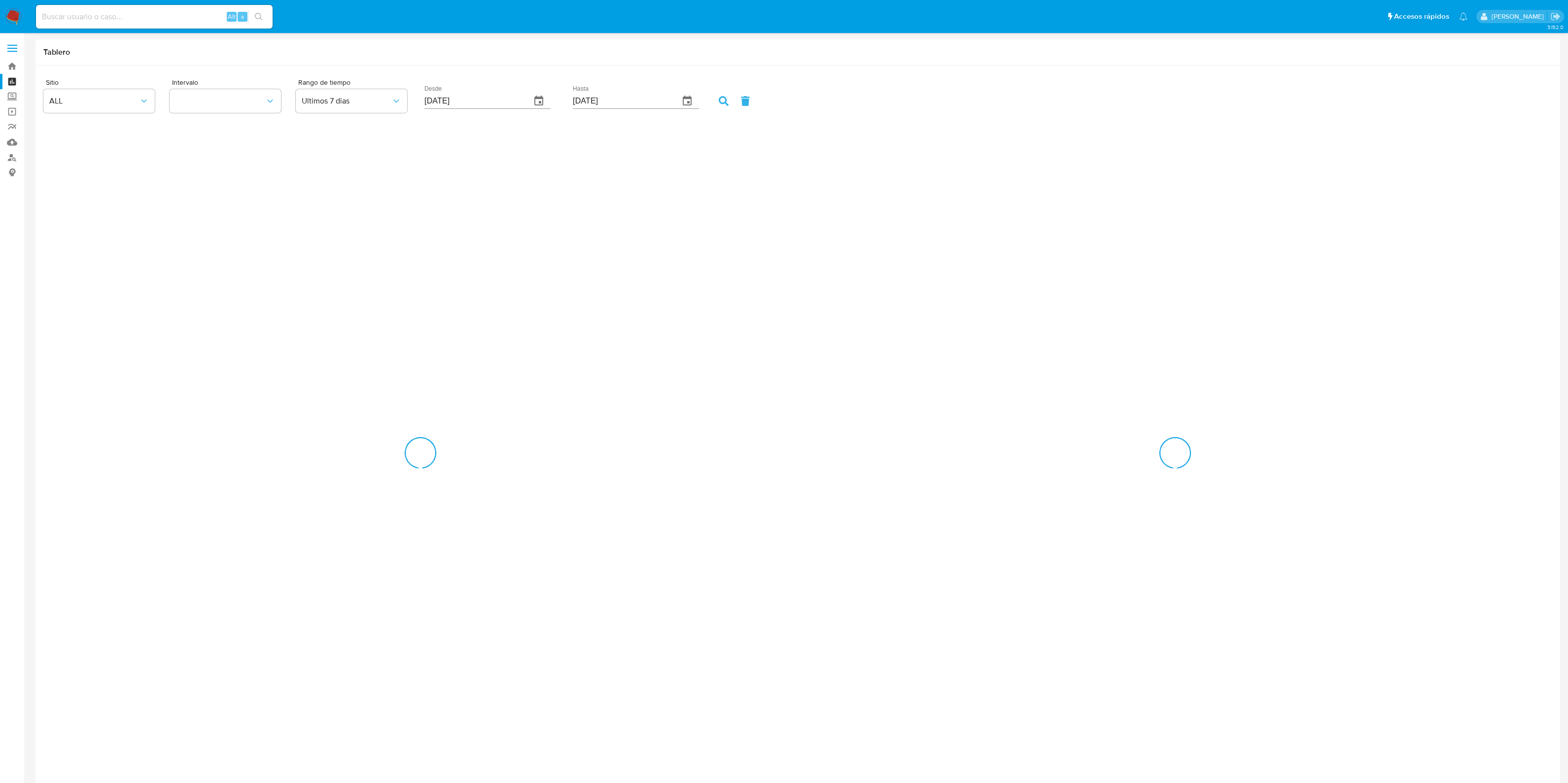
click at [20, 45] on label at bounding box center [12, 48] width 24 height 21
click at [0, 0] on input "checkbox" at bounding box center [0, 0] width 0 height 0
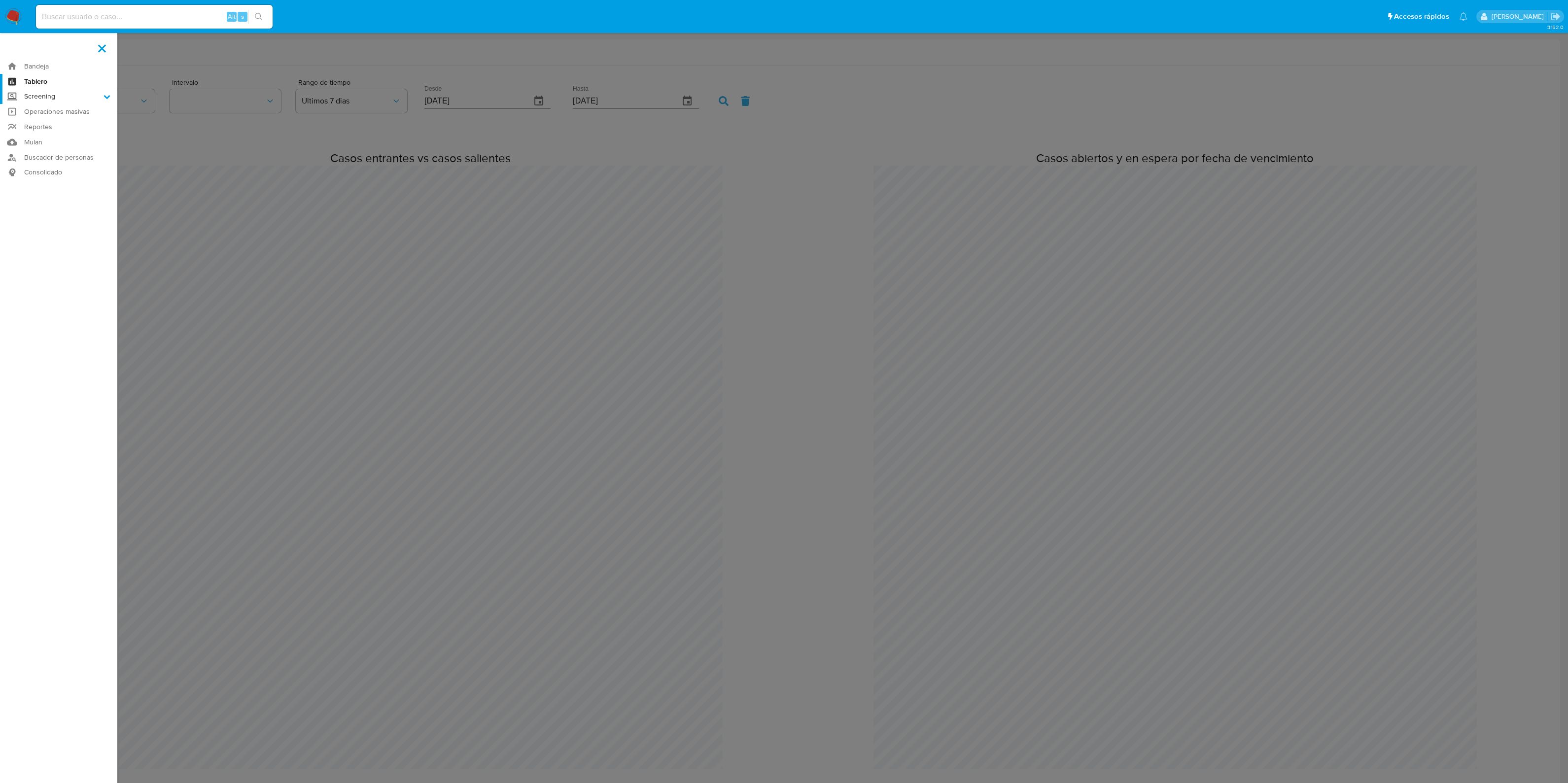
click at [107, 97] on icon at bounding box center [107, 97] width 6 height 4
click at [0, 0] on input "Screening" at bounding box center [0, 0] width 0 height 0
click at [65, 60] on link "Bandeja" at bounding box center [59, 66] width 118 height 15
